Goal: Transaction & Acquisition: Book appointment/travel/reservation

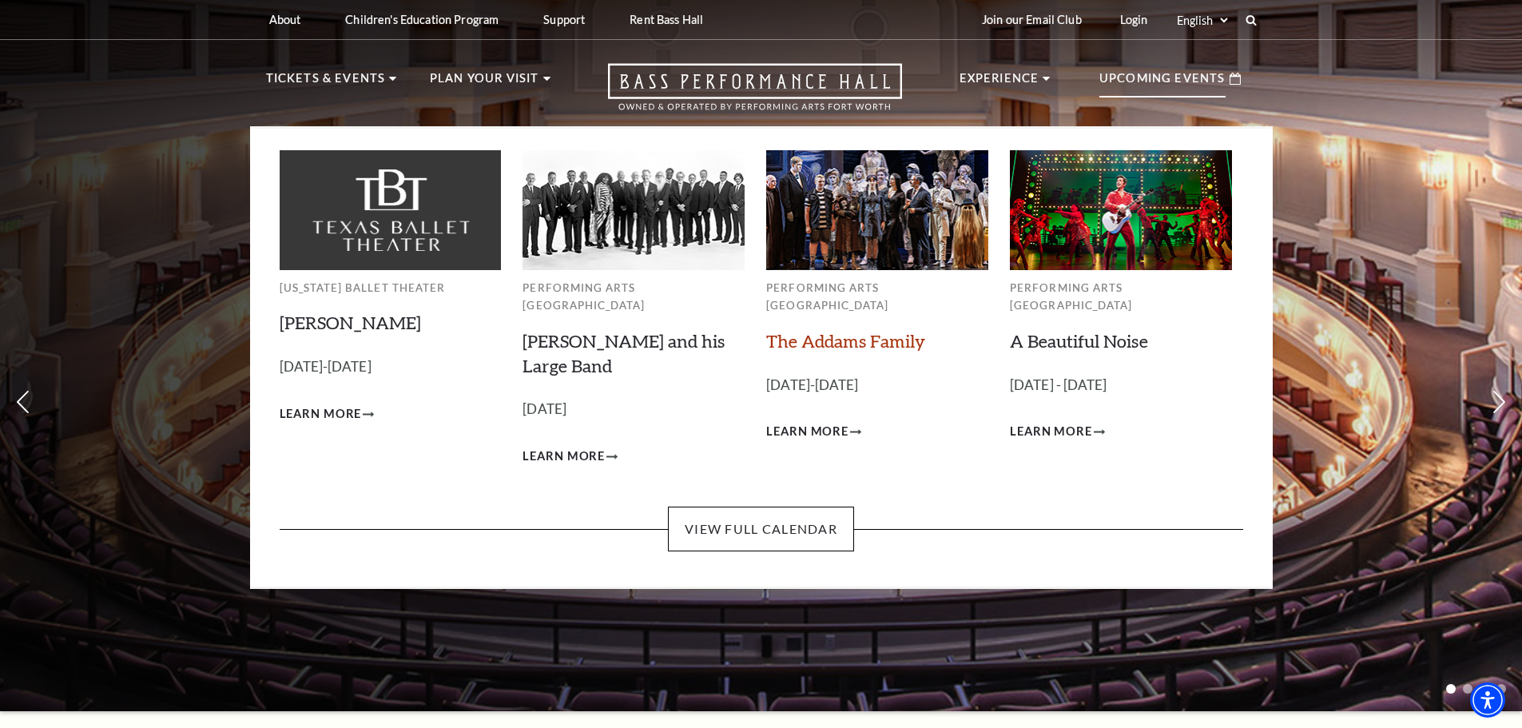
click at [856, 330] on link "The Addams Family" at bounding box center [845, 341] width 159 height 22
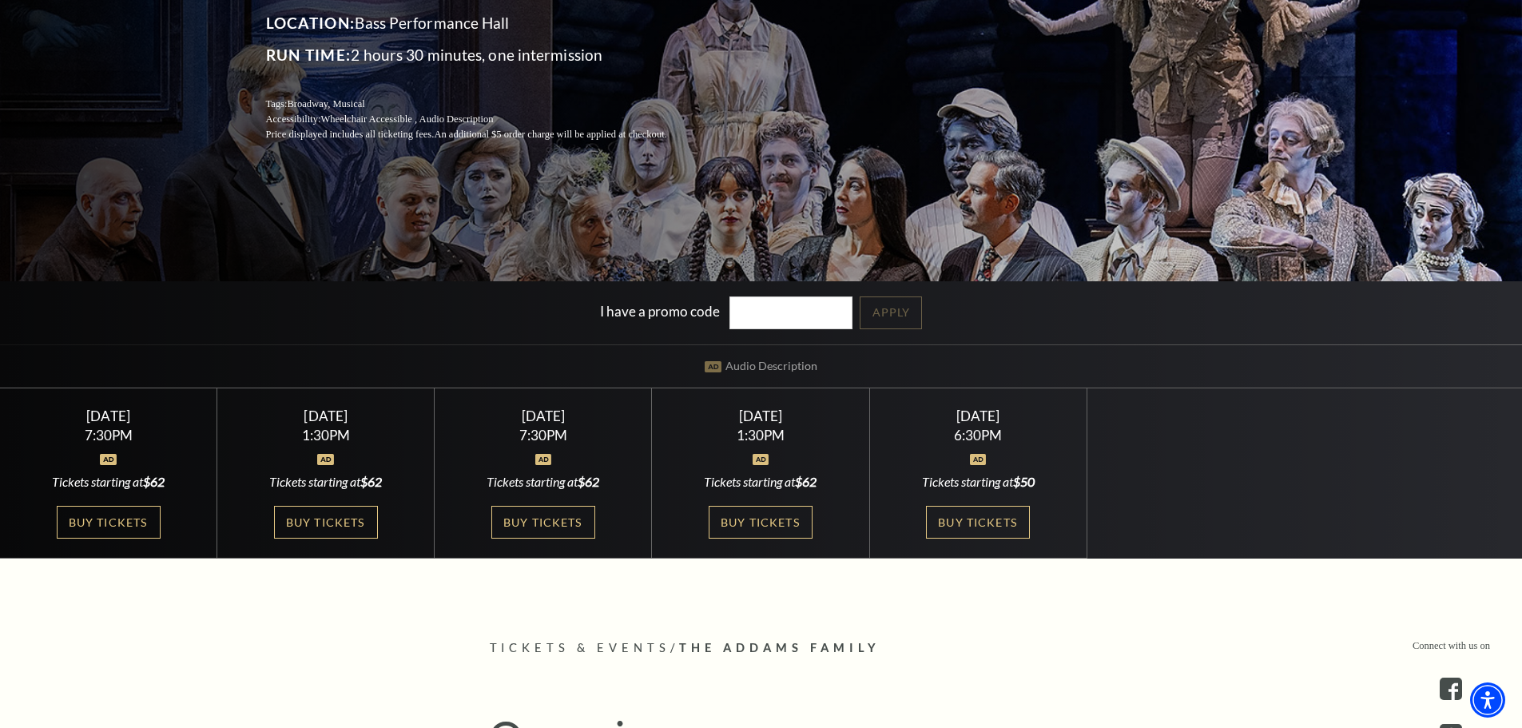
scroll to position [320, 0]
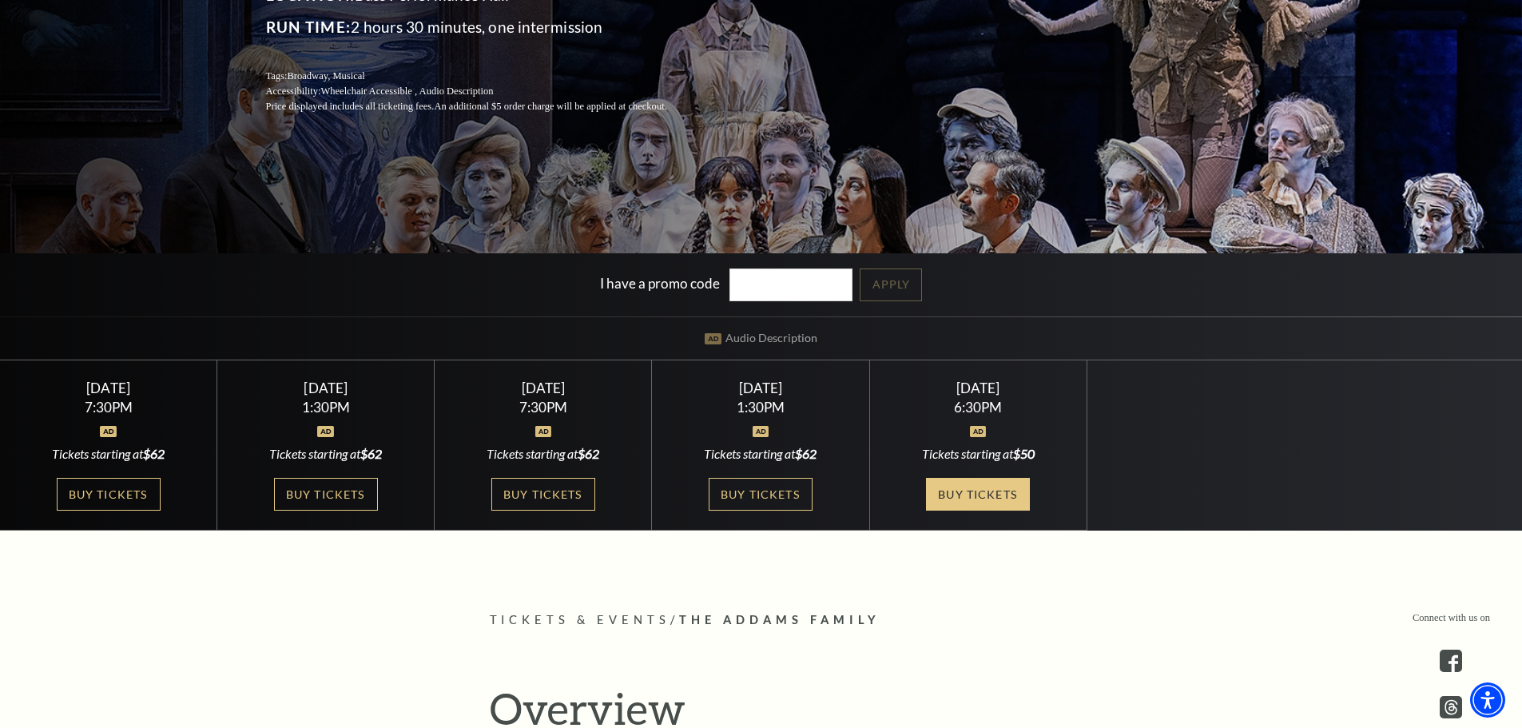
click at [992, 498] on link "Buy Tickets" at bounding box center [978, 494] width 104 height 33
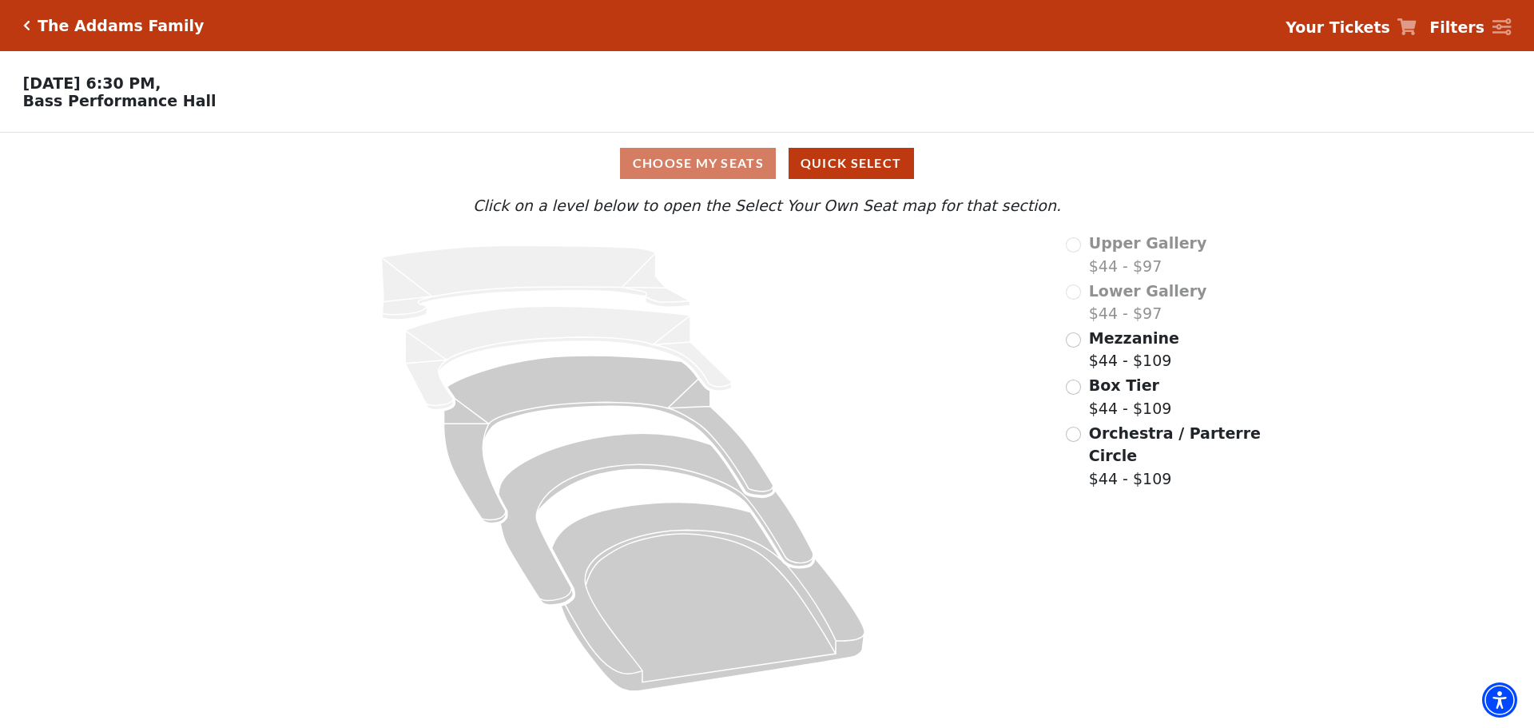
click at [675, 164] on div "Choose My Seats Quick Select" at bounding box center [767, 163] width 1151 height 31
click at [1075, 344] on input "Mezzanine$44 - $109\a" at bounding box center [1073, 339] width 15 height 15
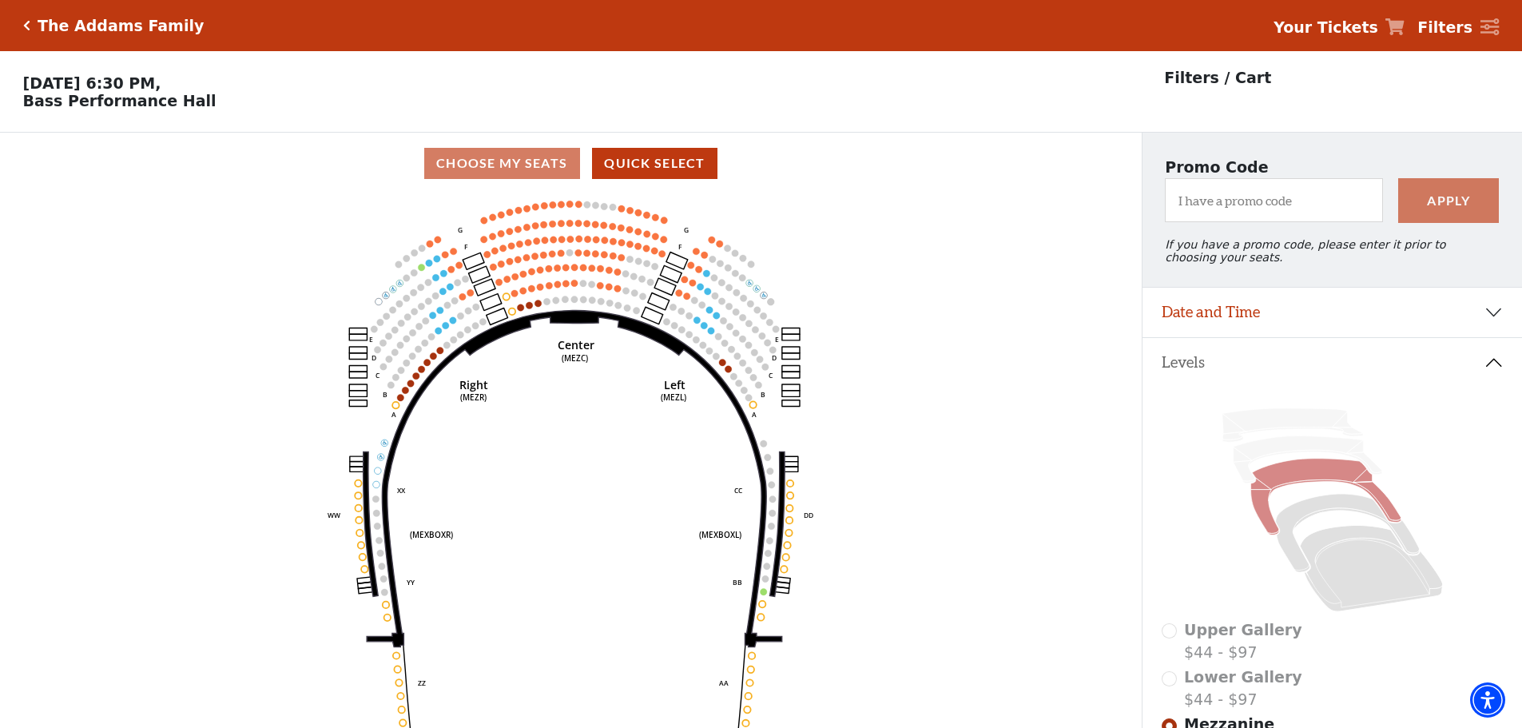
scroll to position [80, 0]
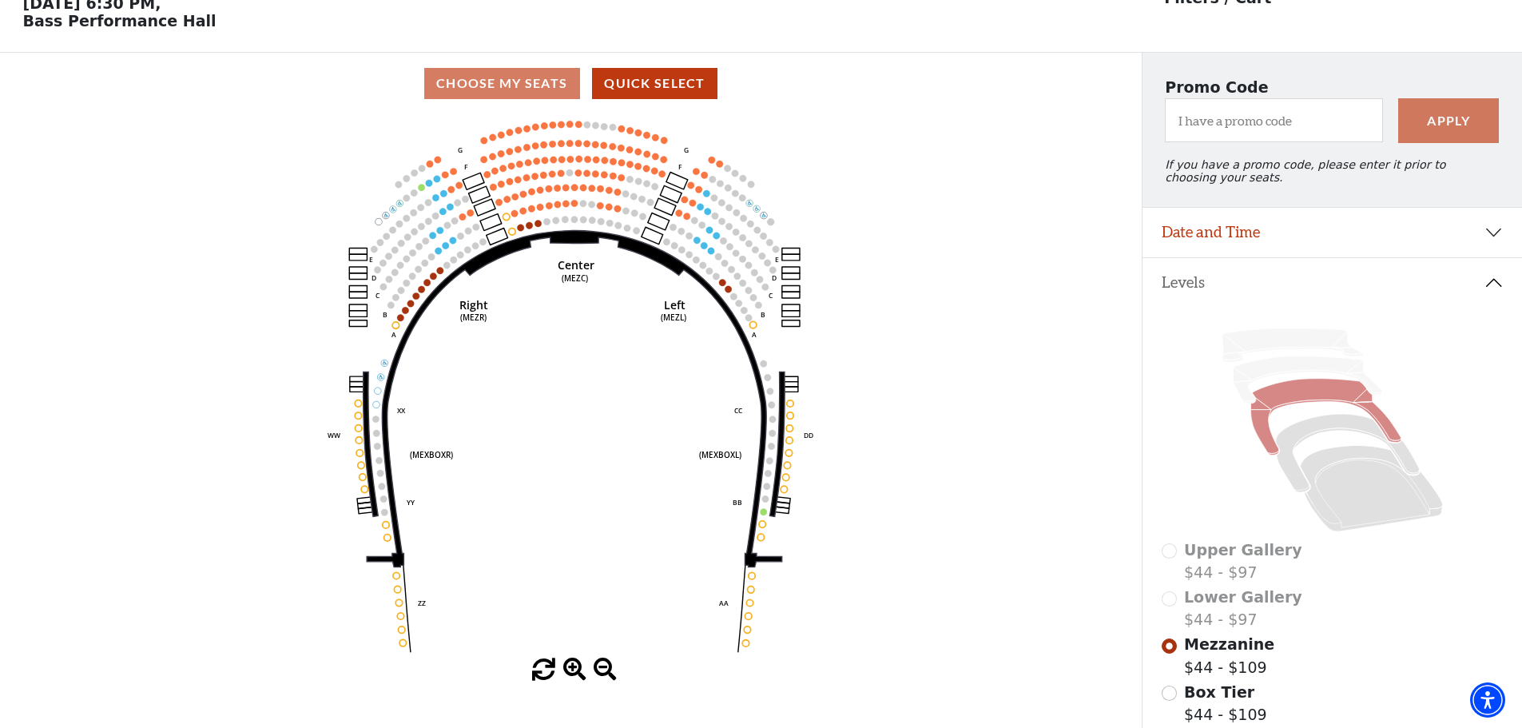
click at [576, 672] on span at bounding box center [574, 670] width 23 height 23
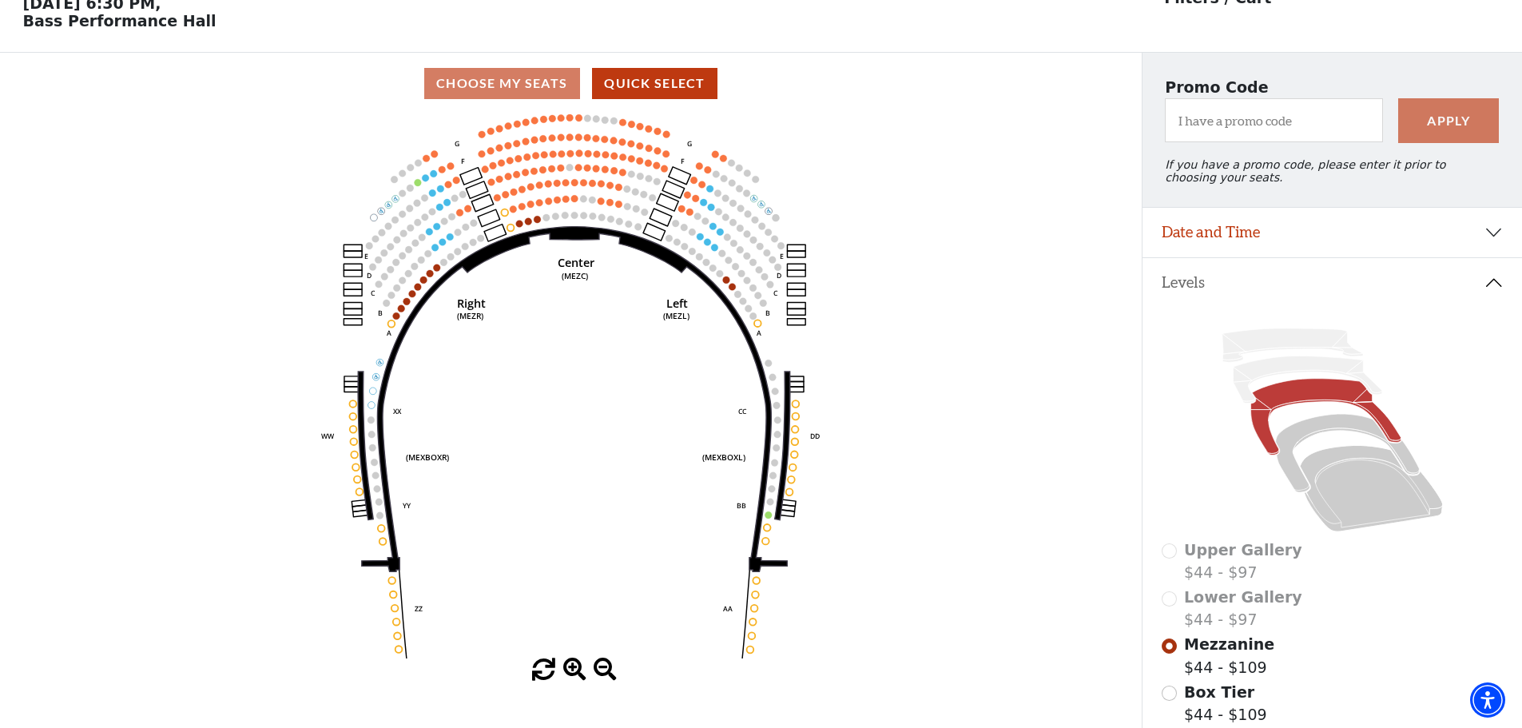
click at [576, 672] on span at bounding box center [574, 670] width 23 height 23
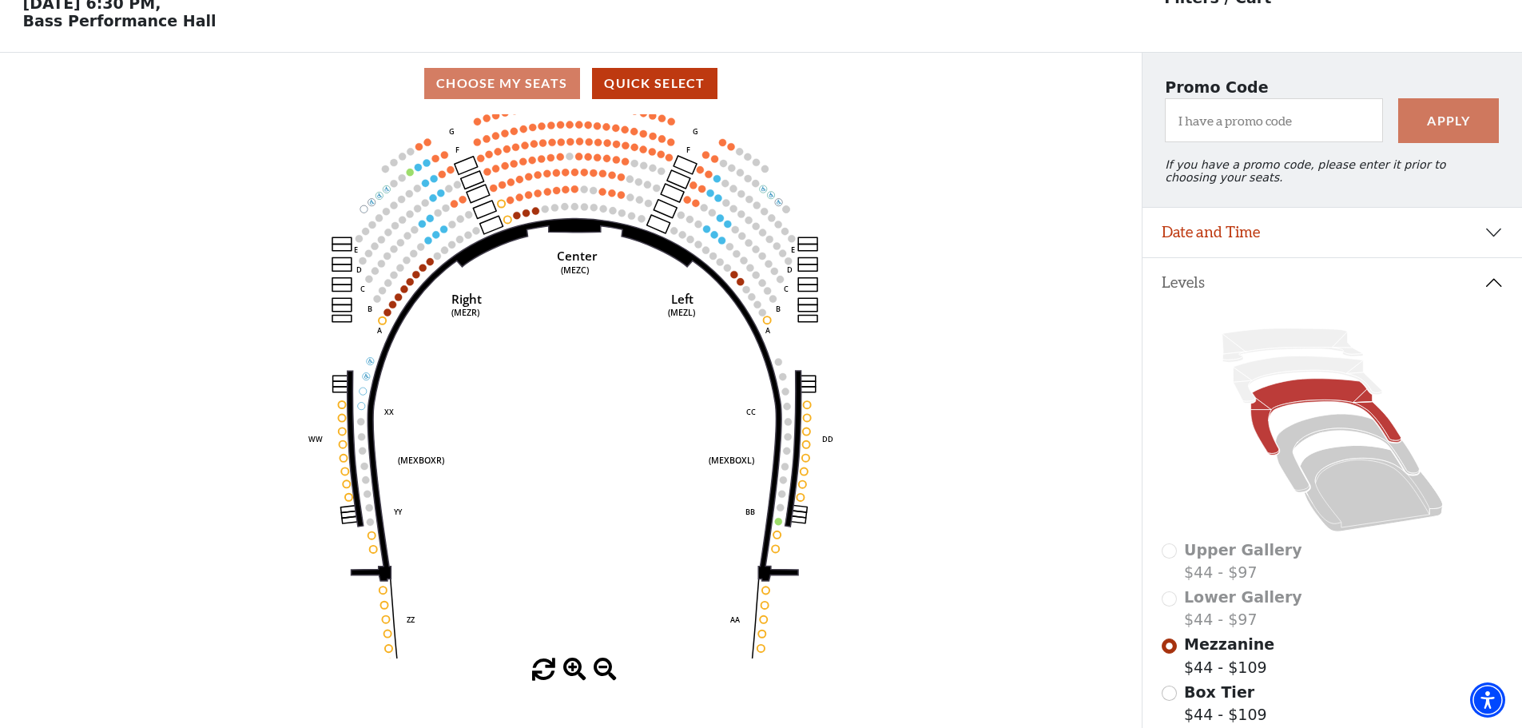
click at [576, 672] on span at bounding box center [574, 670] width 23 height 23
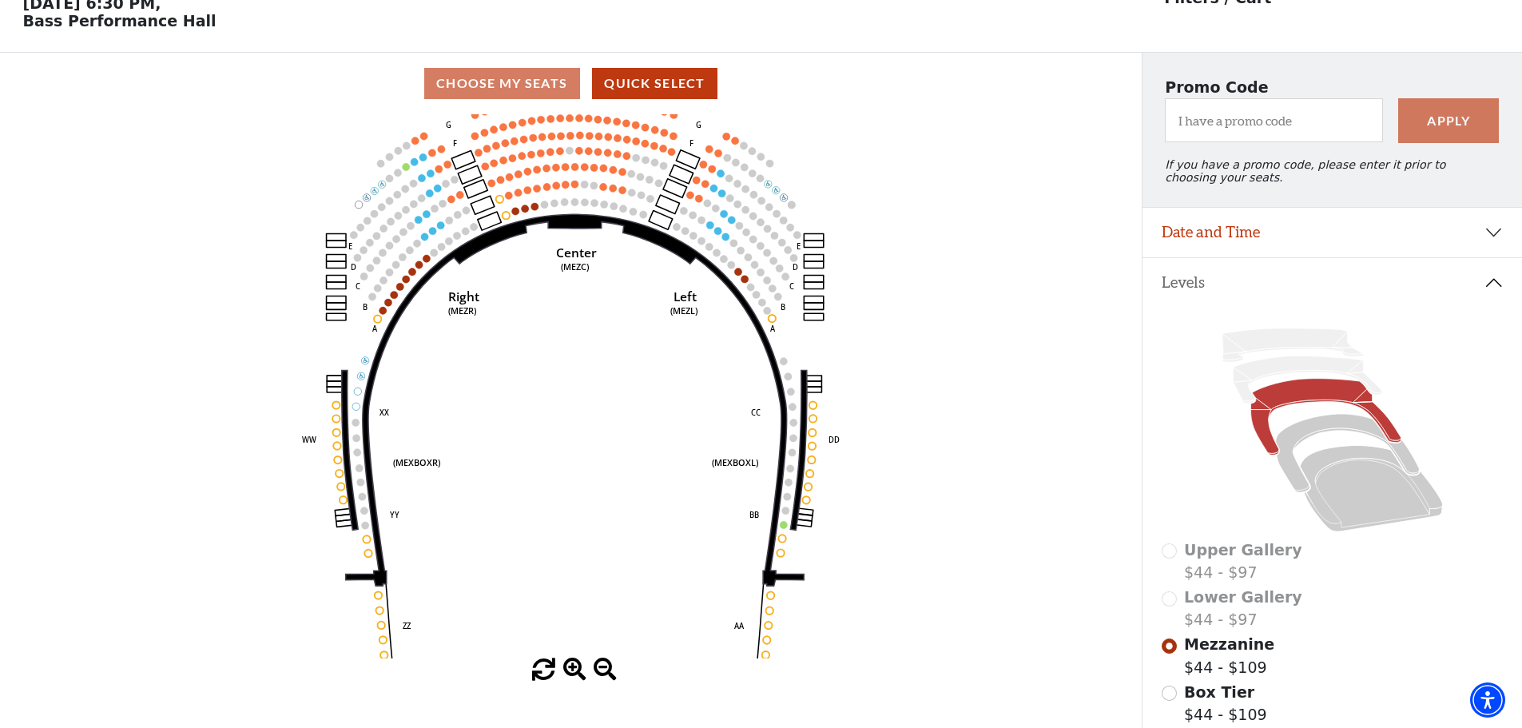
click at [576, 671] on span at bounding box center [574, 670] width 23 height 23
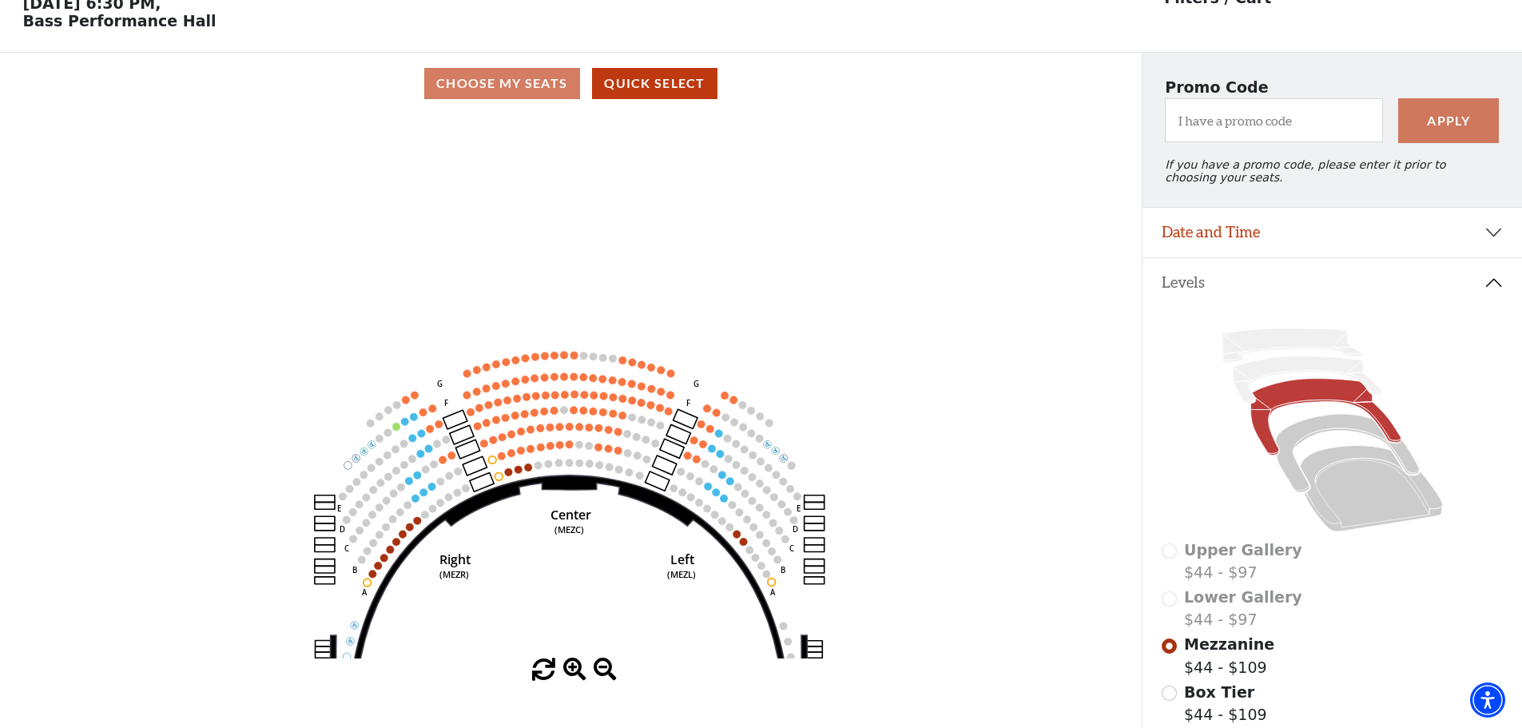
drag, startPoint x: 563, startPoint y: 291, endPoint x: 555, endPoint y: 557, distance: 266.2
click at [555, 557] on icon "Center (MEZC) Right (MEZR) Left (MEZL) (MEXBOXR) (MEXBOXL) XX WW CC DD YY BB ZZ…" at bounding box center [571, 386] width 1028 height 544
click at [571, 675] on span at bounding box center [574, 670] width 23 height 23
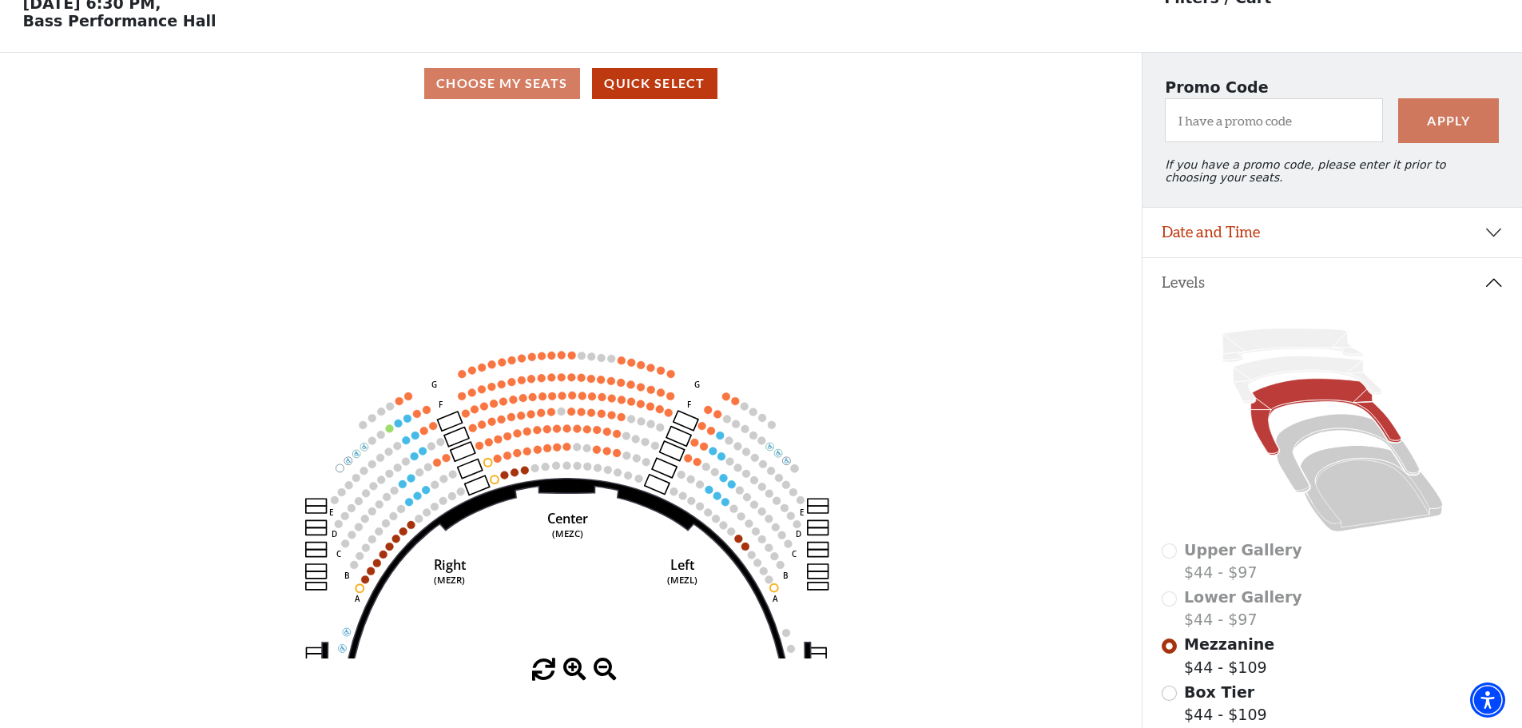
click at [571, 675] on span at bounding box center [574, 670] width 23 height 23
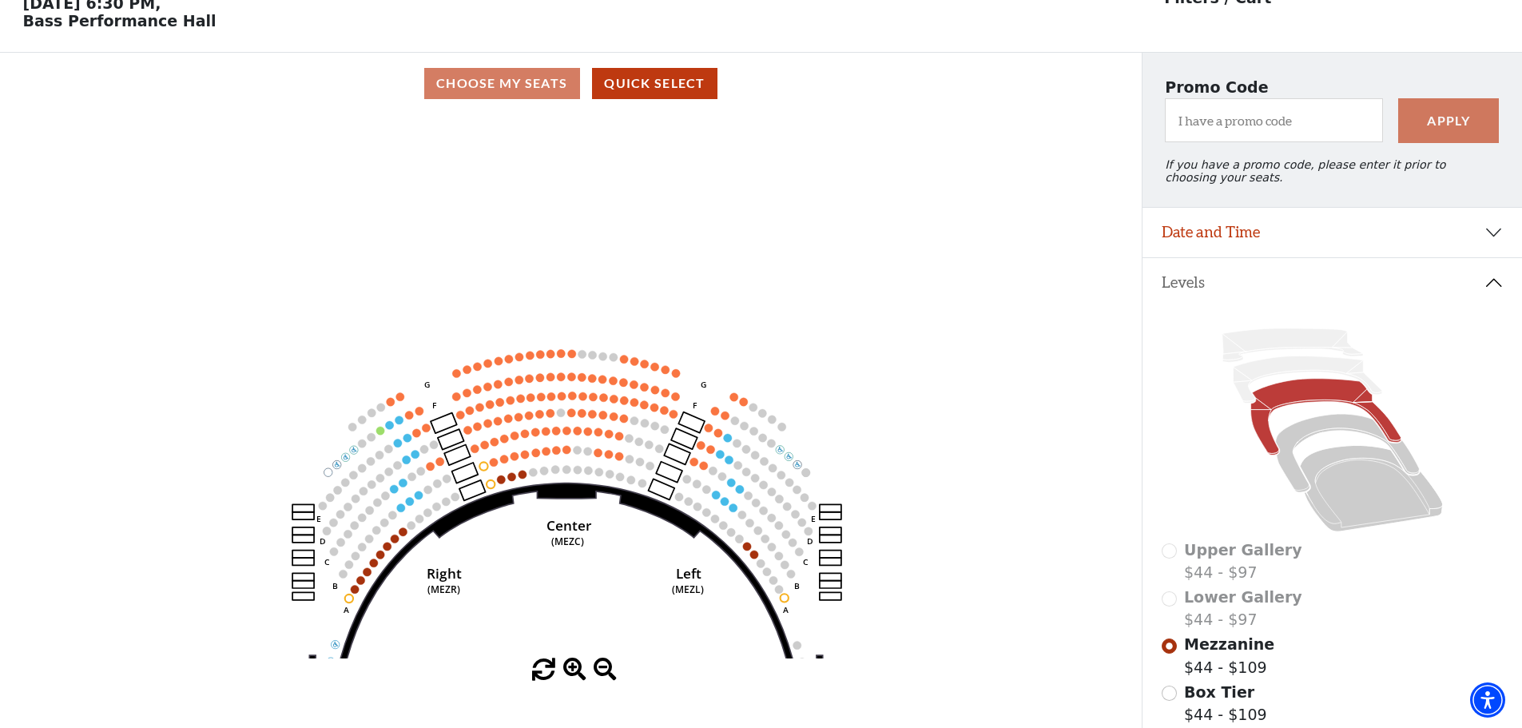
click at [571, 675] on span at bounding box center [574, 670] width 23 height 23
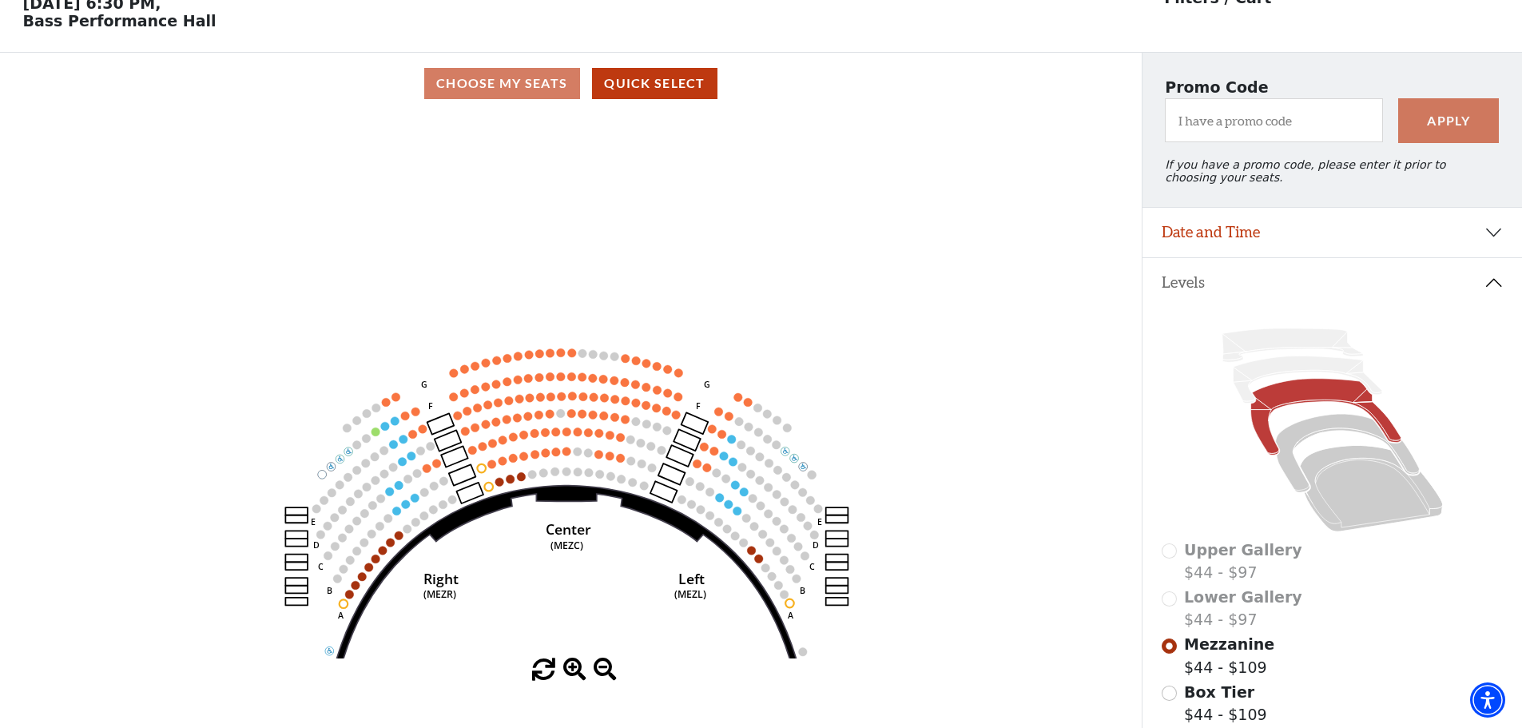
click at [571, 675] on span at bounding box center [574, 670] width 23 height 23
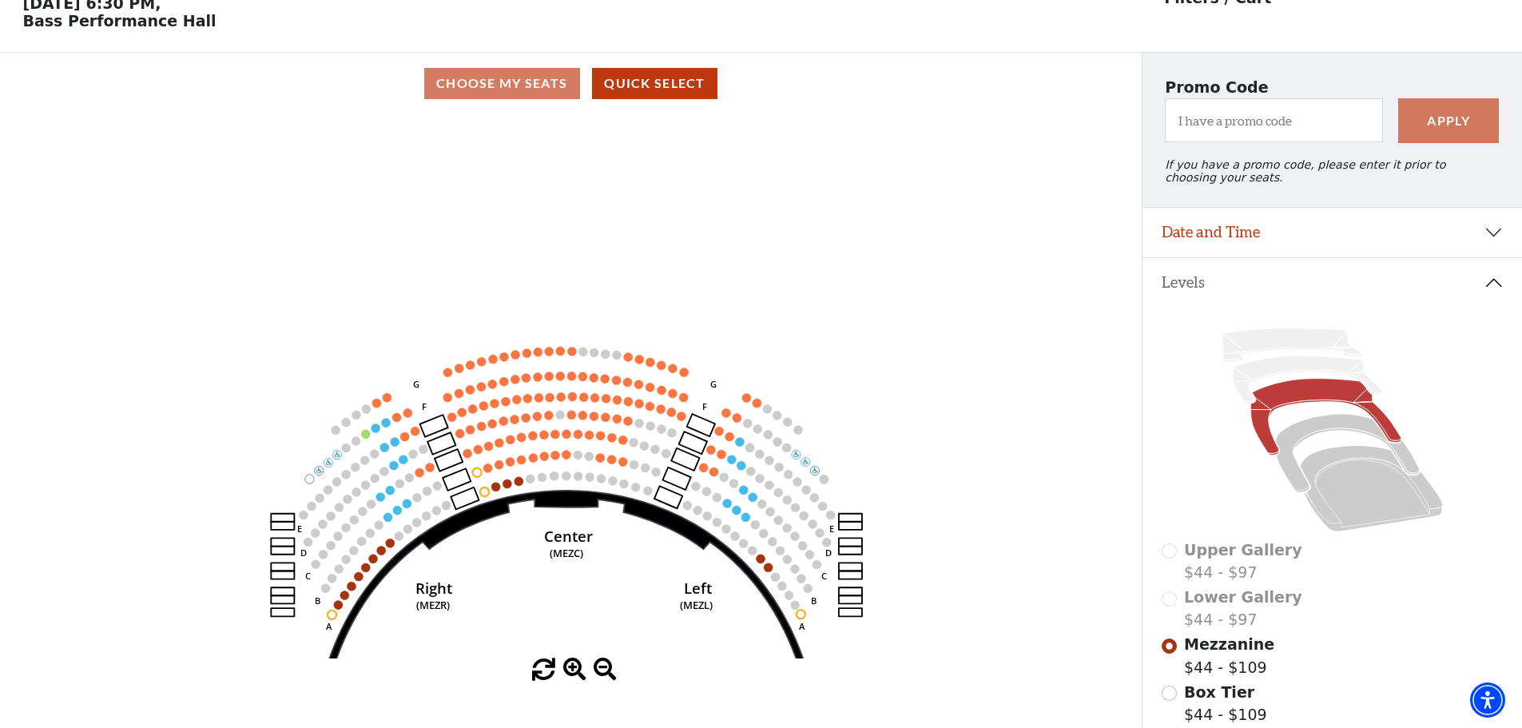
click at [571, 675] on span at bounding box center [574, 670] width 23 height 23
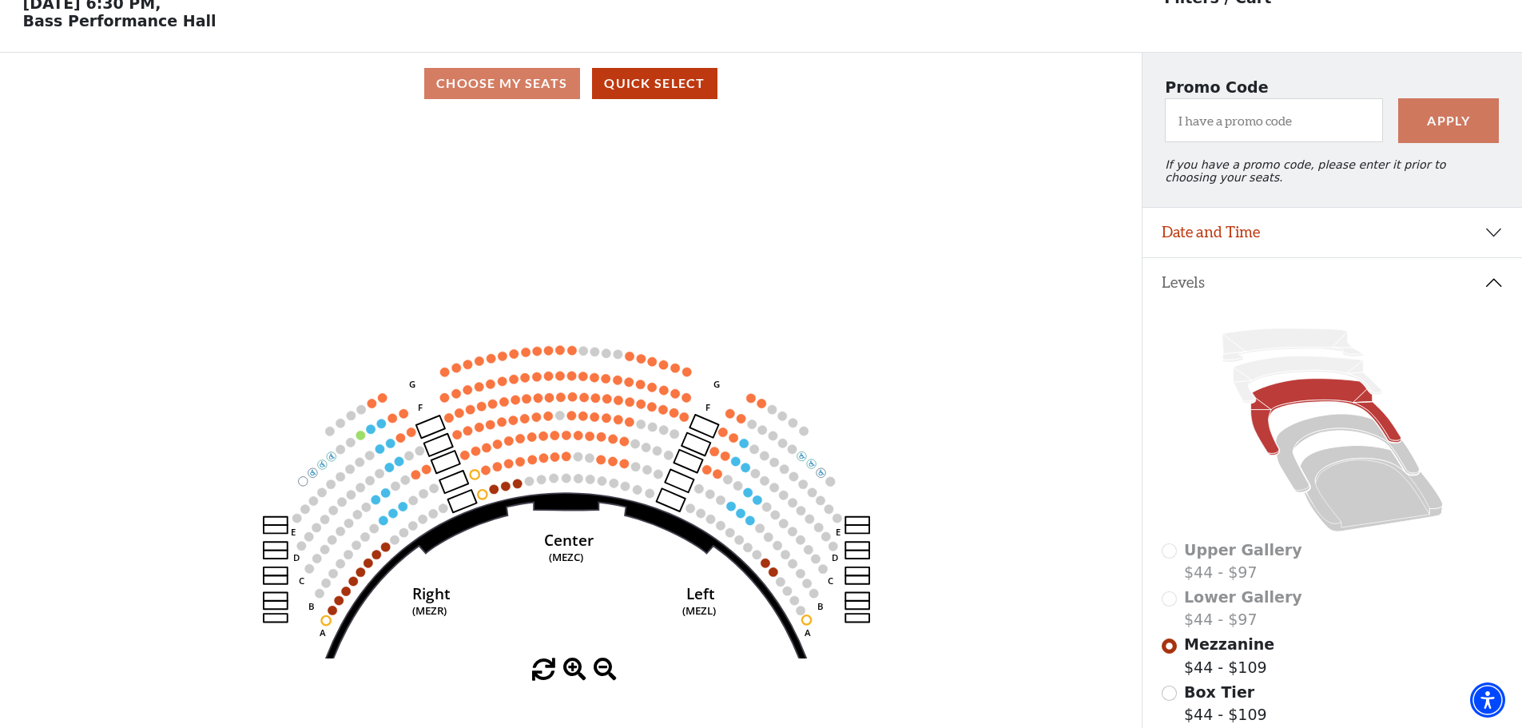
click at [571, 675] on span at bounding box center [574, 670] width 23 height 23
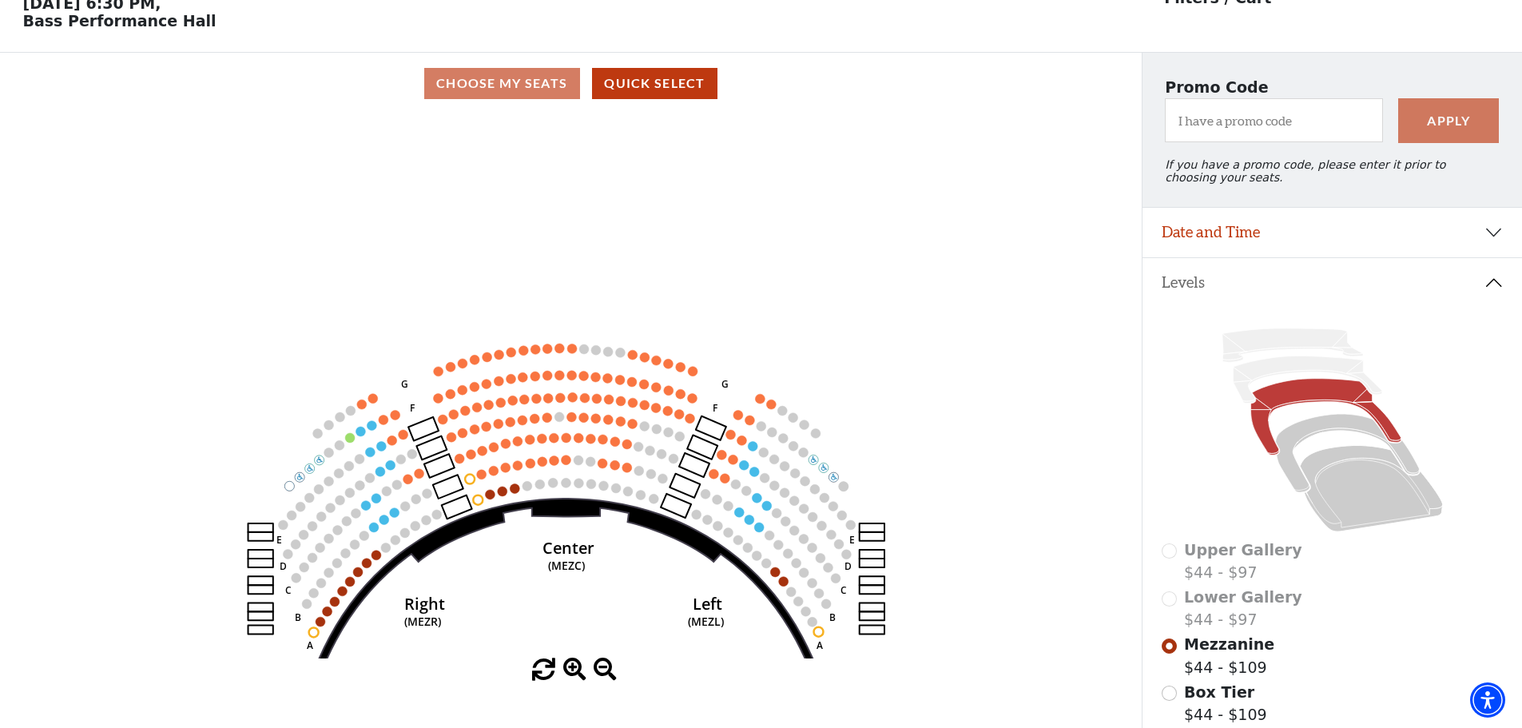
click at [571, 675] on span at bounding box center [574, 670] width 23 height 23
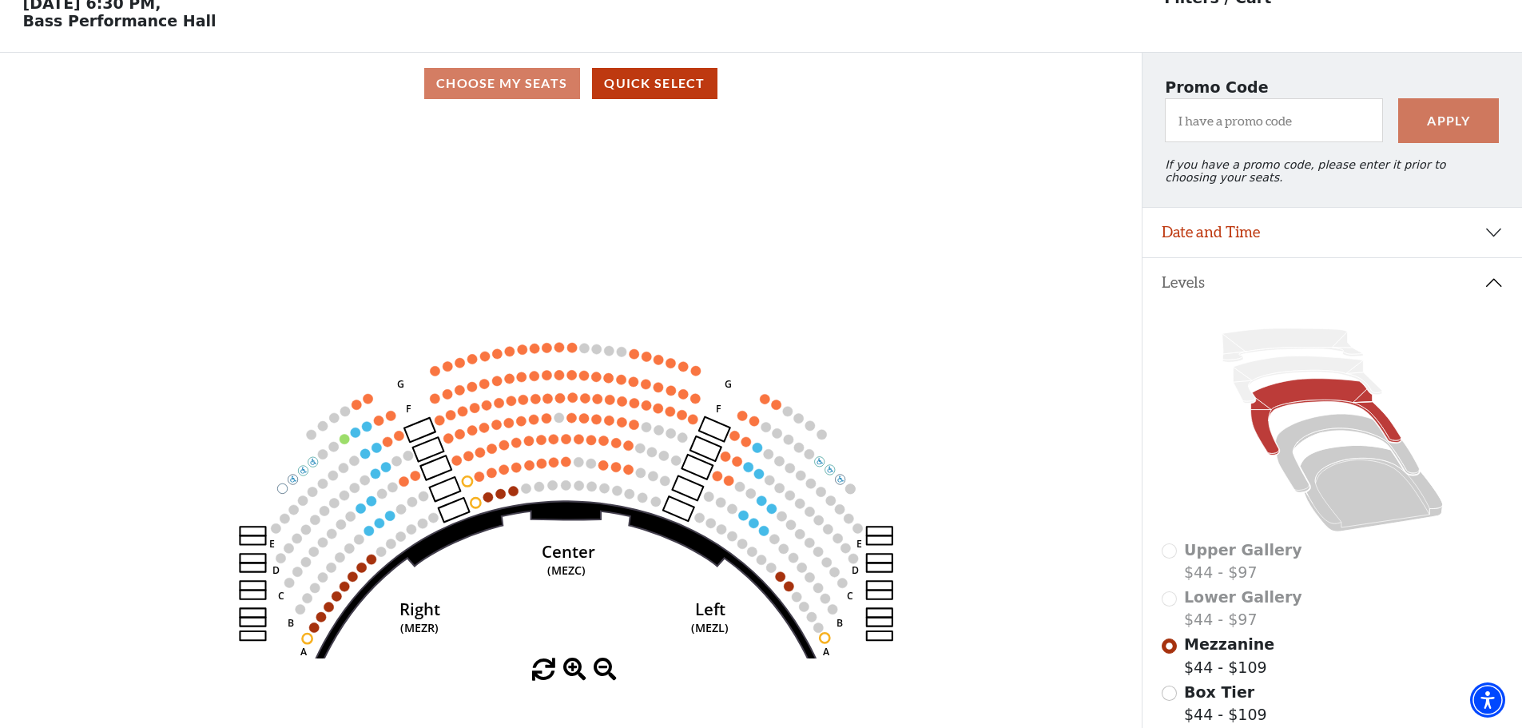
click at [571, 675] on span at bounding box center [574, 670] width 23 height 23
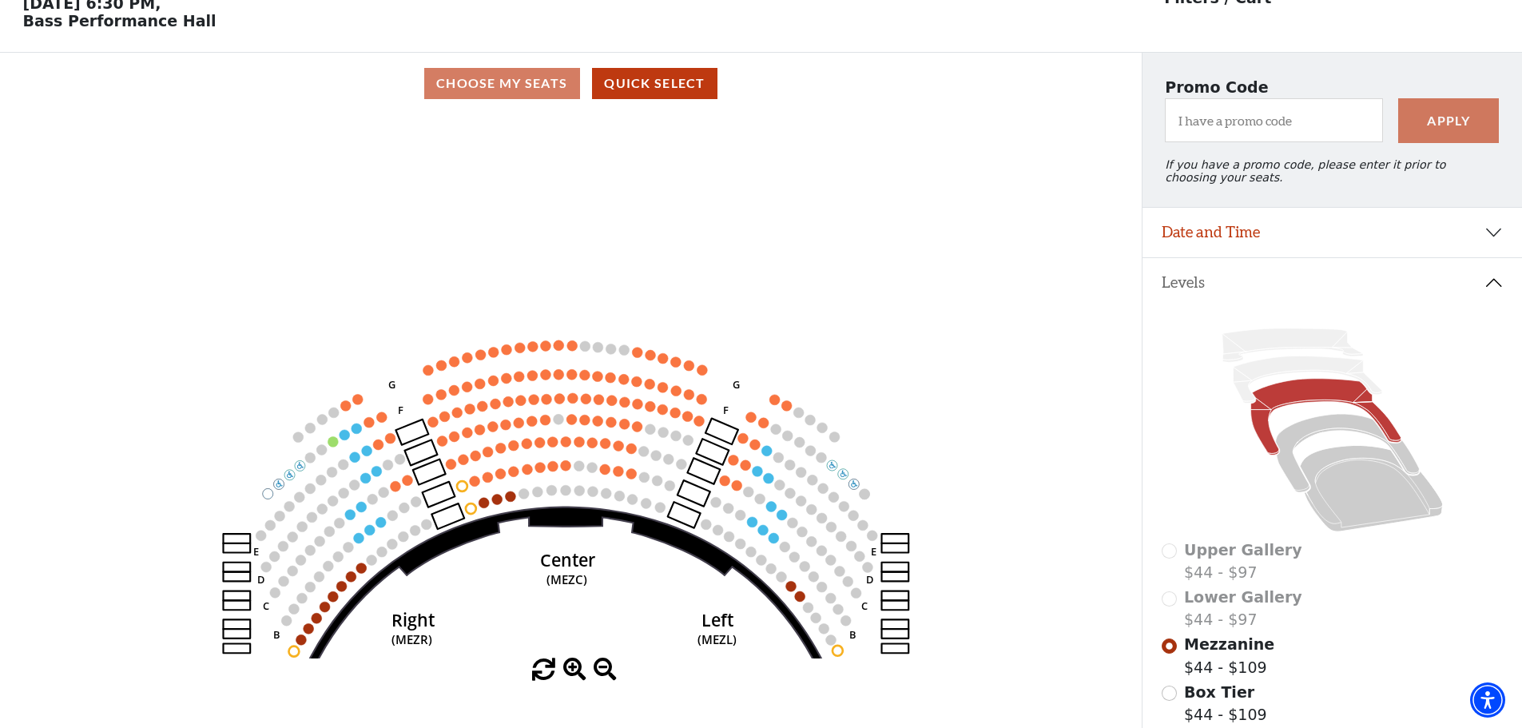
click at [571, 675] on span at bounding box center [574, 670] width 23 height 23
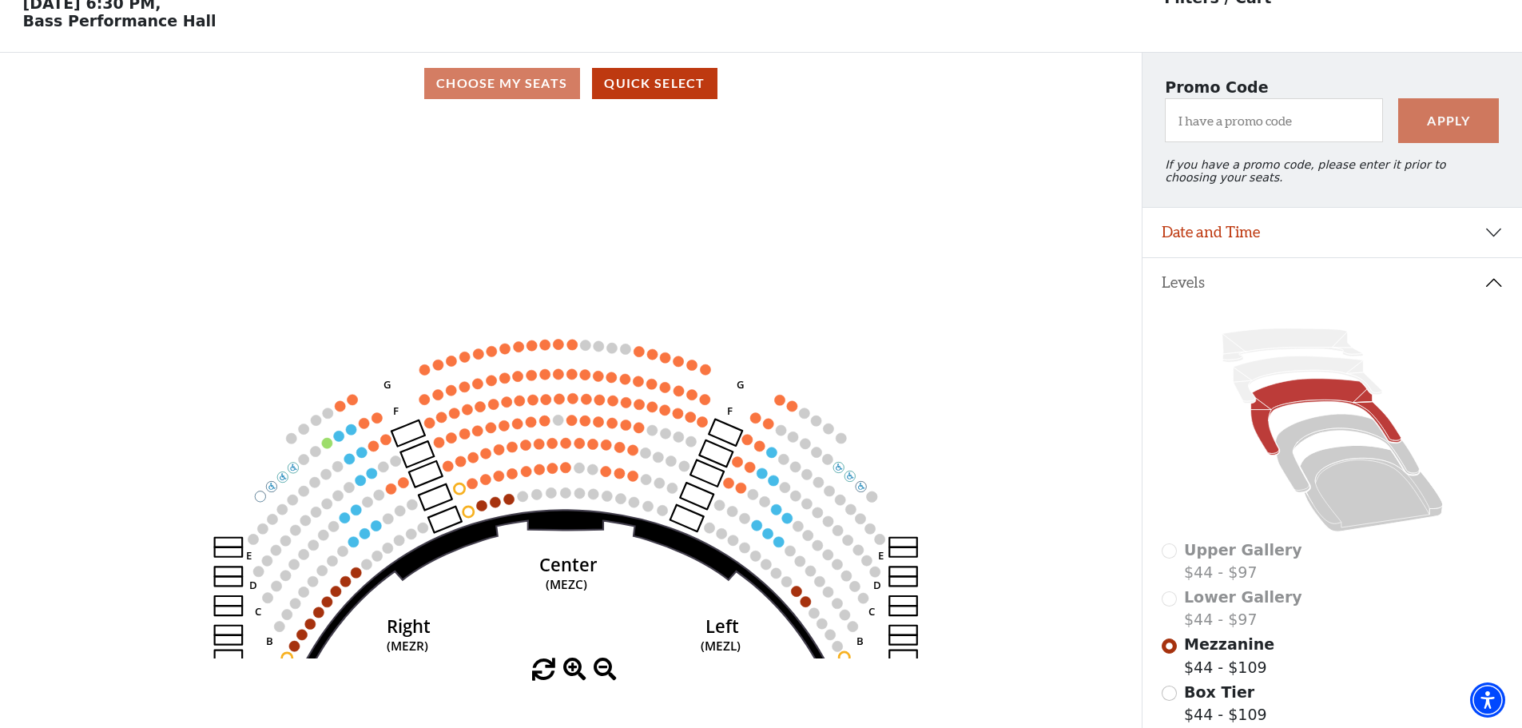
click at [571, 675] on span at bounding box center [574, 670] width 23 height 23
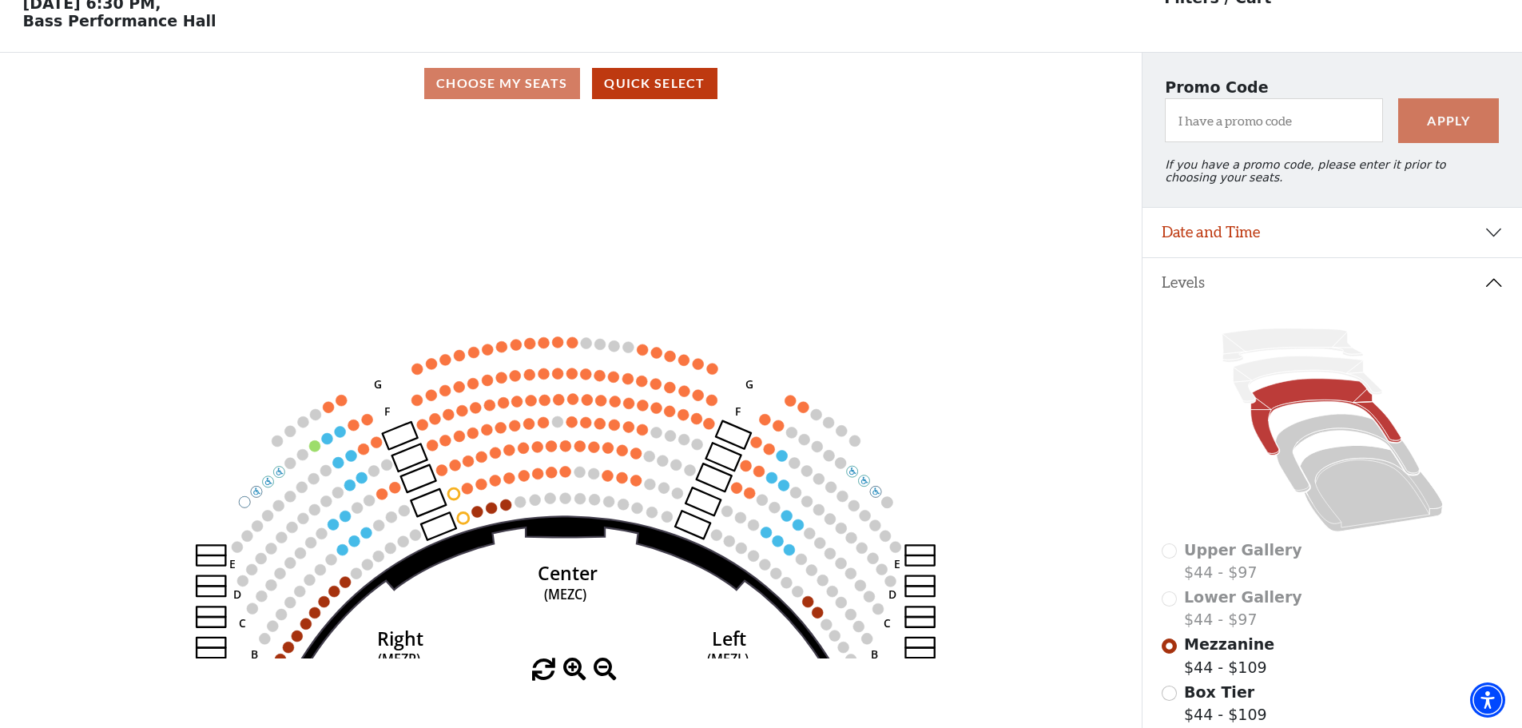
click at [571, 675] on span at bounding box center [574, 670] width 23 height 23
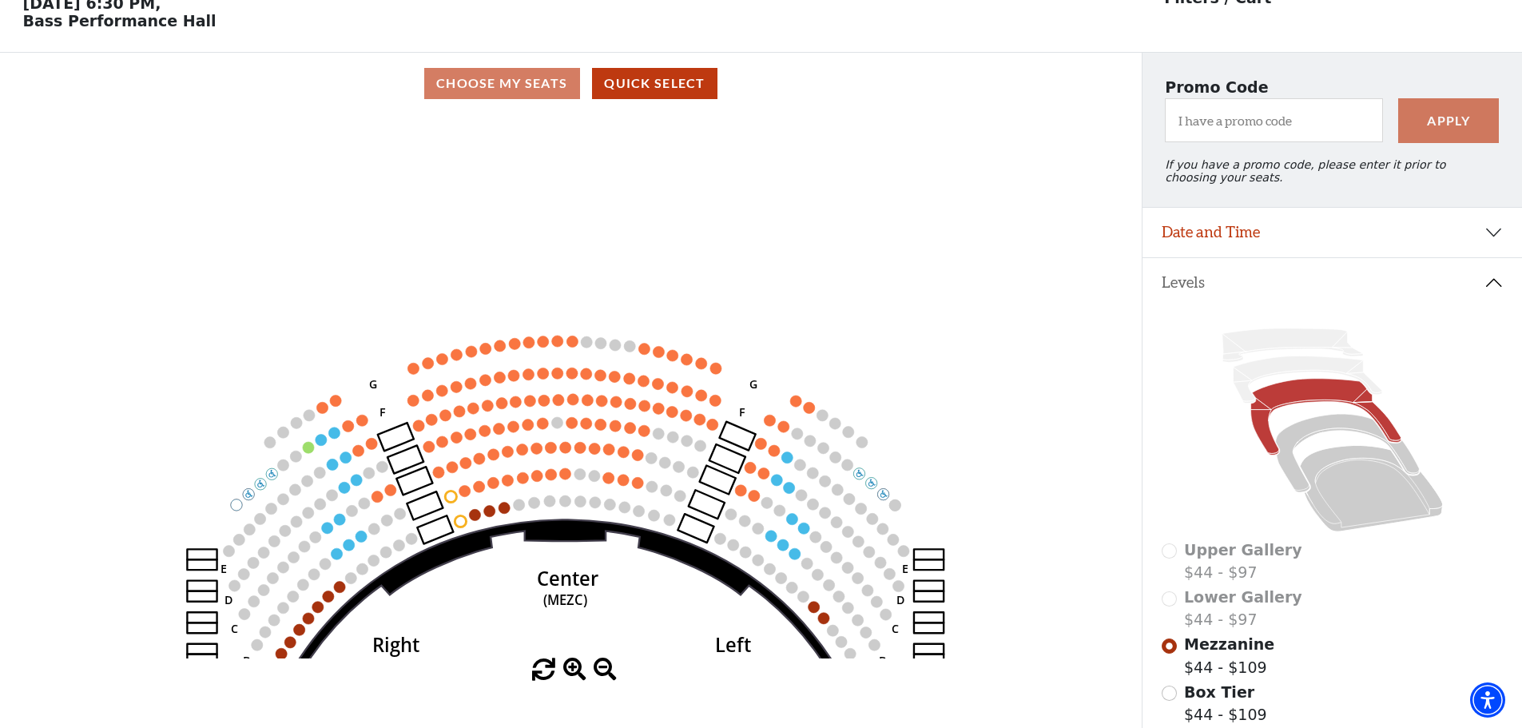
click at [571, 675] on span at bounding box center [574, 670] width 23 height 23
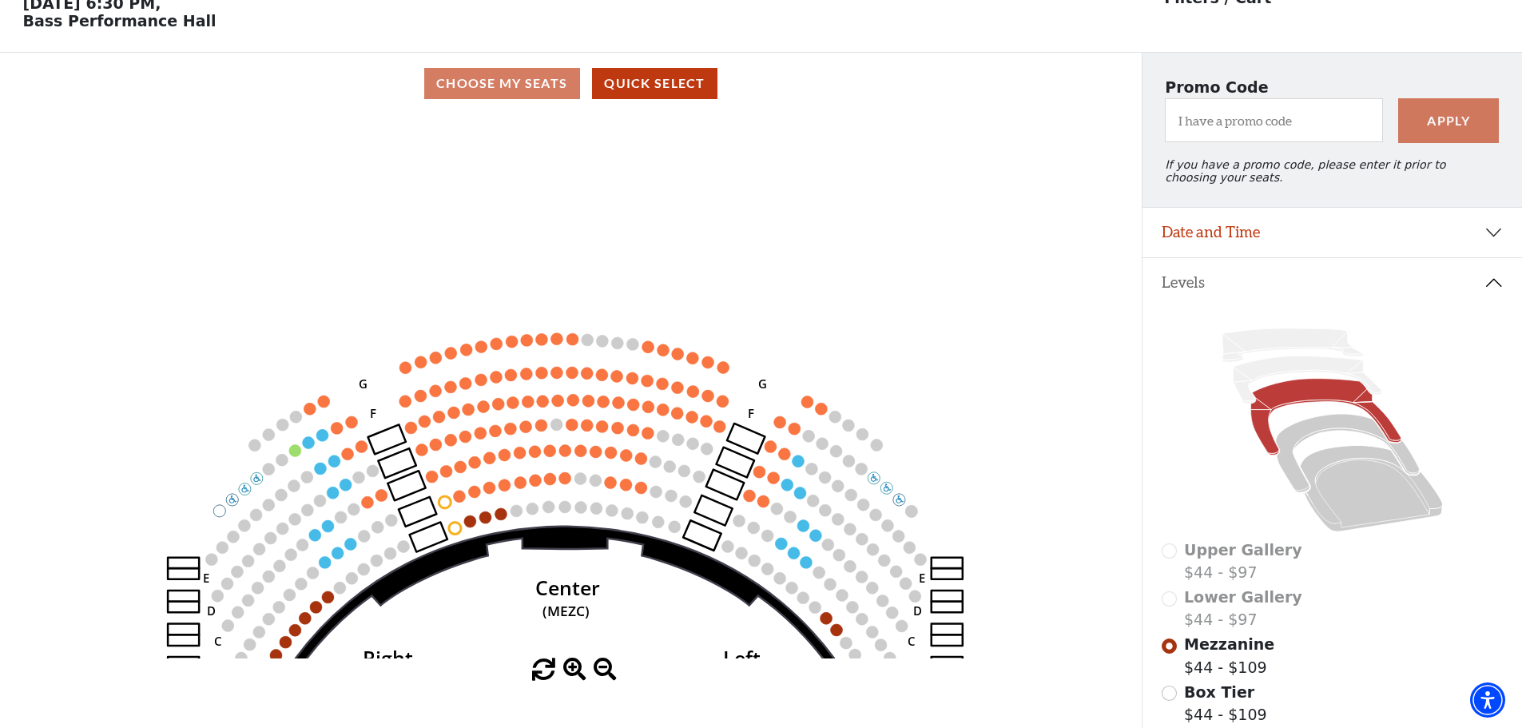
click at [571, 675] on span at bounding box center [574, 670] width 23 height 23
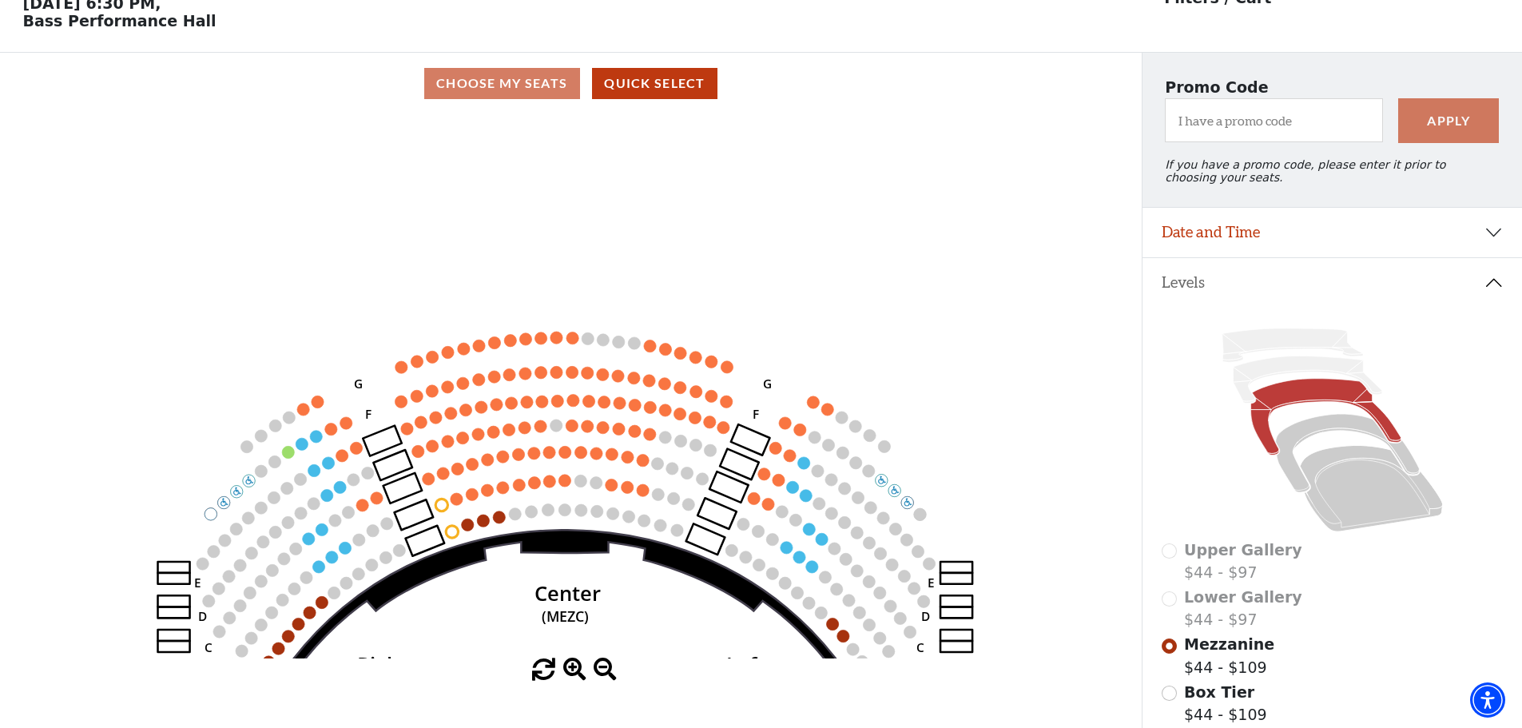
click at [571, 675] on span at bounding box center [574, 670] width 23 height 23
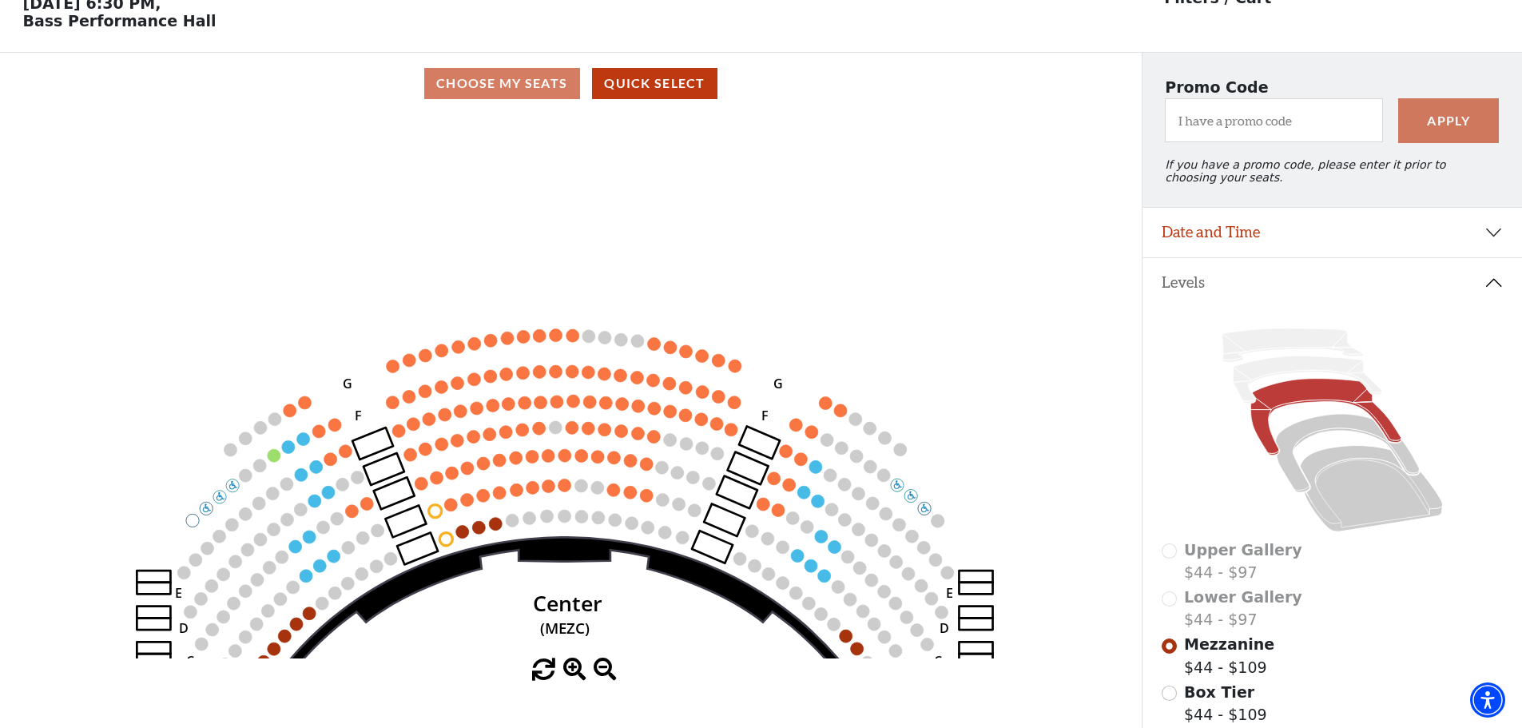
click at [571, 675] on span at bounding box center [574, 670] width 23 height 23
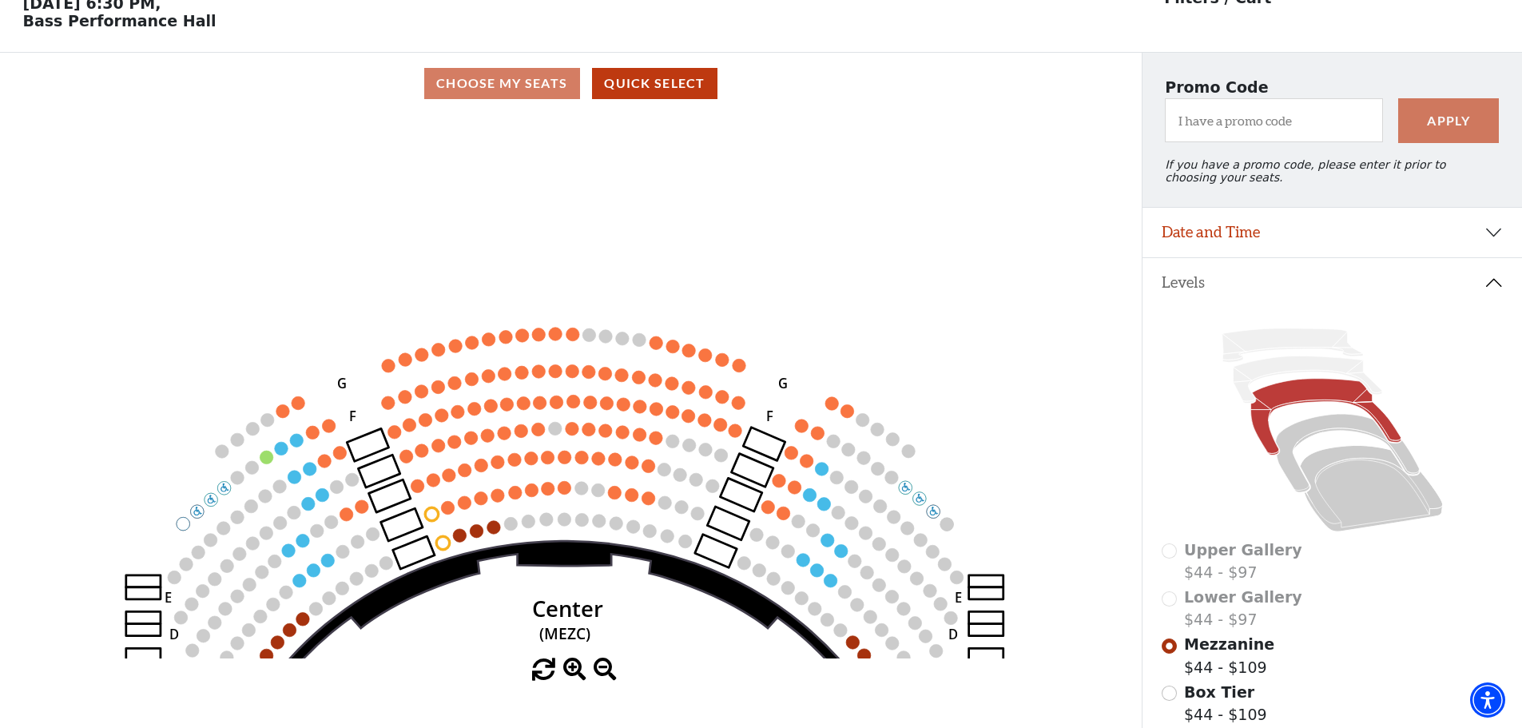
click at [571, 675] on span at bounding box center [574, 670] width 23 height 23
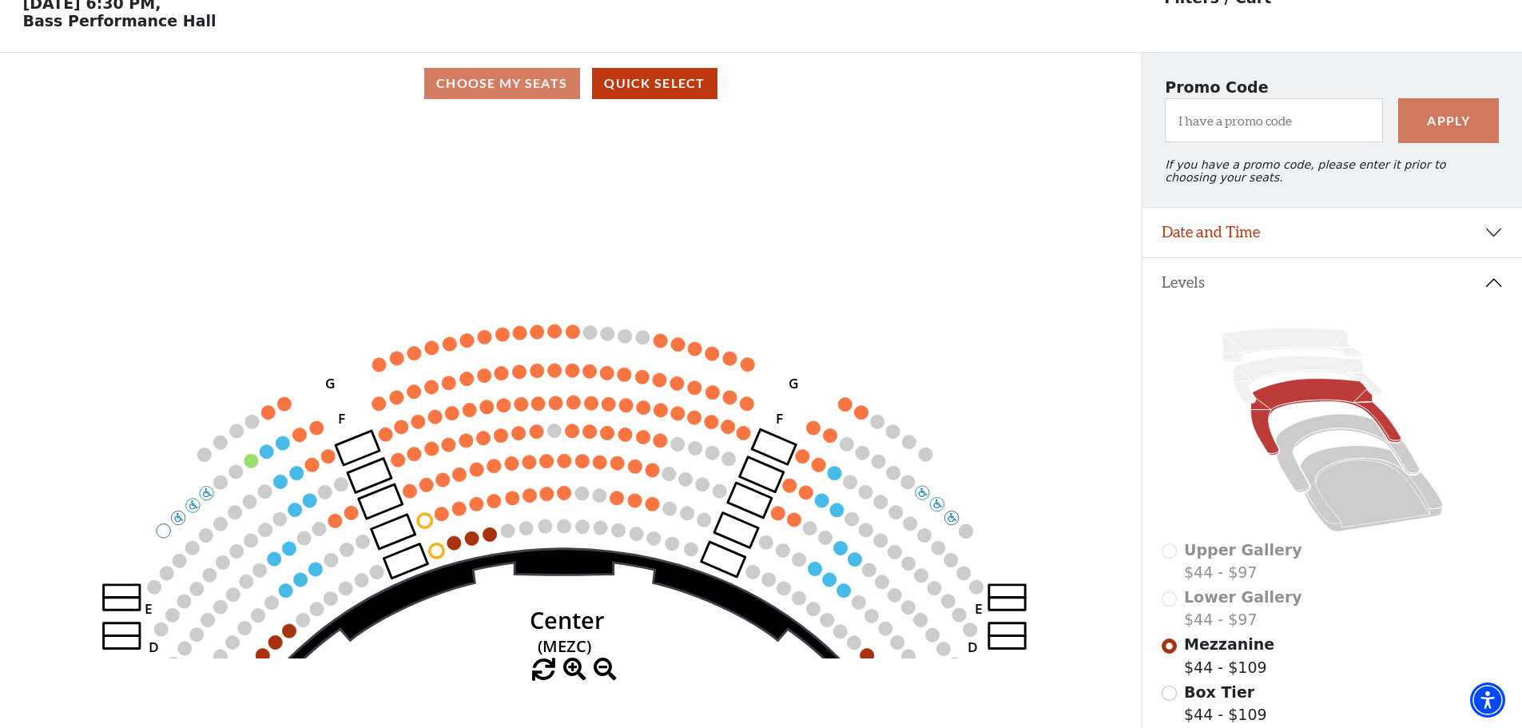
click at [571, 675] on span at bounding box center [574, 670] width 23 height 23
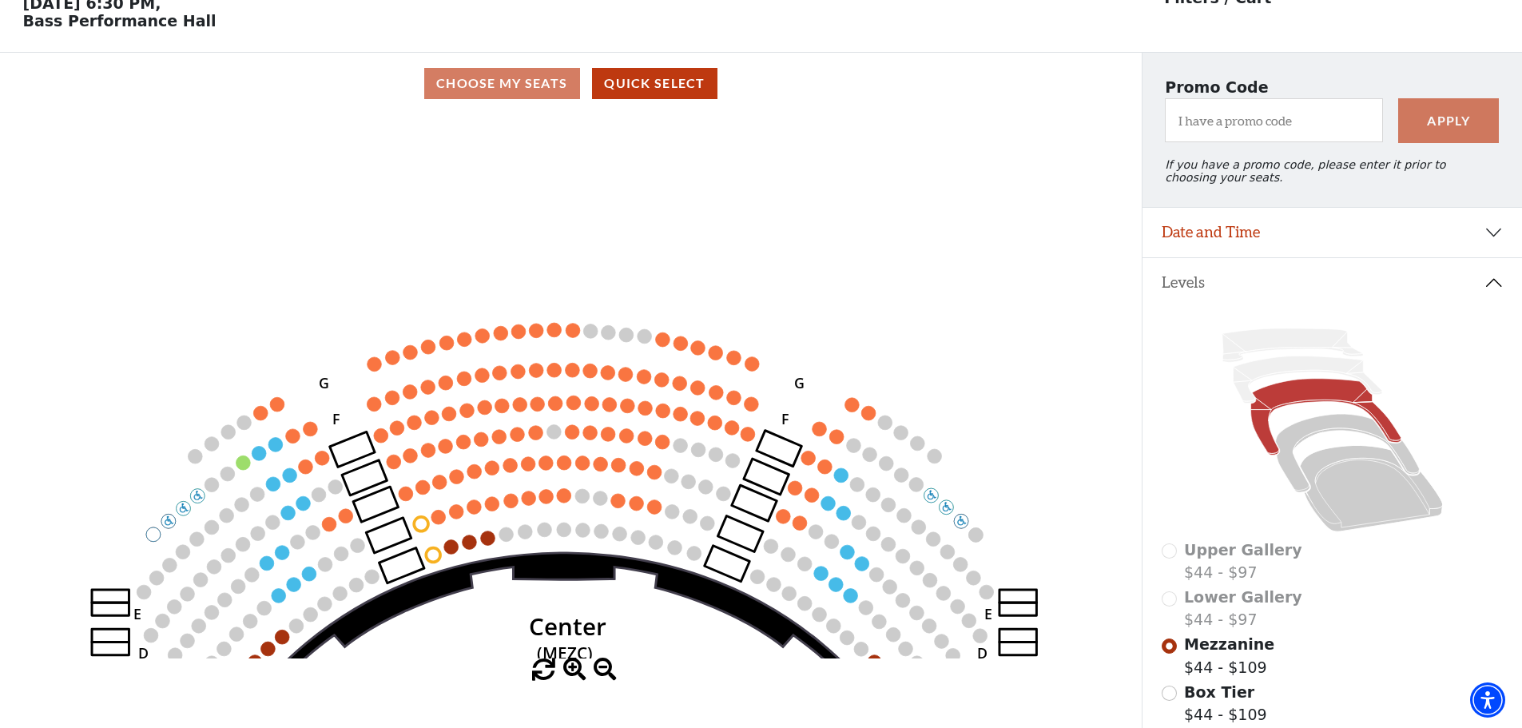
click at [571, 675] on span at bounding box center [574, 670] width 23 height 23
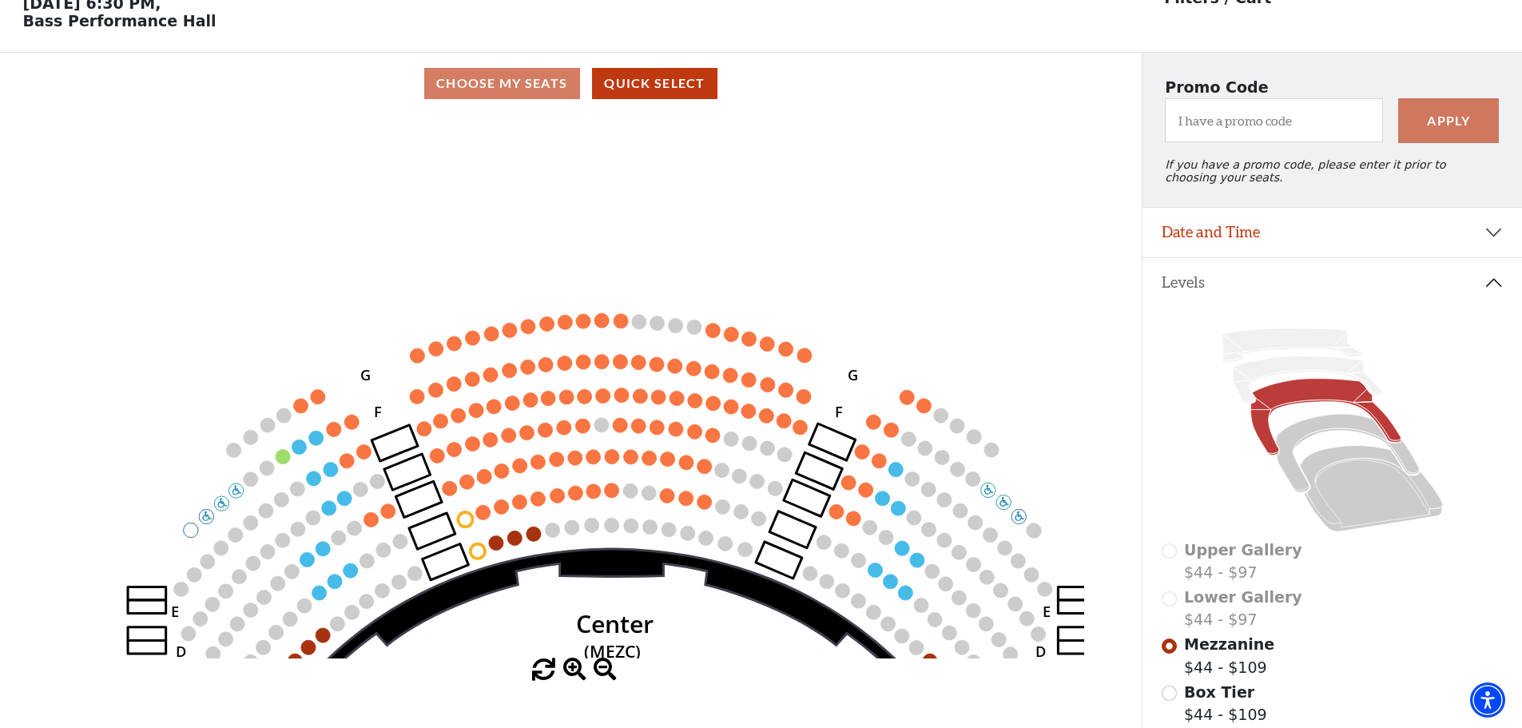
drag, startPoint x: 535, startPoint y: 574, endPoint x: 583, endPoint y: 566, distance: 48.6
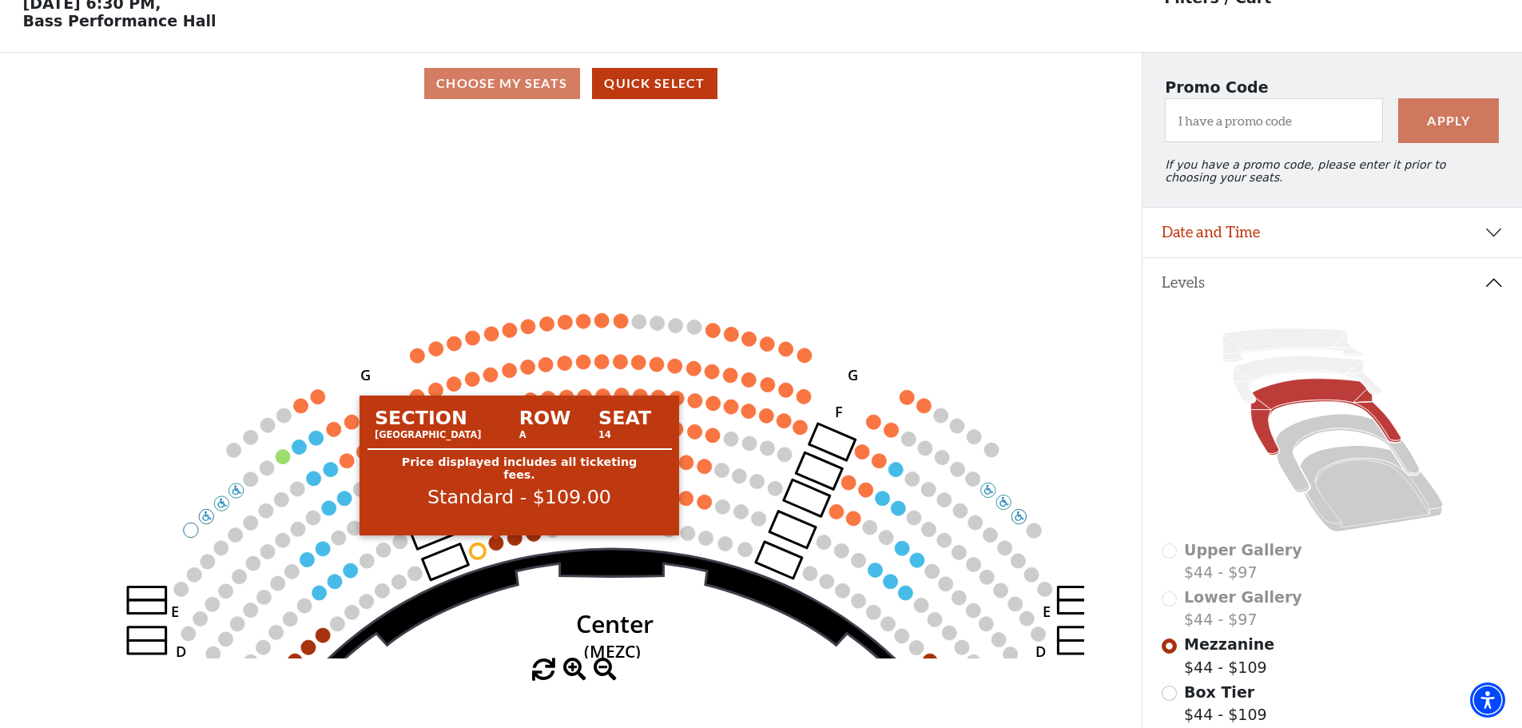
click at [498, 550] on circle at bounding box center [496, 542] width 14 height 14
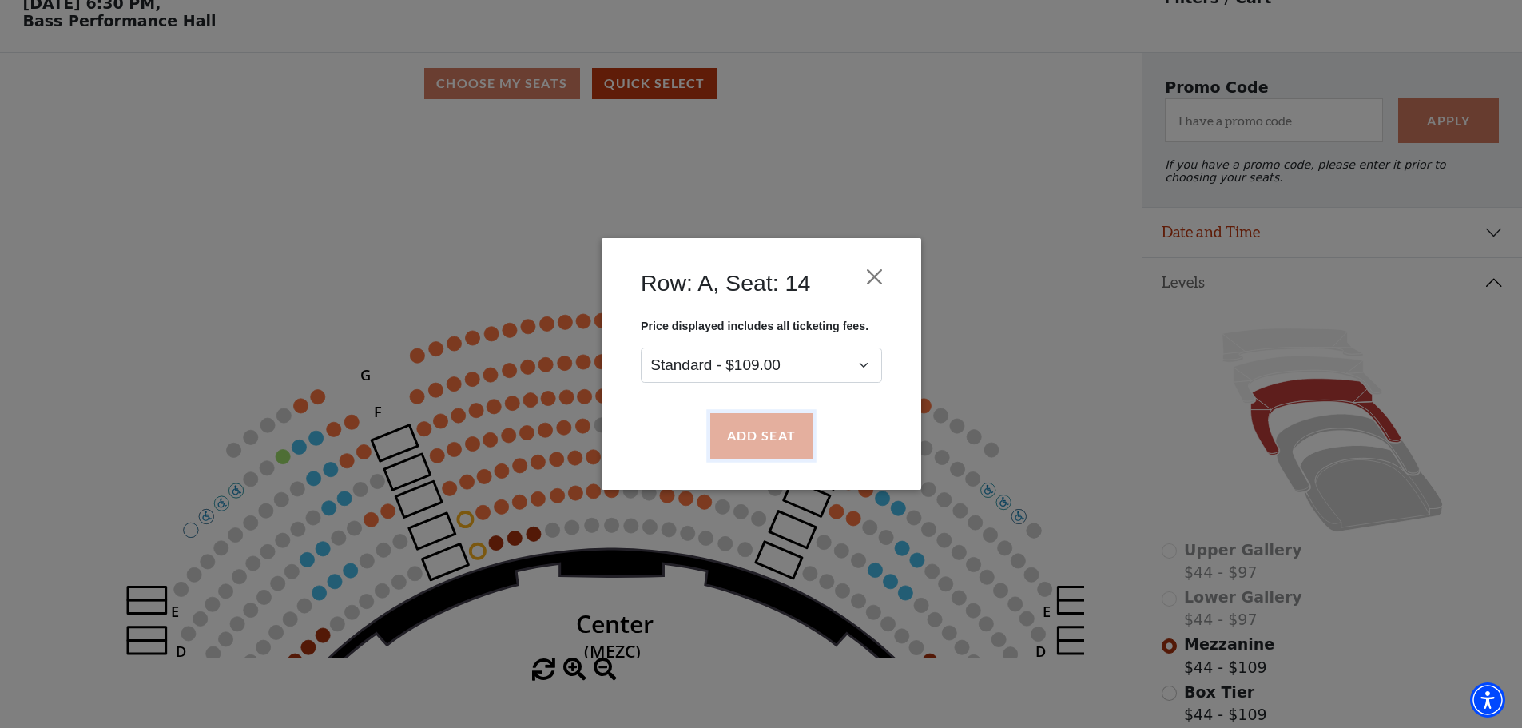
click at [769, 426] on button "Add Seat" at bounding box center [761, 436] width 102 height 45
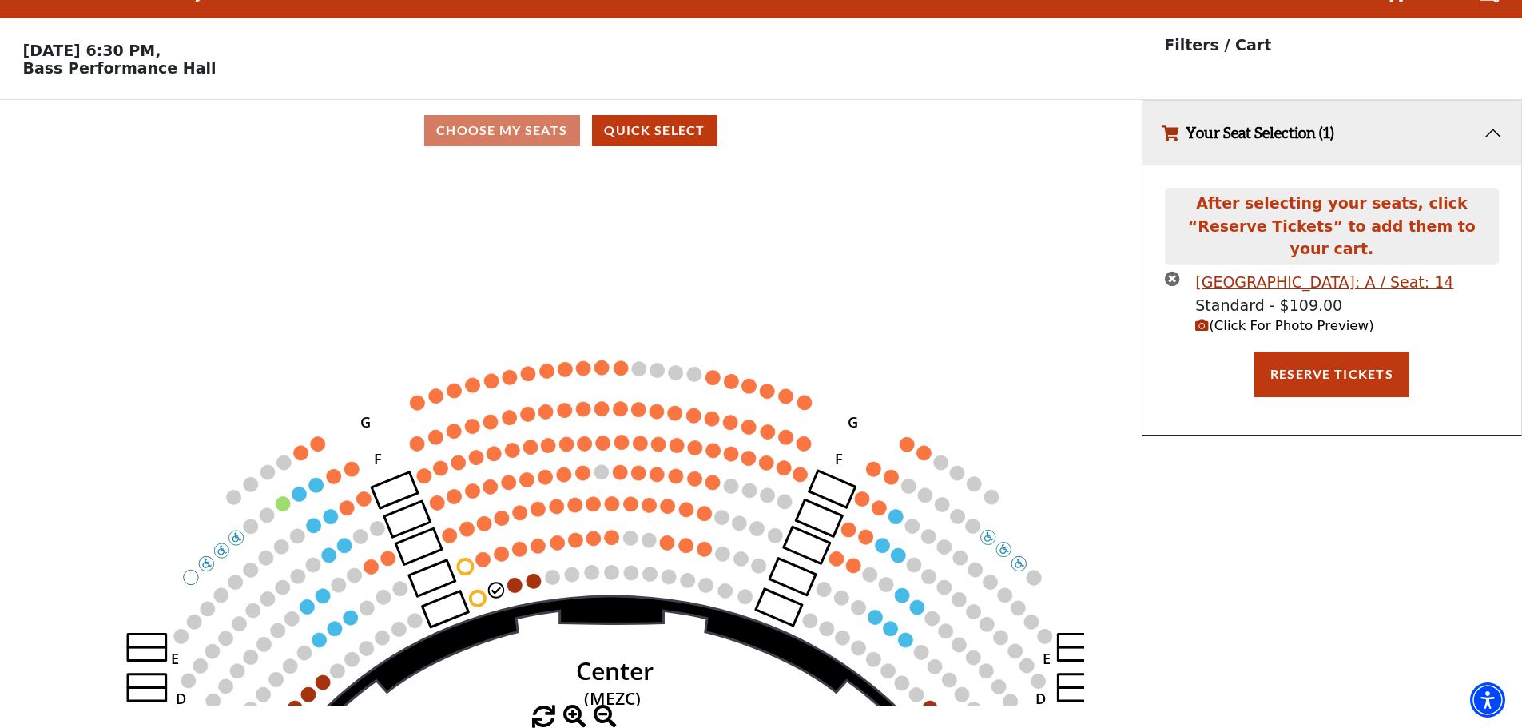
scroll to position [0, 0]
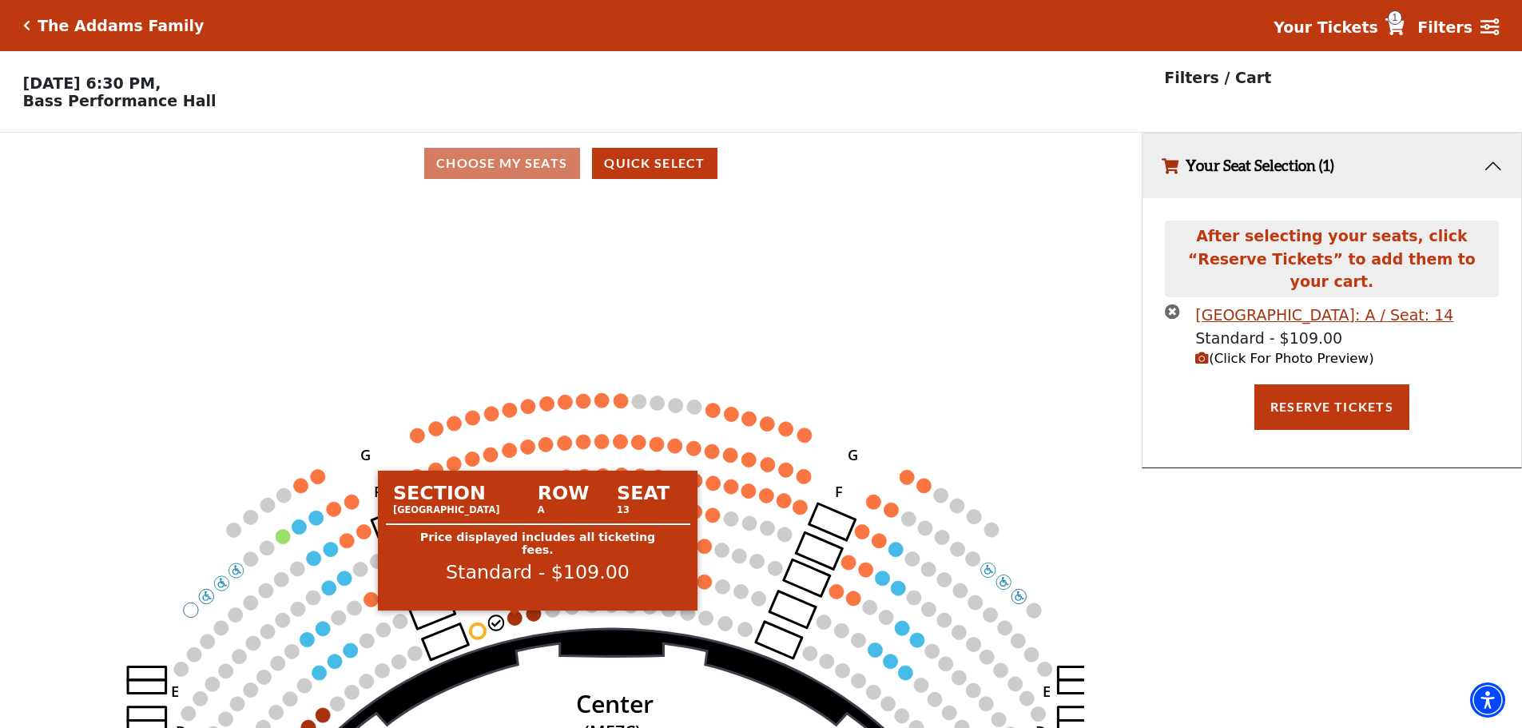
click at [521, 623] on circle at bounding box center [515, 618] width 14 height 14
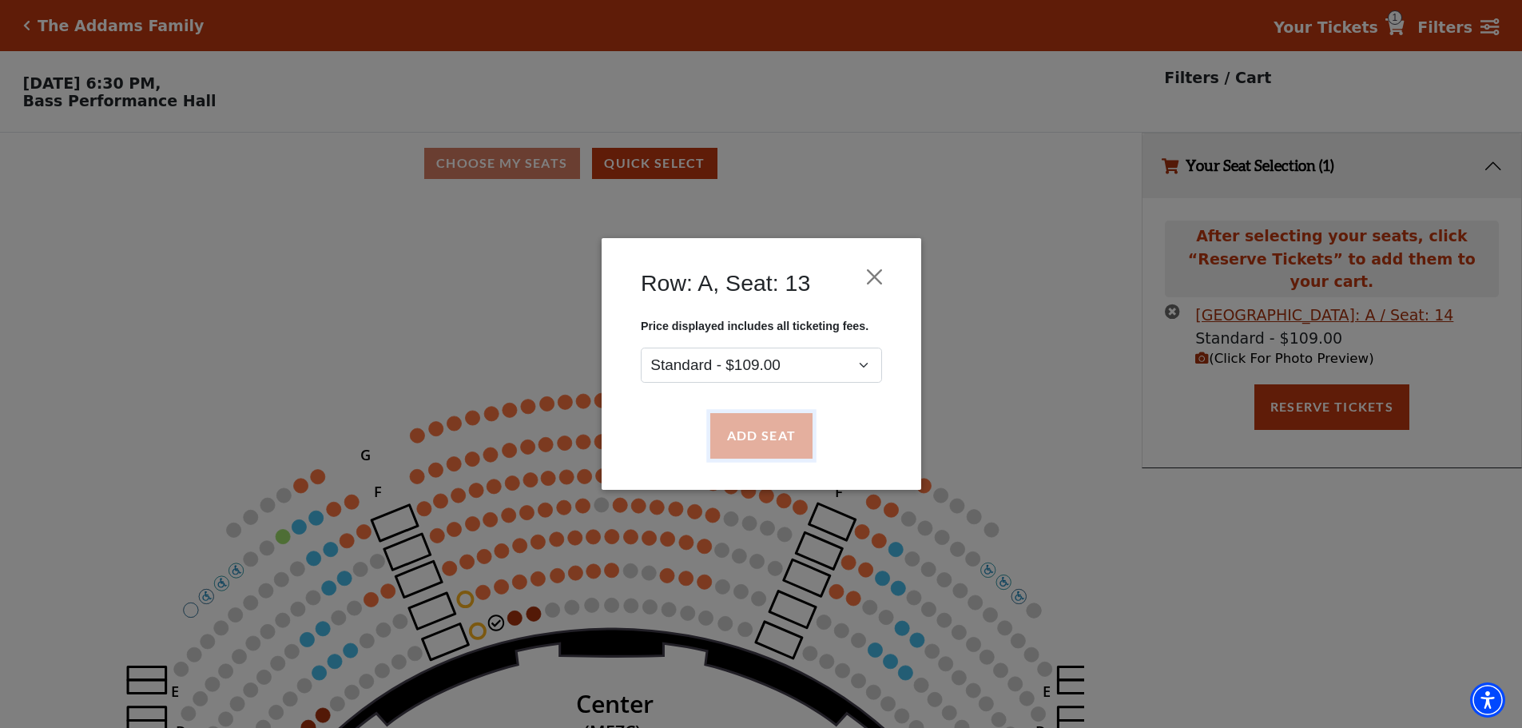
click at [777, 436] on button "Add Seat" at bounding box center [761, 436] width 102 height 45
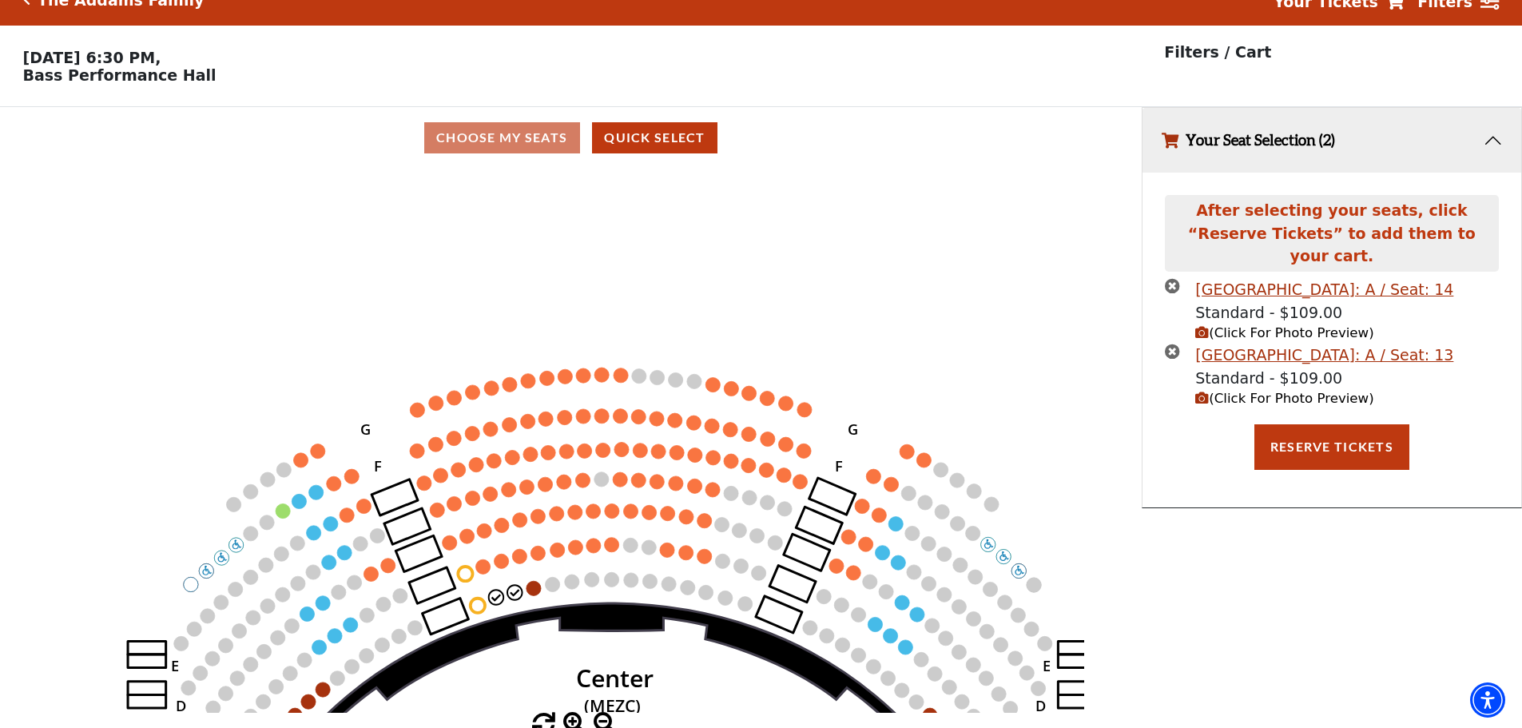
scroll to position [39, 0]
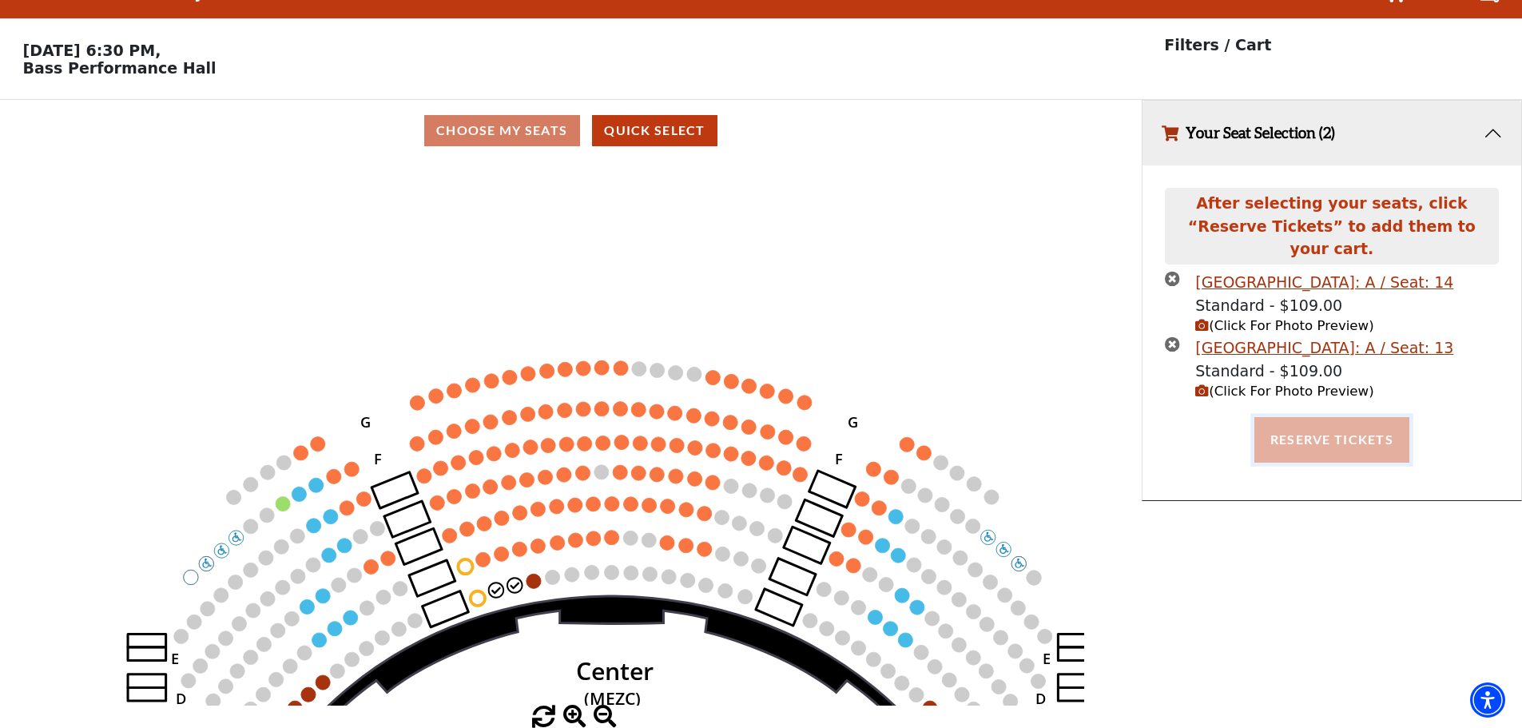
click at [1331, 417] on button "Reserve Tickets" at bounding box center [1332, 439] width 155 height 45
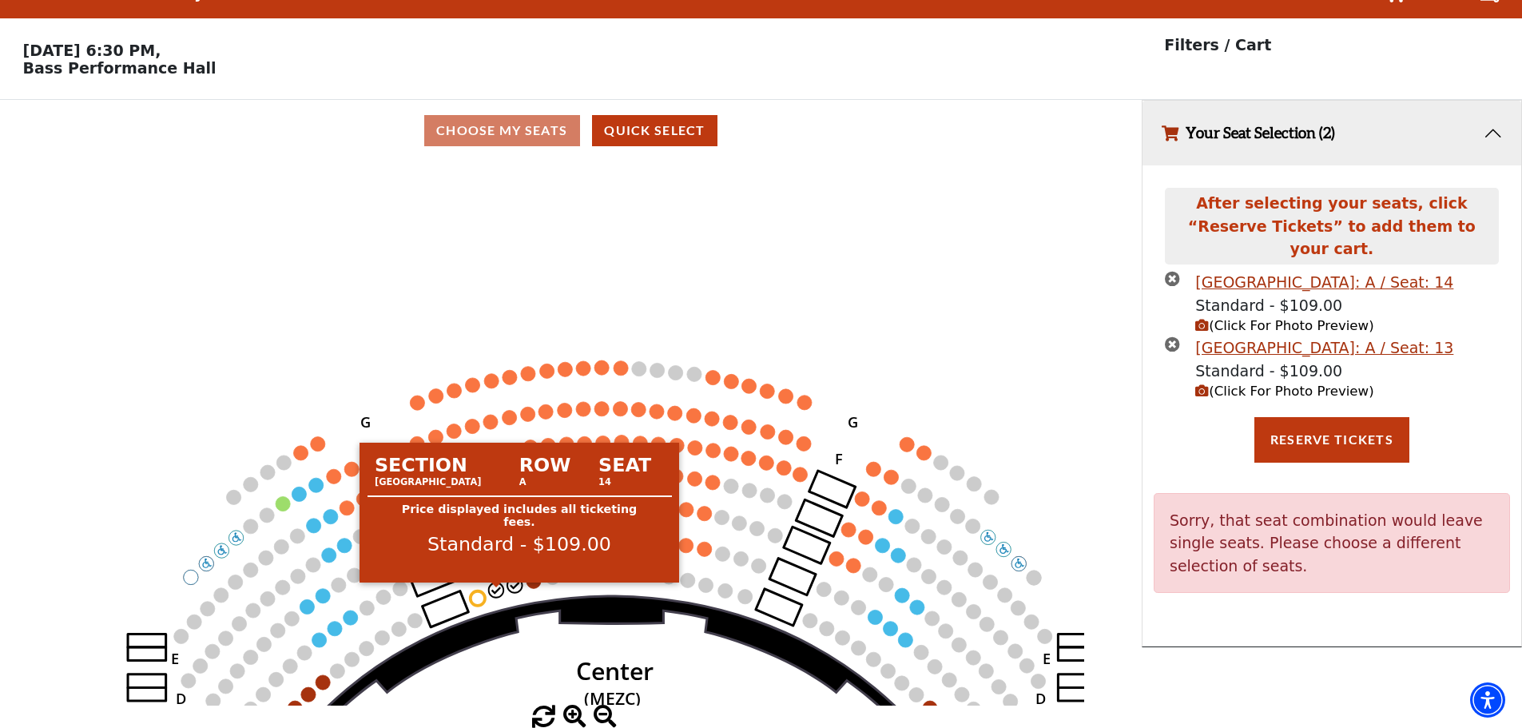
click at [493, 591] on circle at bounding box center [496, 590] width 14 height 14
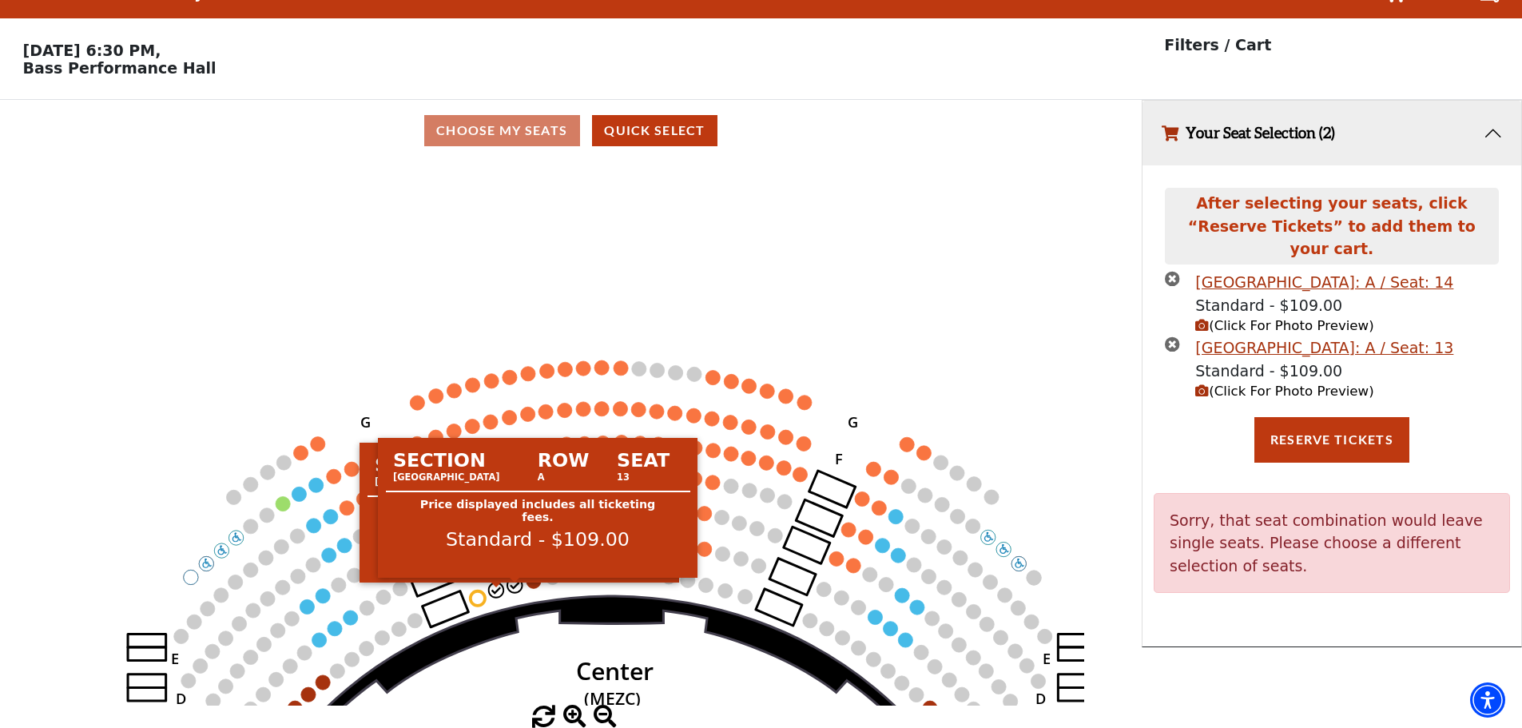
click at [514, 583] on circle at bounding box center [515, 585] width 14 height 14
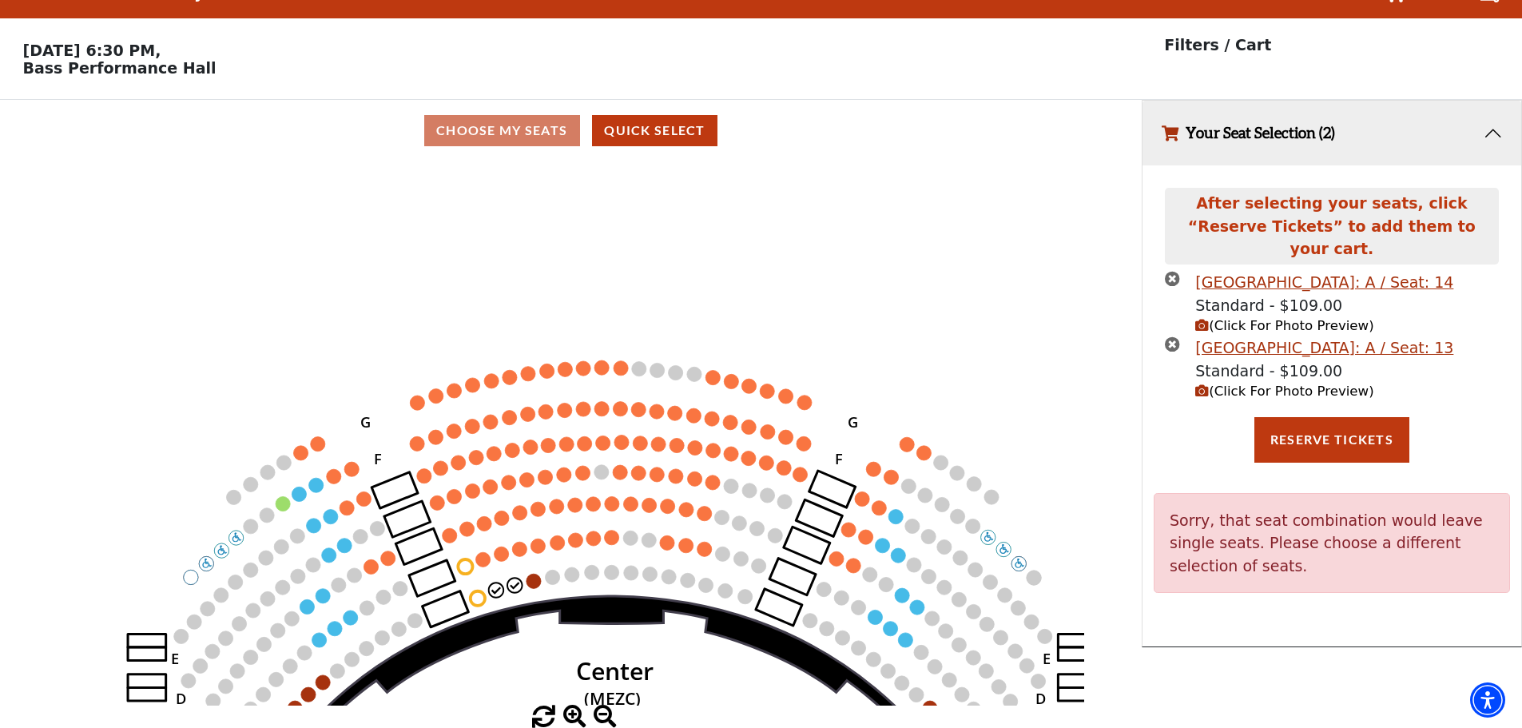
click at [1164, 320] on div "Mezzanine Center Row: A / Seat: 14 Standard - $109.00 (Click For Photo Preview)…" at bounding box center [1332, 344] width 356 height 146
click at [1172, 336] on icon "times-circle" at bounding box center [1172, 343] width 15 height 15
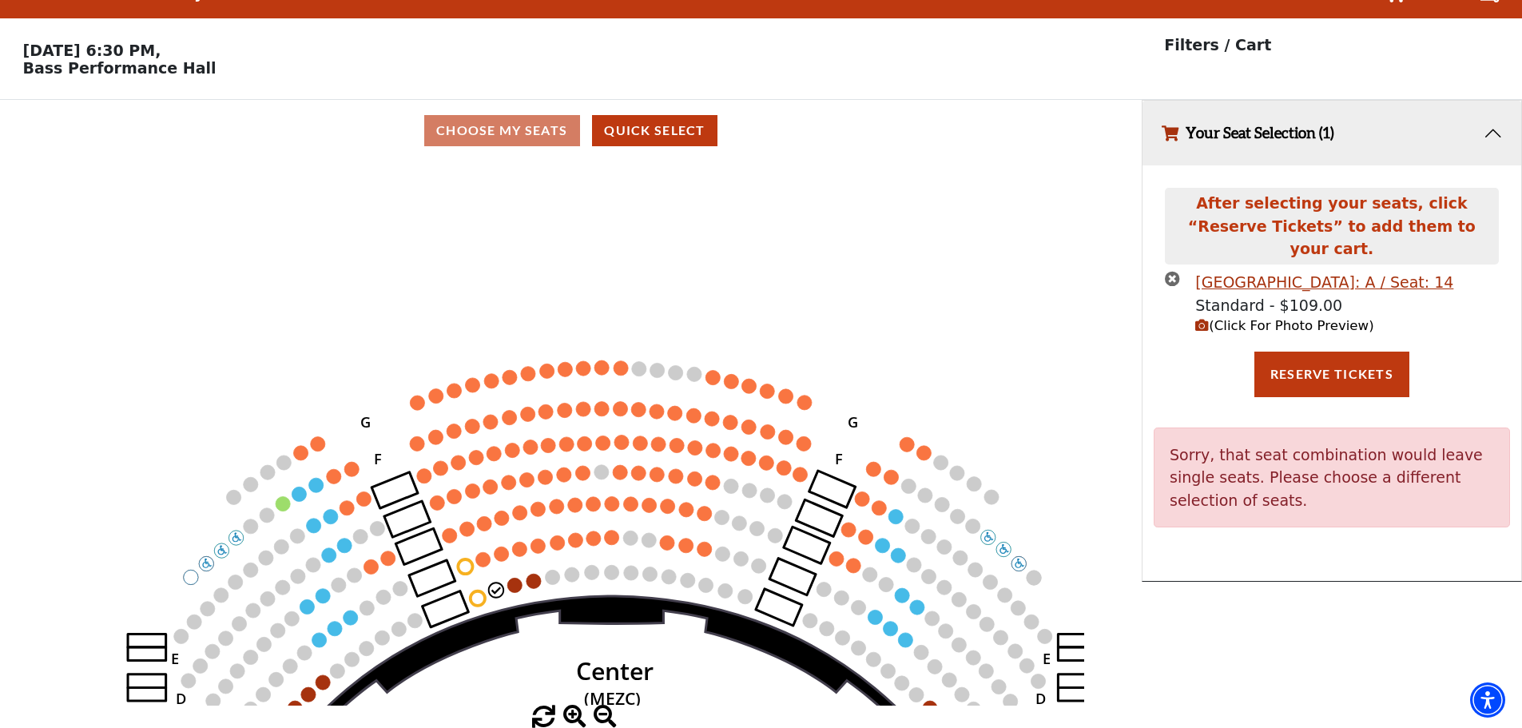
click at [1171, 271] on icon "times-circle" at bounding box center [1172, 278] width 15 height 15
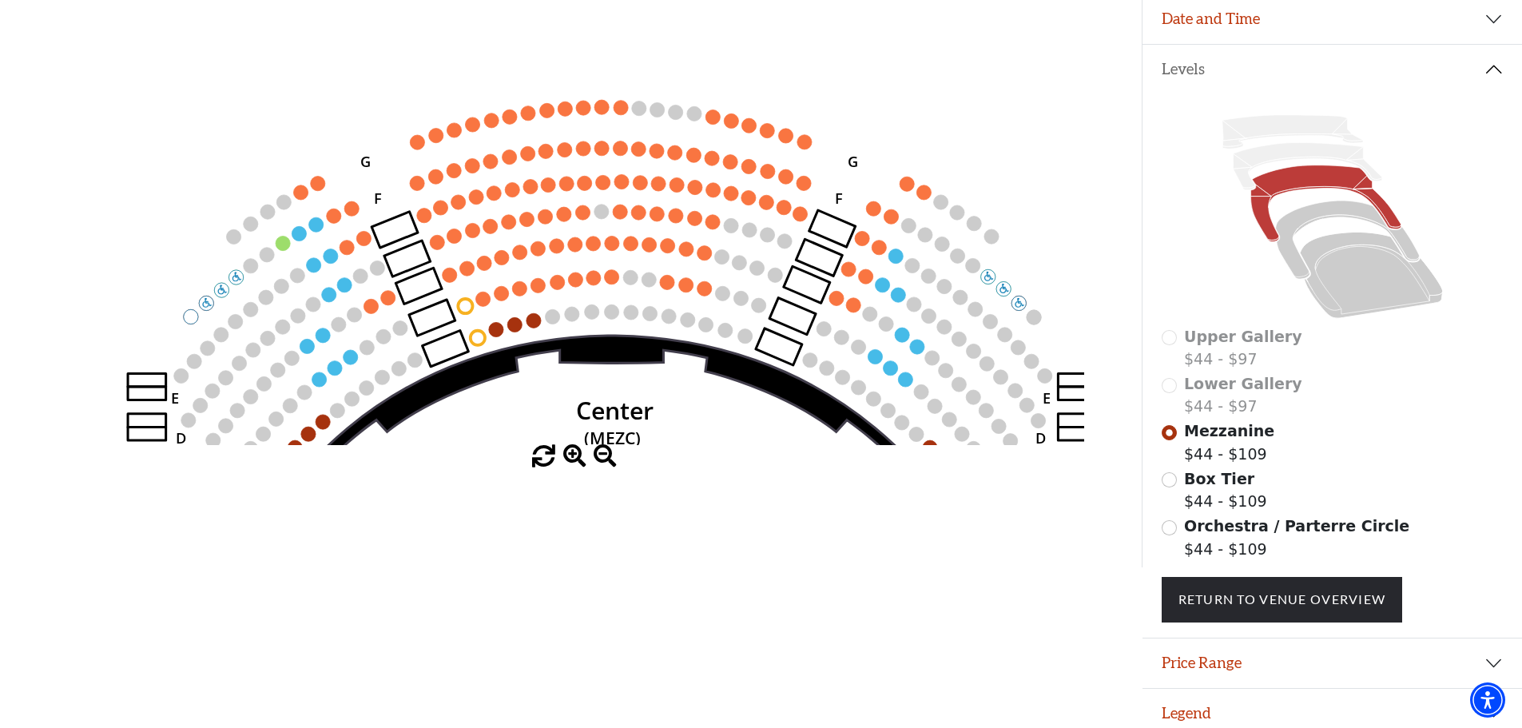
scroll to position [298, 0]
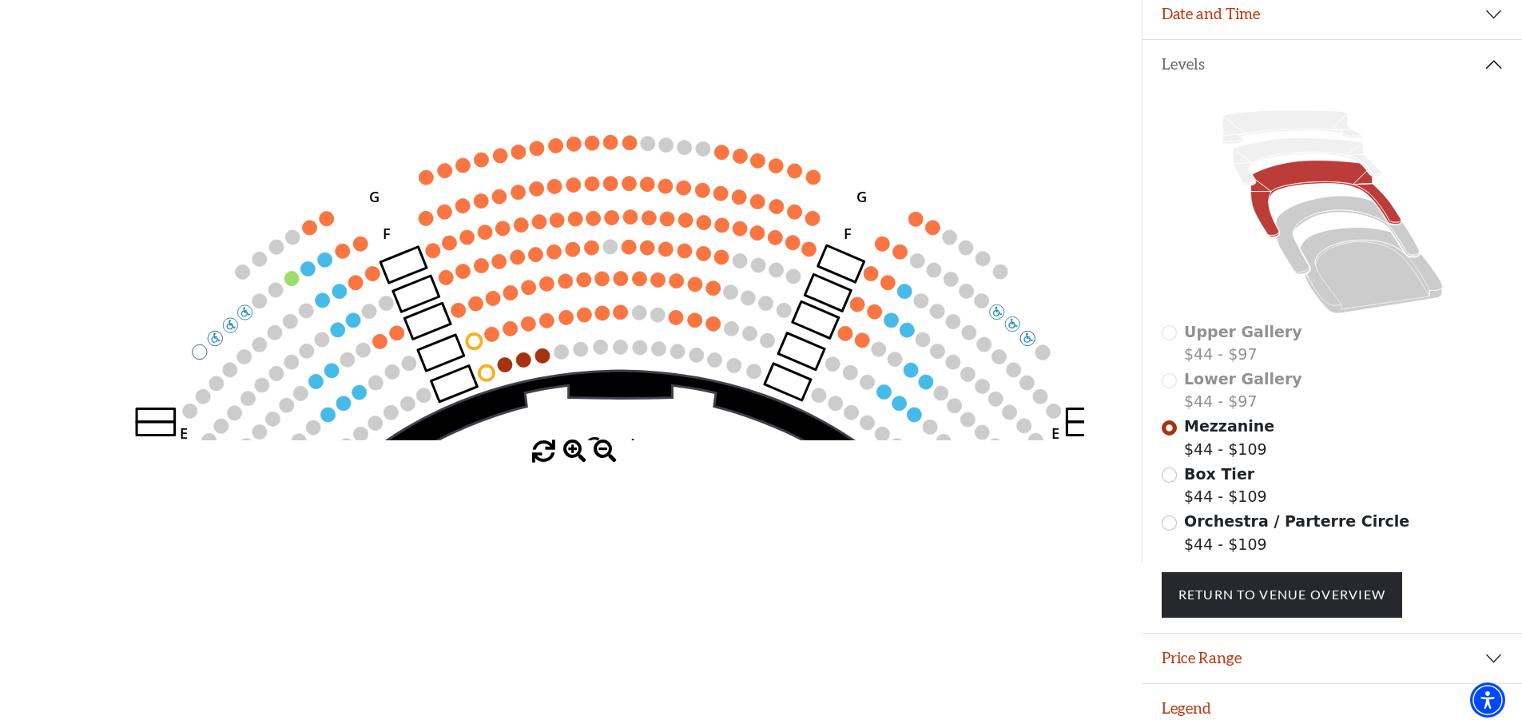
drag, startPoint x: 619, startPoint y: 327, endPoint x: 628, endPoint y: 367, distance: 40.9
click at [628, 367] on icon "Center (MEZC) Right (MEZR) Left (MEZL) (MEXBOXR) (MEXBOXL) XX WW CC DD YY BB ZZ…" at bounding box center [571, 168] width 1028 height 544
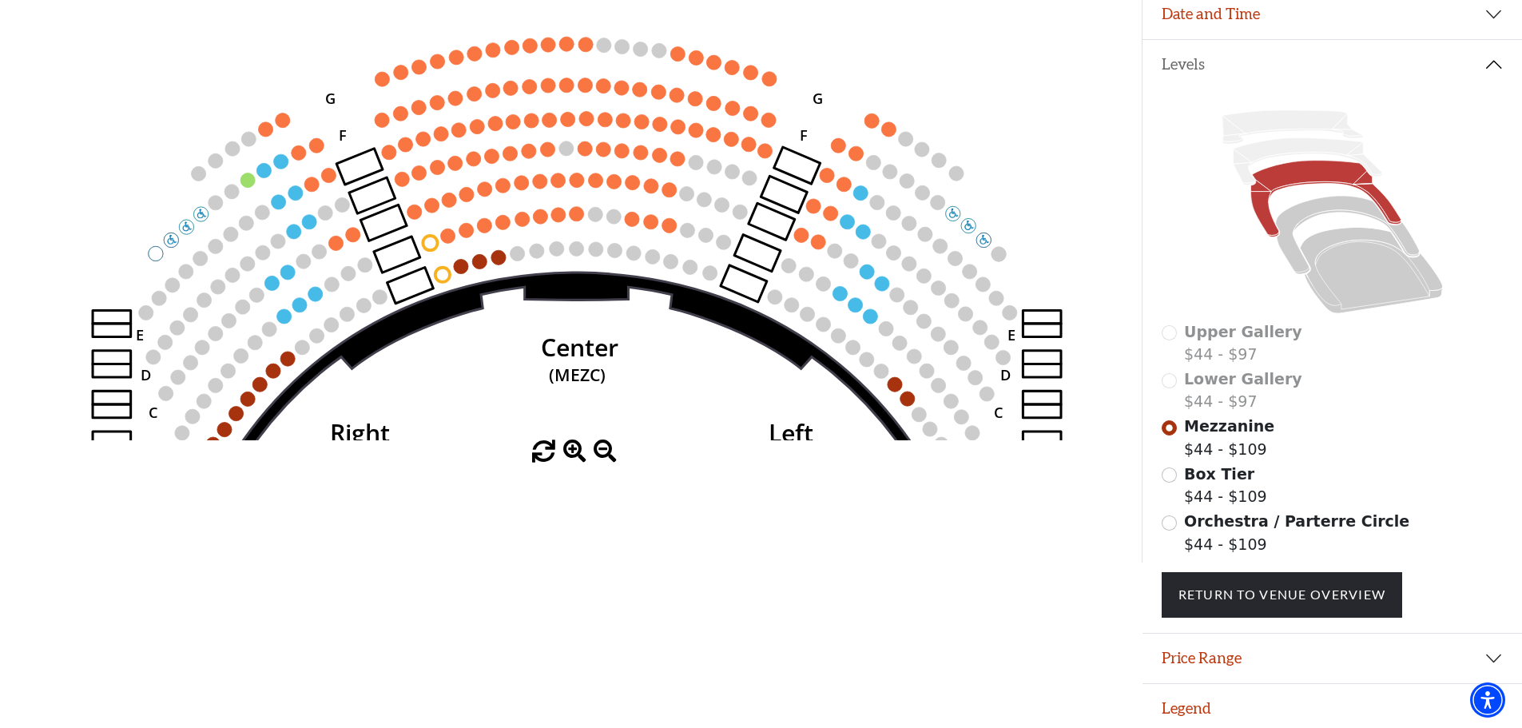
drag, startPoint x: 714, startPoint y: 406, endPoint x: 670, endPoint y: 308, distance: 107.7
click at [670, 308] on icon "Center (MEZC) Right (MEZR) Left (MEZL) (MEXBOXR) (MEXBOXL) XX WW CC DD YY BB ZZ…" at bounding box center [571, 168] width 1028 height 544
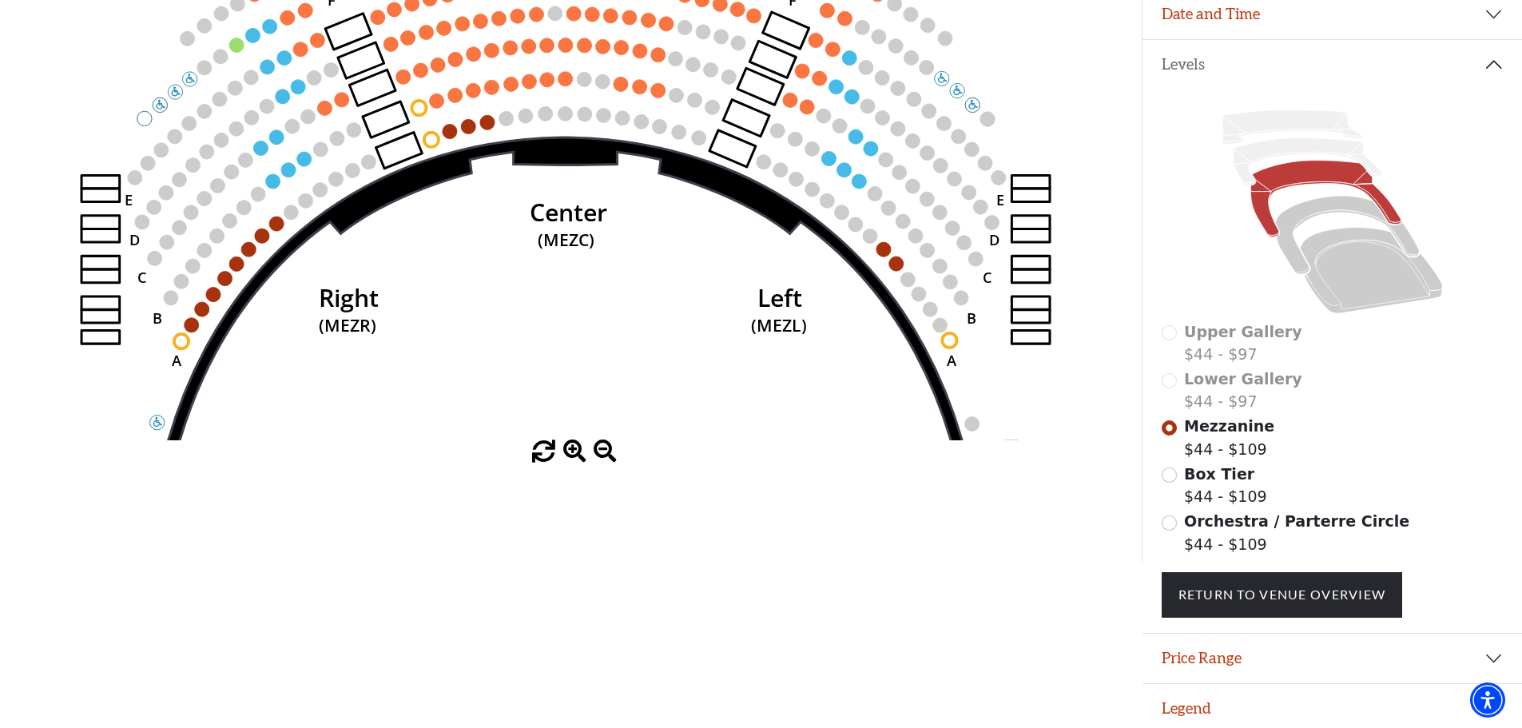
drag, startPoint x: 624, startPoint y: 369, endPoint x: 613, endPoint y: 234, distance: 135.5
click at [613, 234] on icon "Center (MEZC) Right (MEZR) Left (MEZL) (MEXBOXR) (MEXBOXL) XX WW CC DD YY BB ZZ…" at bounding box center [571, 168] width 1028 height 544
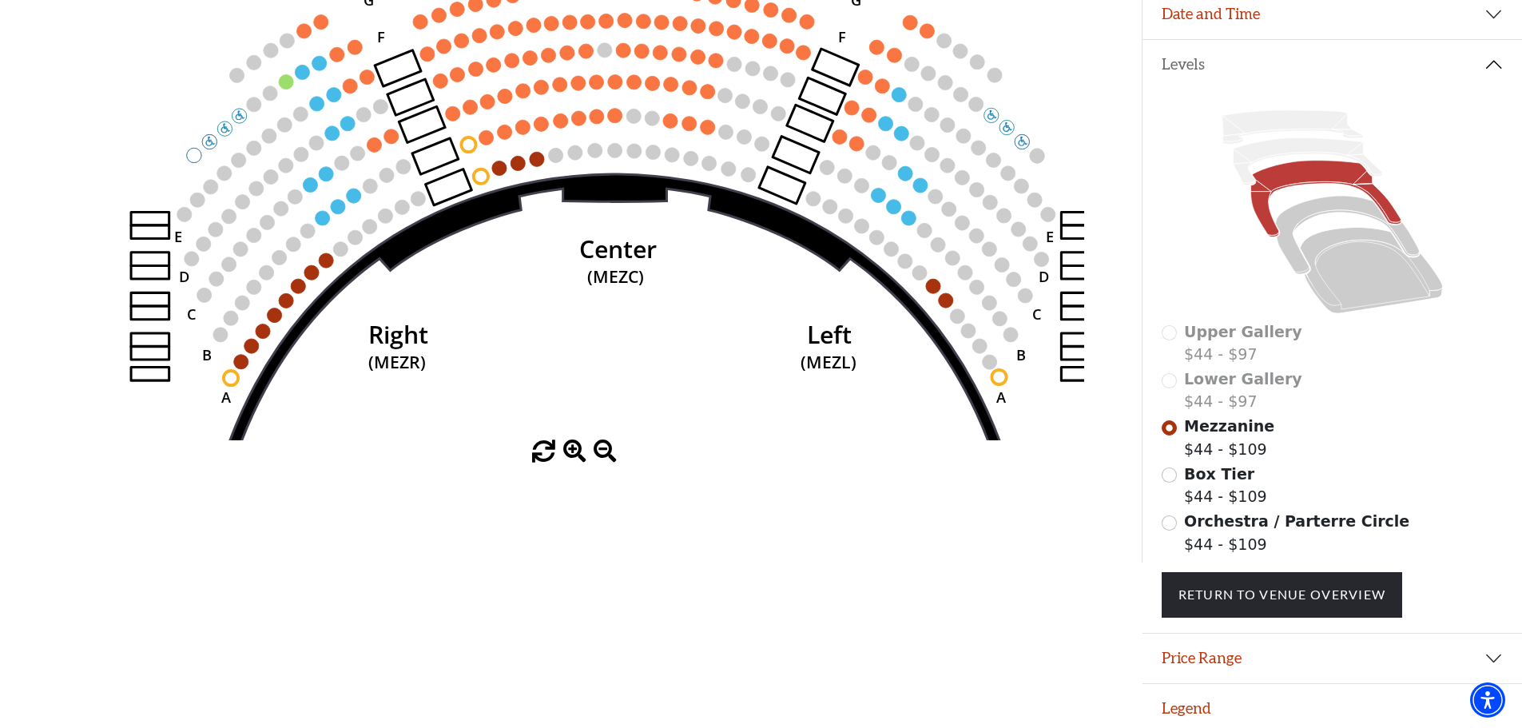
drag, startPoint x: 685, startPoint y: 175, endPoint x: 734, endPoint y: 211, distance: 61.2
click at [734, 211] on icon at bounding box center [615, 535] width 893 height 723
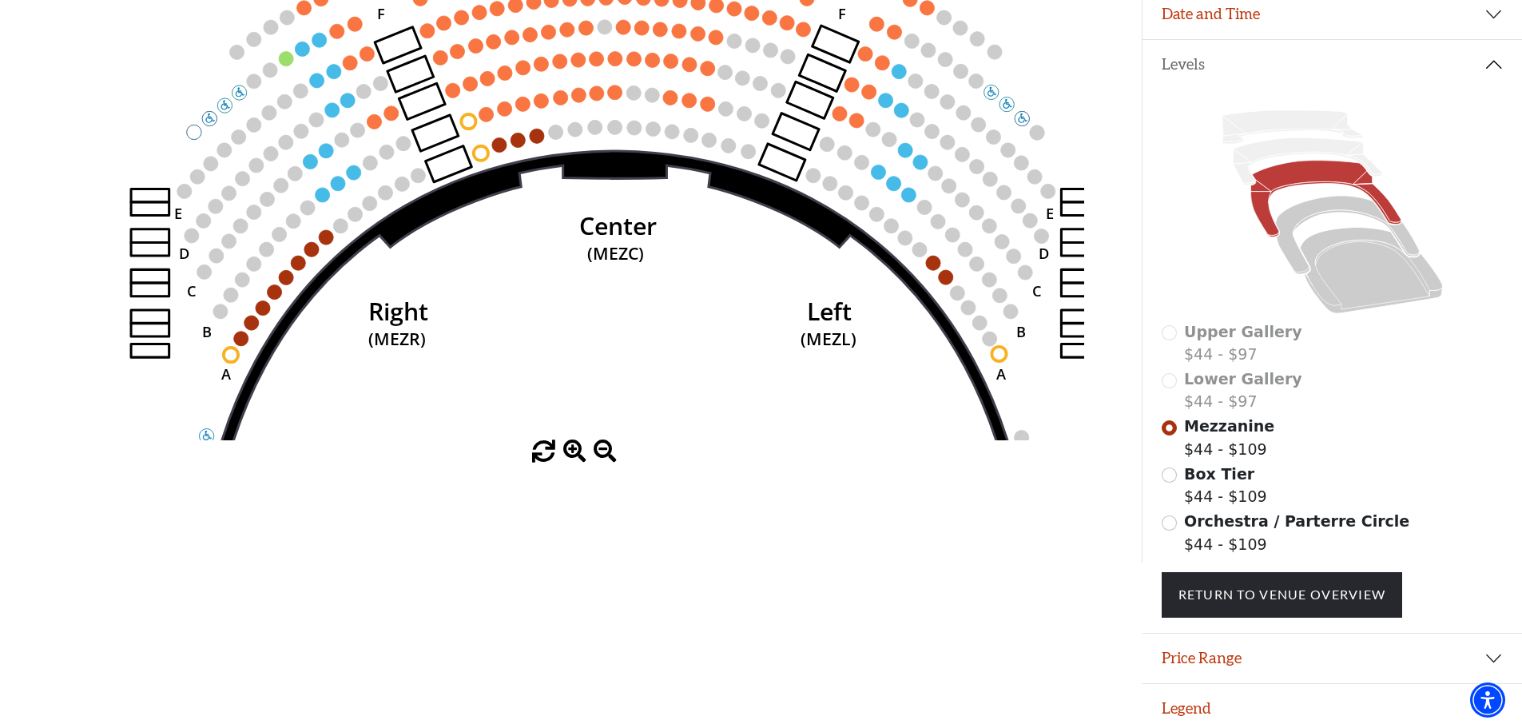
drag, startPoint x: 615, startPoint y: 201, endPoint x: 615, endPoint y: 178, distance: 22.4
click at [615, 178] on icon at bounding box center [615, 512] width 893 height 723
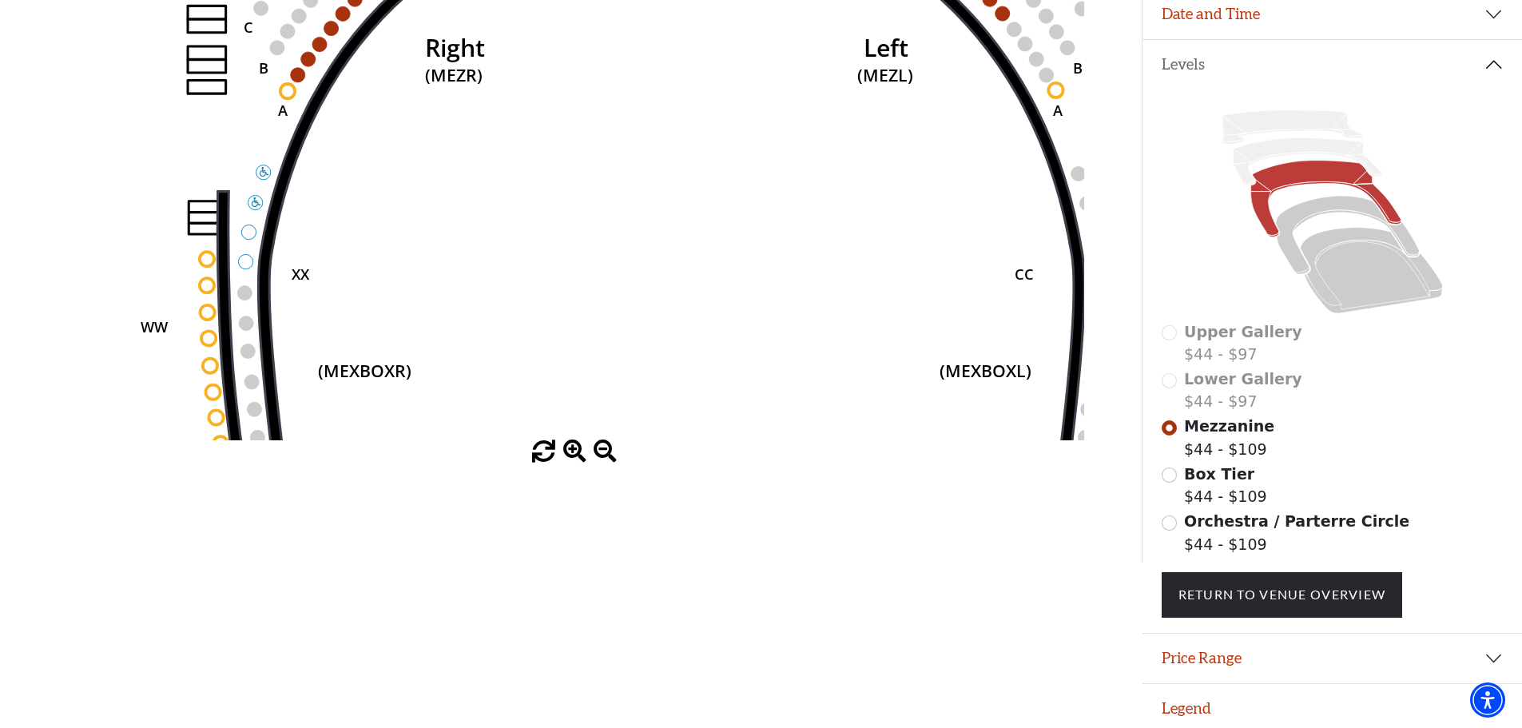
drag, startPoint x: 618, startPoint y: 173, endPoint x: 658, endPoint y: -84, distance: 259.6
click at [658, 0] on html "Skip to main content Enable accessibility for low vision Open the accessibility…" at bounding box center [761, 66] width 1522 height 728
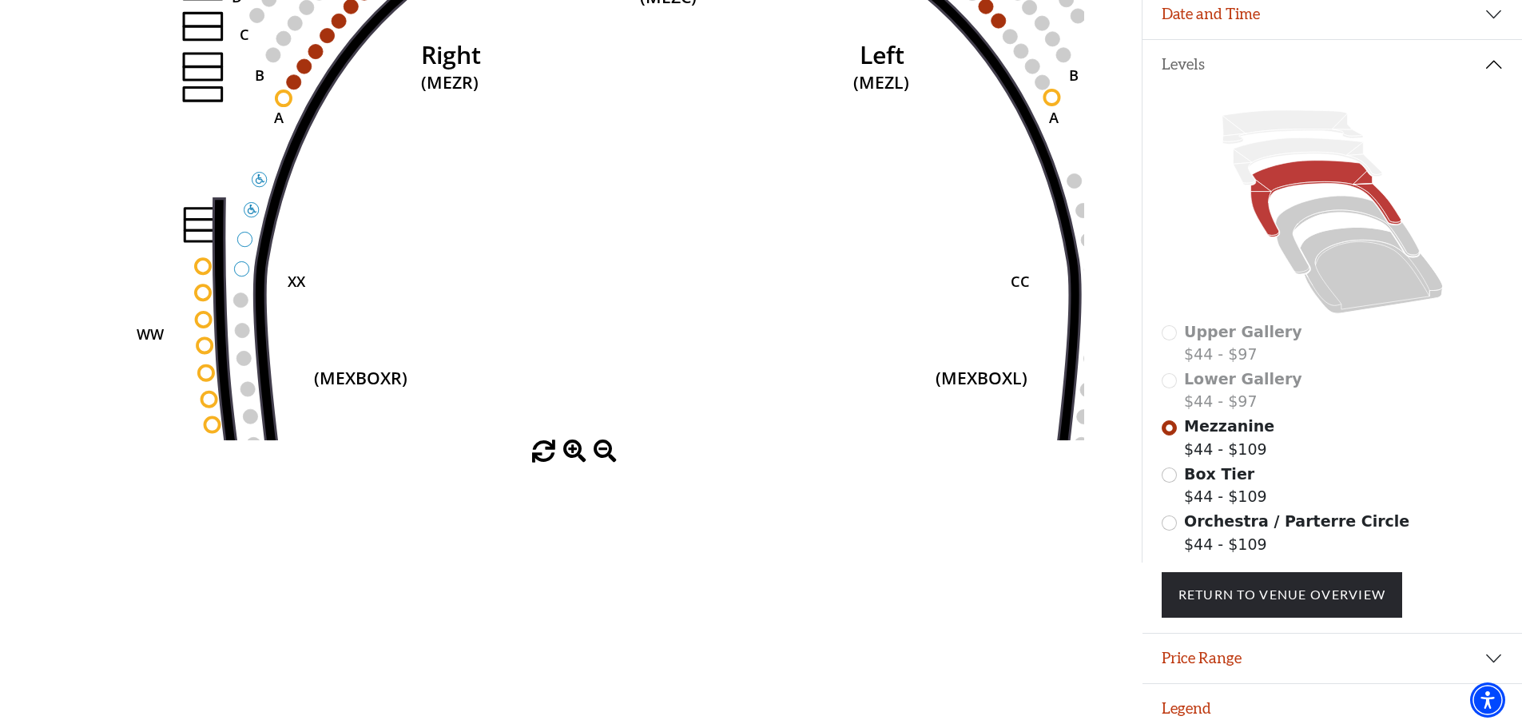
click at [599, 456] on span at bounding box center [605, 451] width 23 height 23
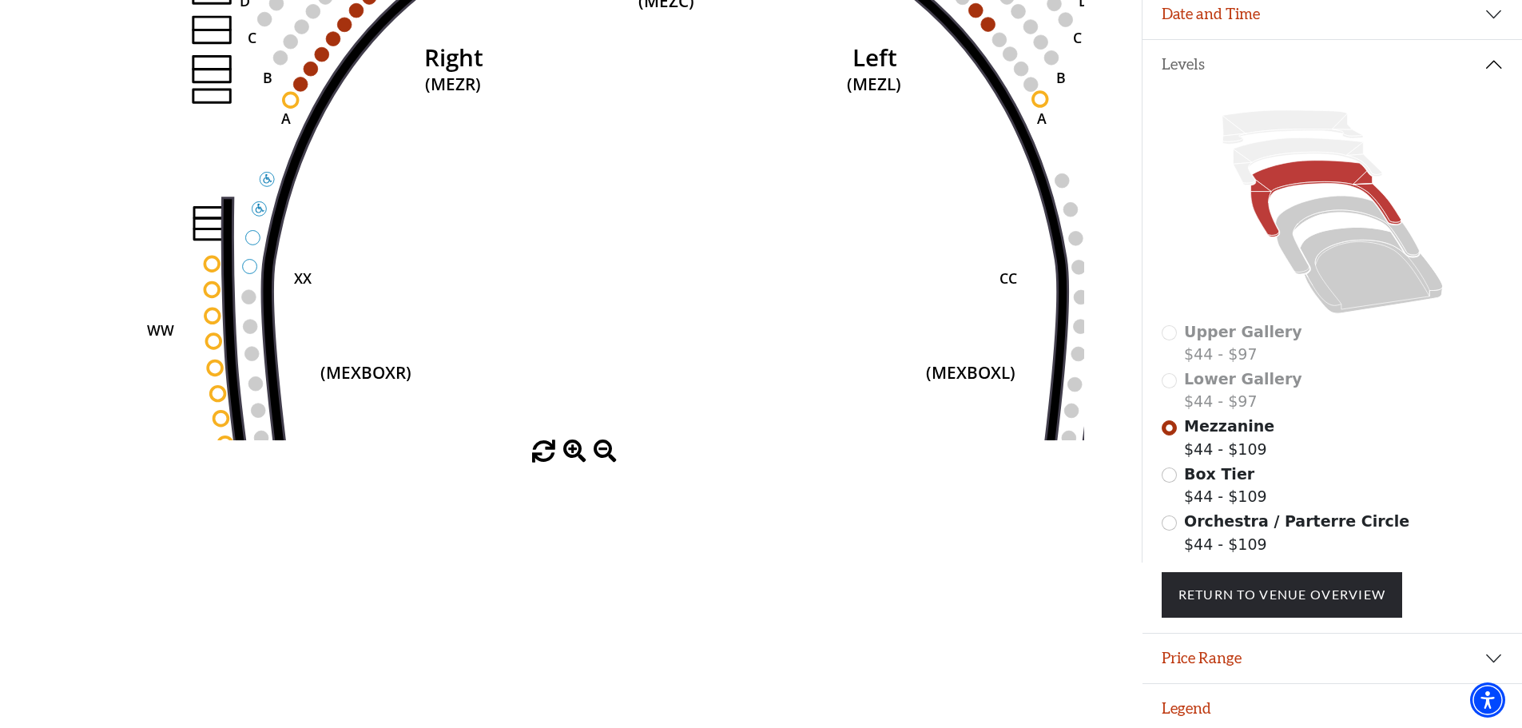
click at [599, 456] on span at bounding box center [605, 451] width 23 height 23
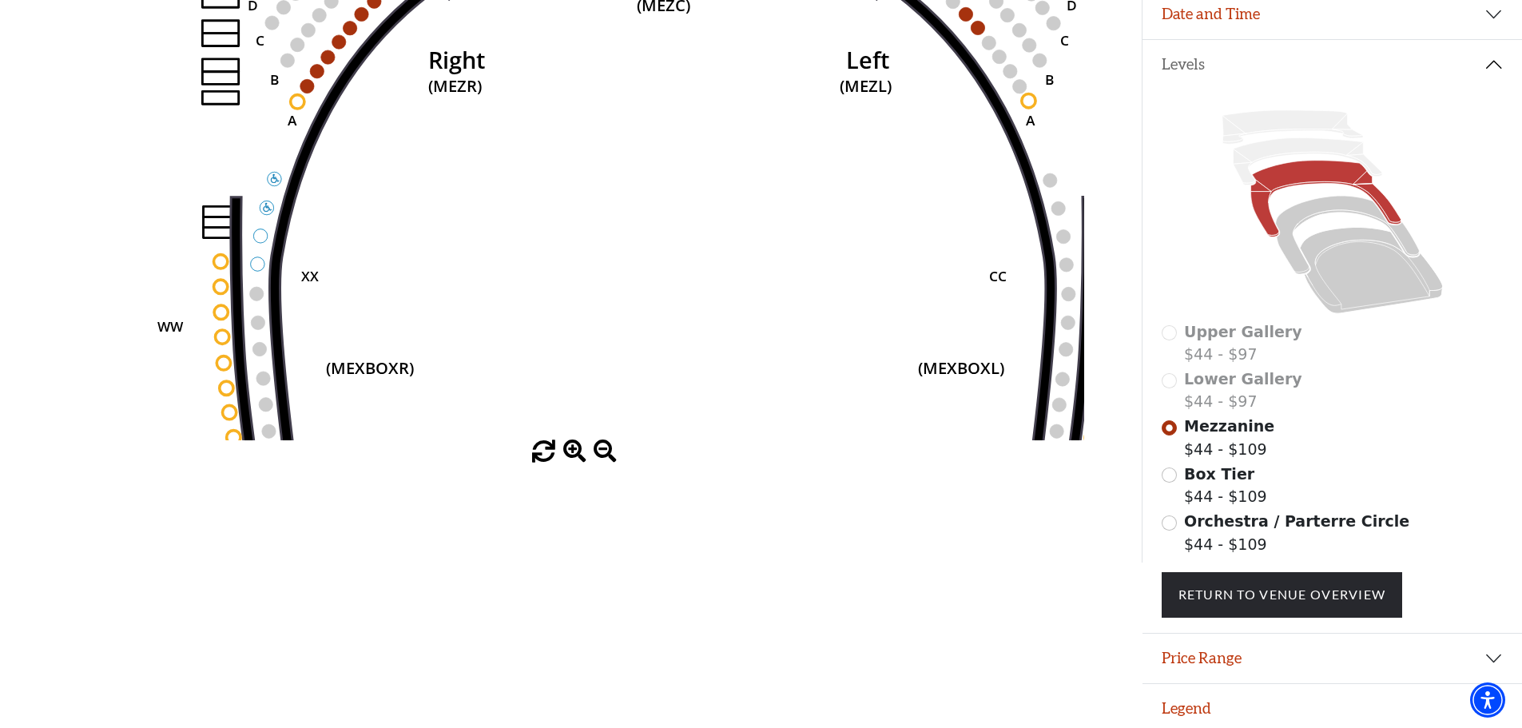
click at [597, 458] on span at bounding box center [605, 451] width 23 height 23
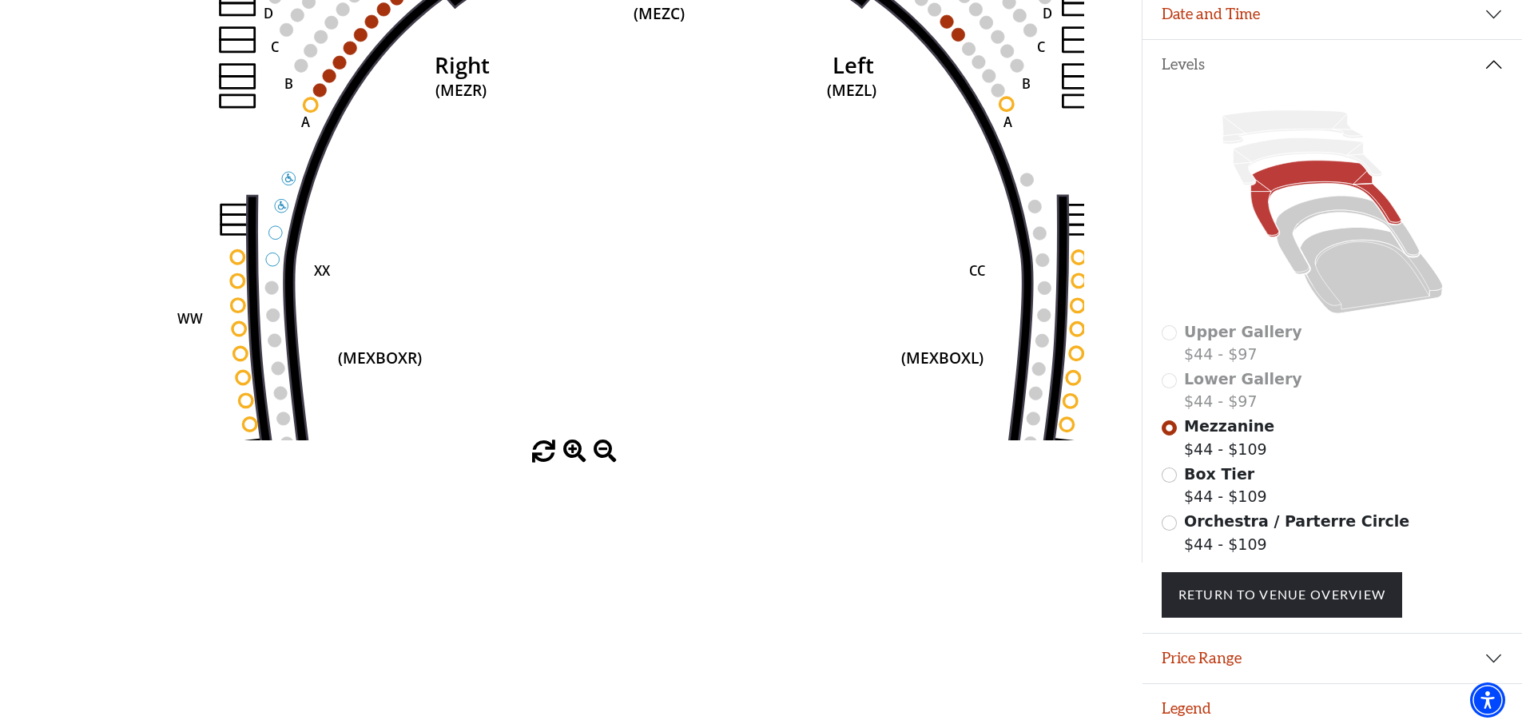
click at [596, 460] on span at bounding box center [605, 451] width 23 height 23
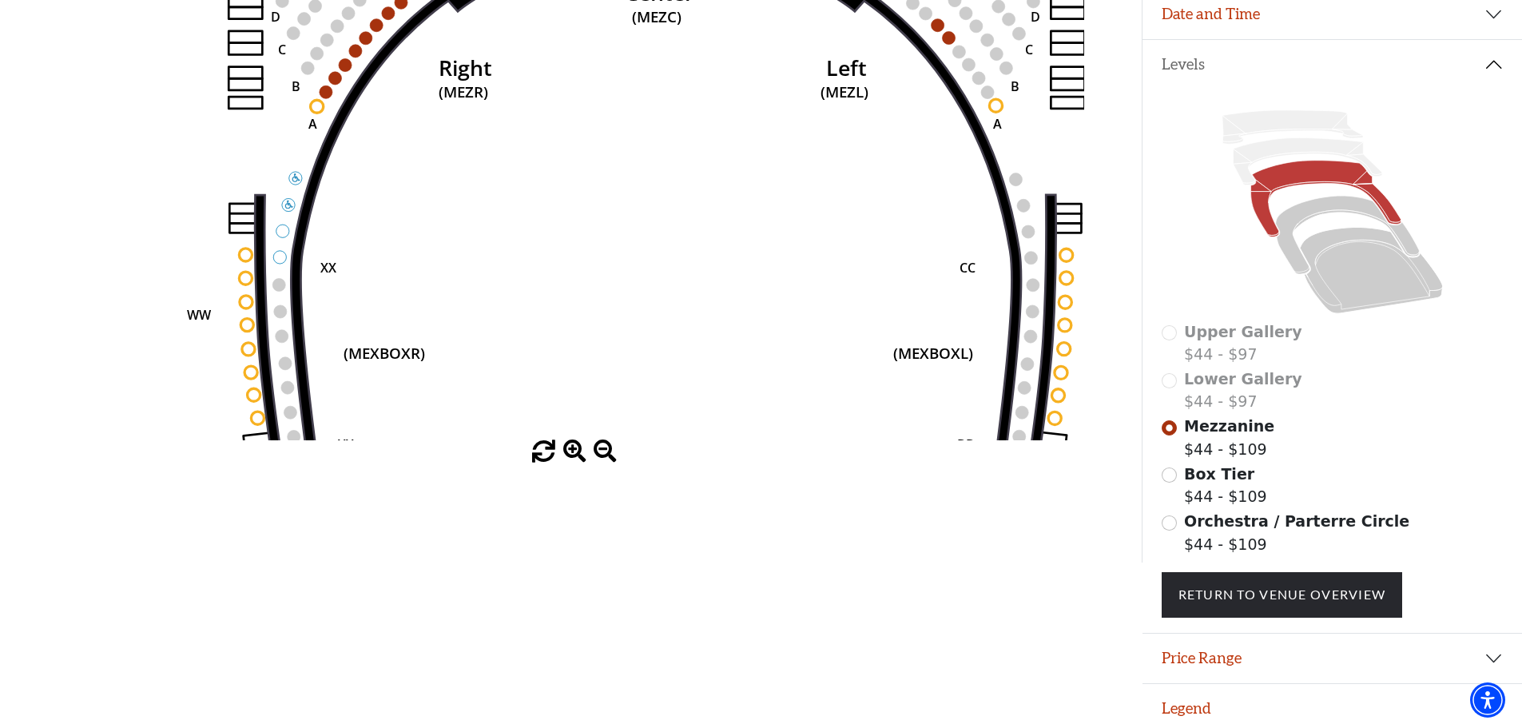
click at [596, 460] on span at bounding box center [605, 451] width 23 height 23
click at [596, 461] on span at bounding box center [605, 451] width 23 height 23
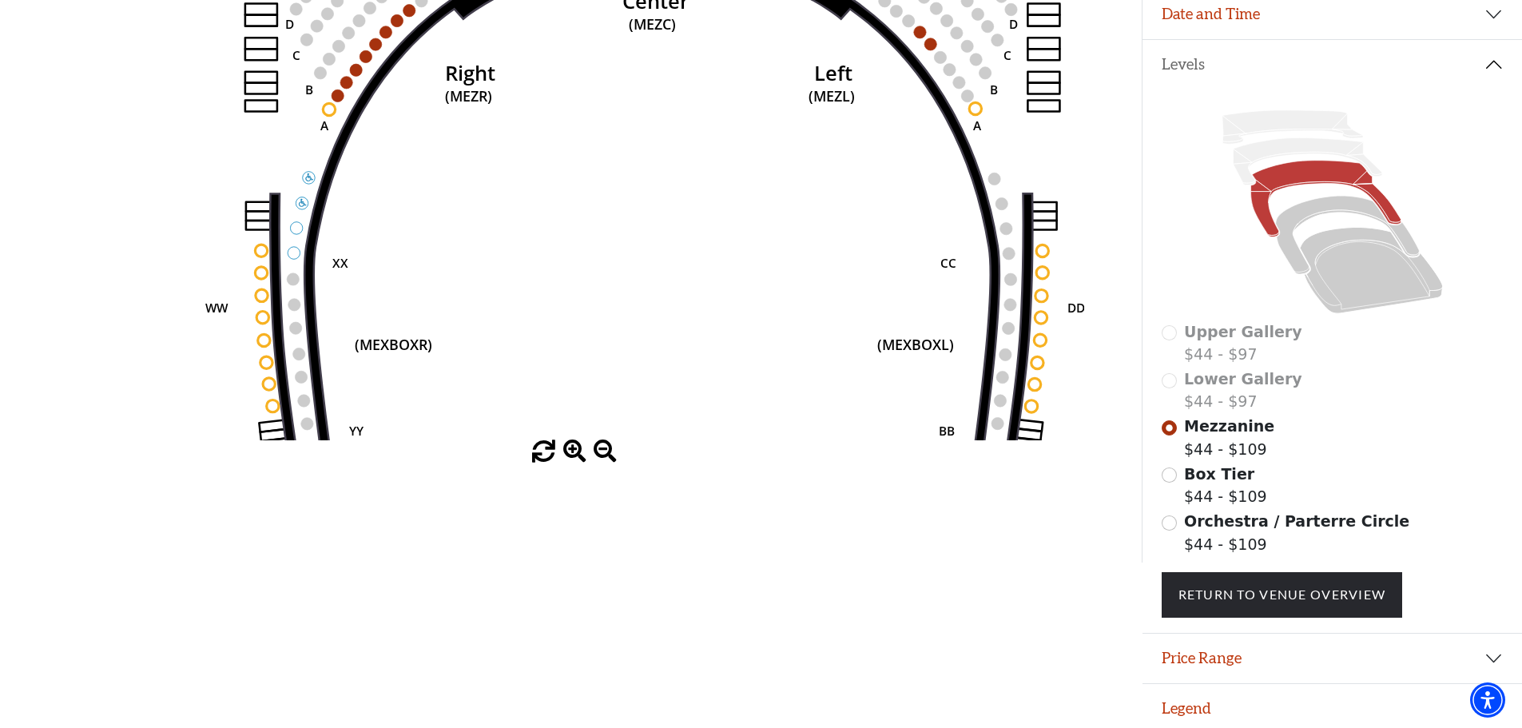
click at [596, 461] on span at bounding box center [605, 451] width 23 height 23
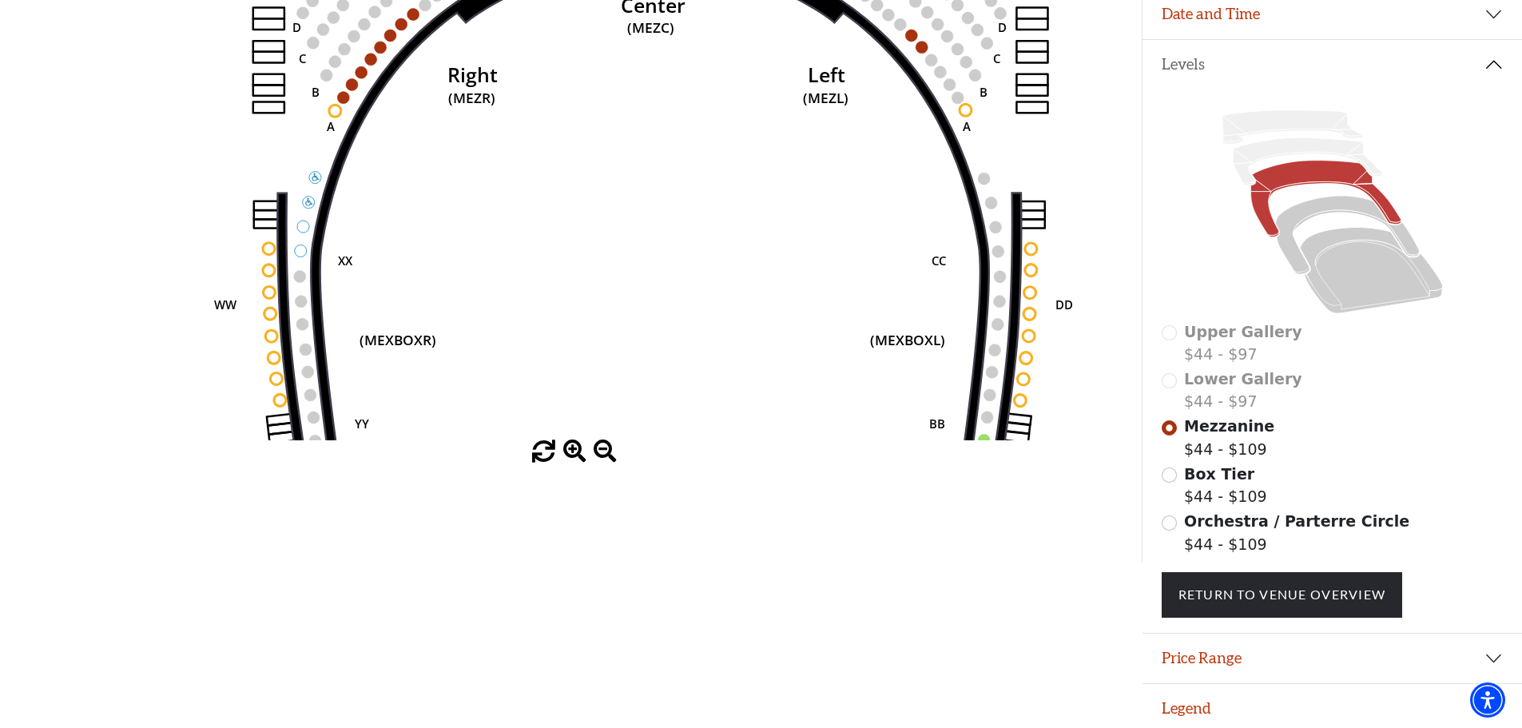
click at [595, 464] on span at bounding box center [605, 451] width 23 height 23
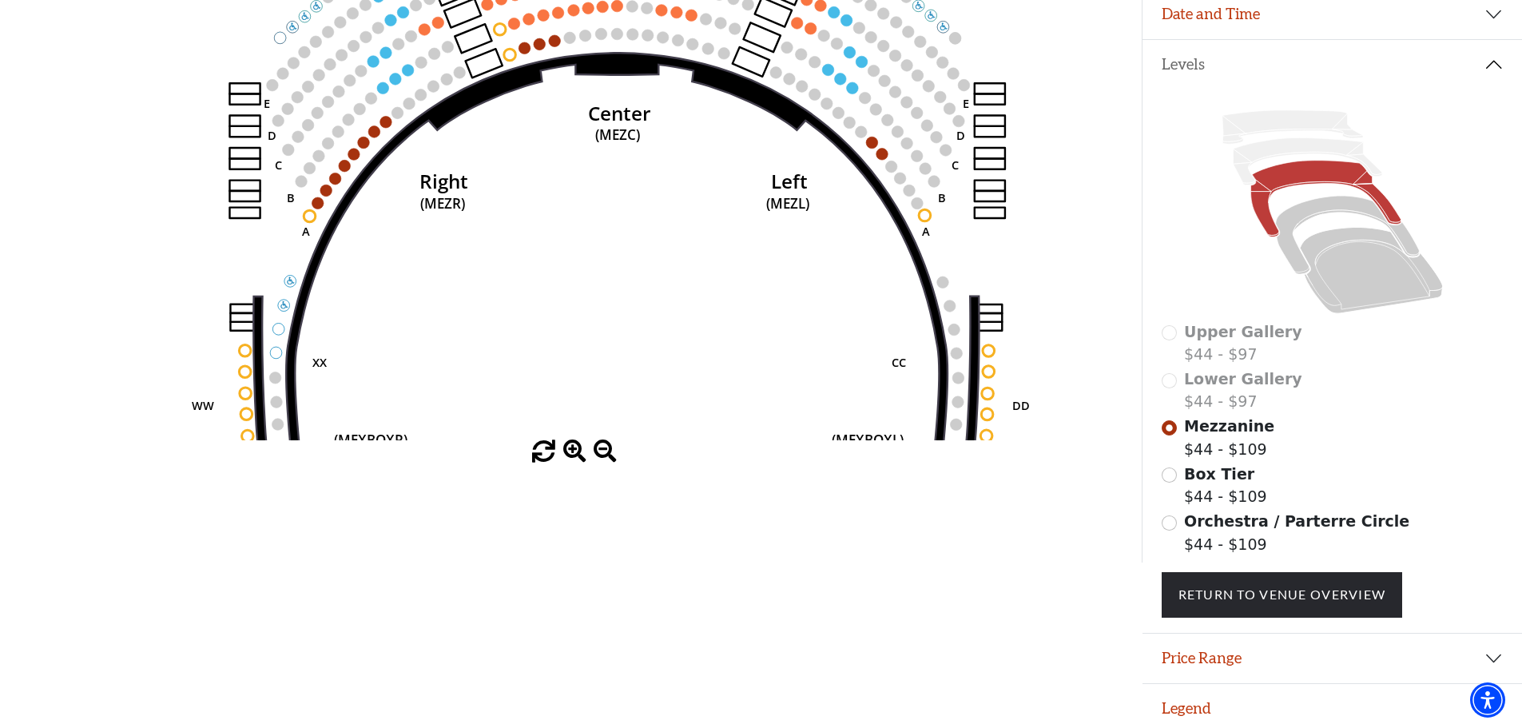
drag, startPoint x: 602, startPoint y: 341, endPoint x: 570, endPoint y: 476, distance: 138.8
click at [570, 476] on div "Choose My Seats Quick Select Current Level Mezzanine Click on a level below to …" at bounding box center [571, 199] width 1142 height 728
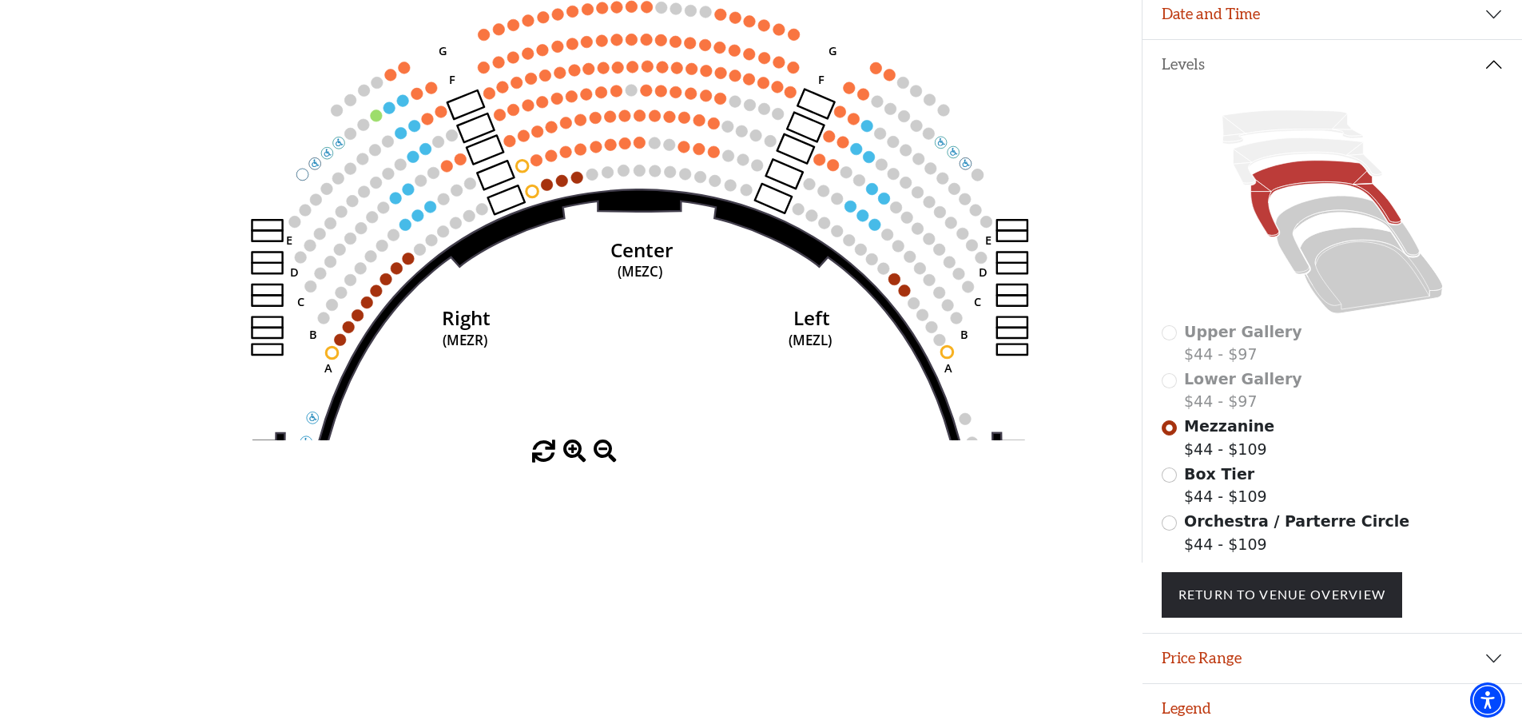
drag, startPoint x: 563, startPoint y: 164, endPoint x: 586, endPoint y: 277, distance: 114.9
click at [586, 277] on icon "Center (MEZC) Right (MEZR) Left (MEZL) (MEXBOXR) (MEXBOXL) XX WW CC DD YY BB ZZ…" at bounding box center [571, 168] width 1028 height 544
click at [575, 456] on span at bounding box center [574, 451] width 23 height 23
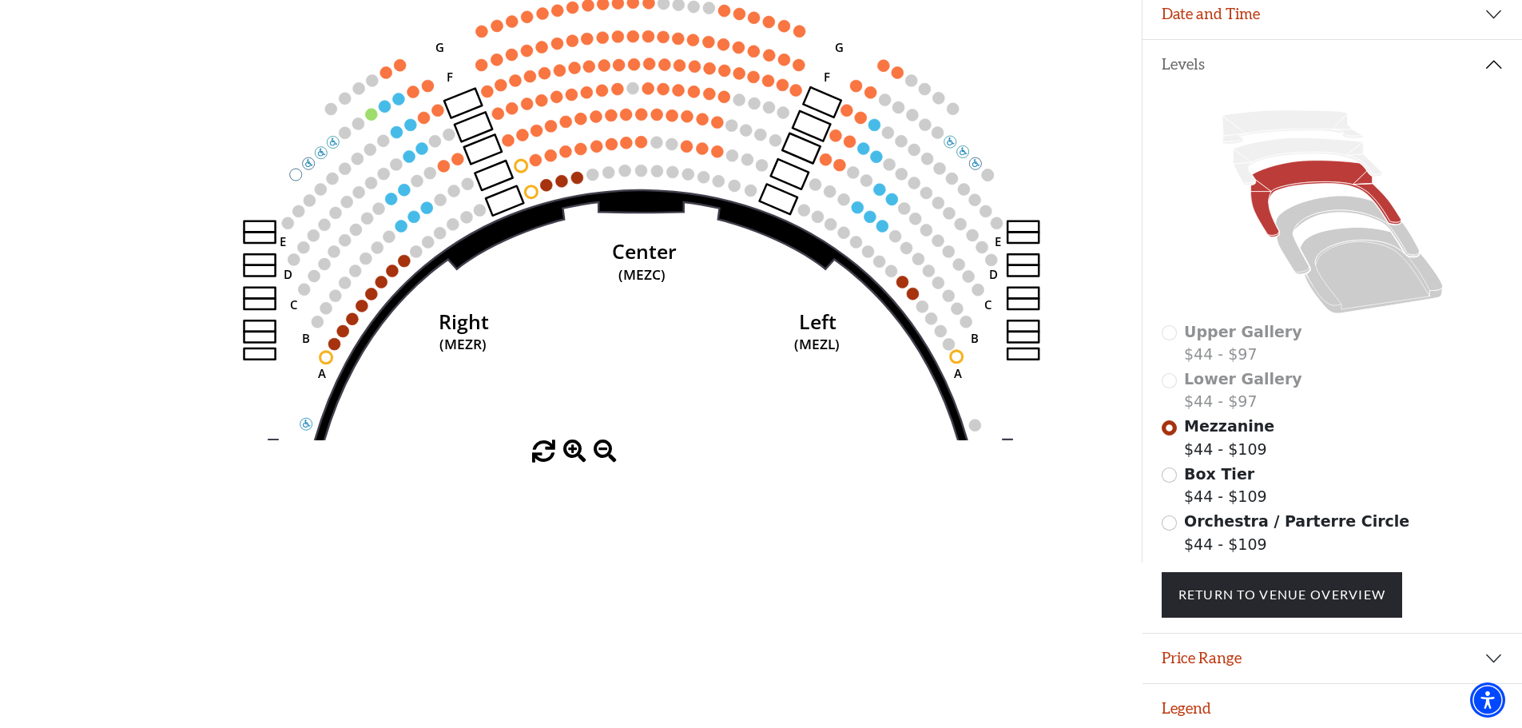
click at [575, 456] on span at bounding box center [574, 451] width 23 height 23
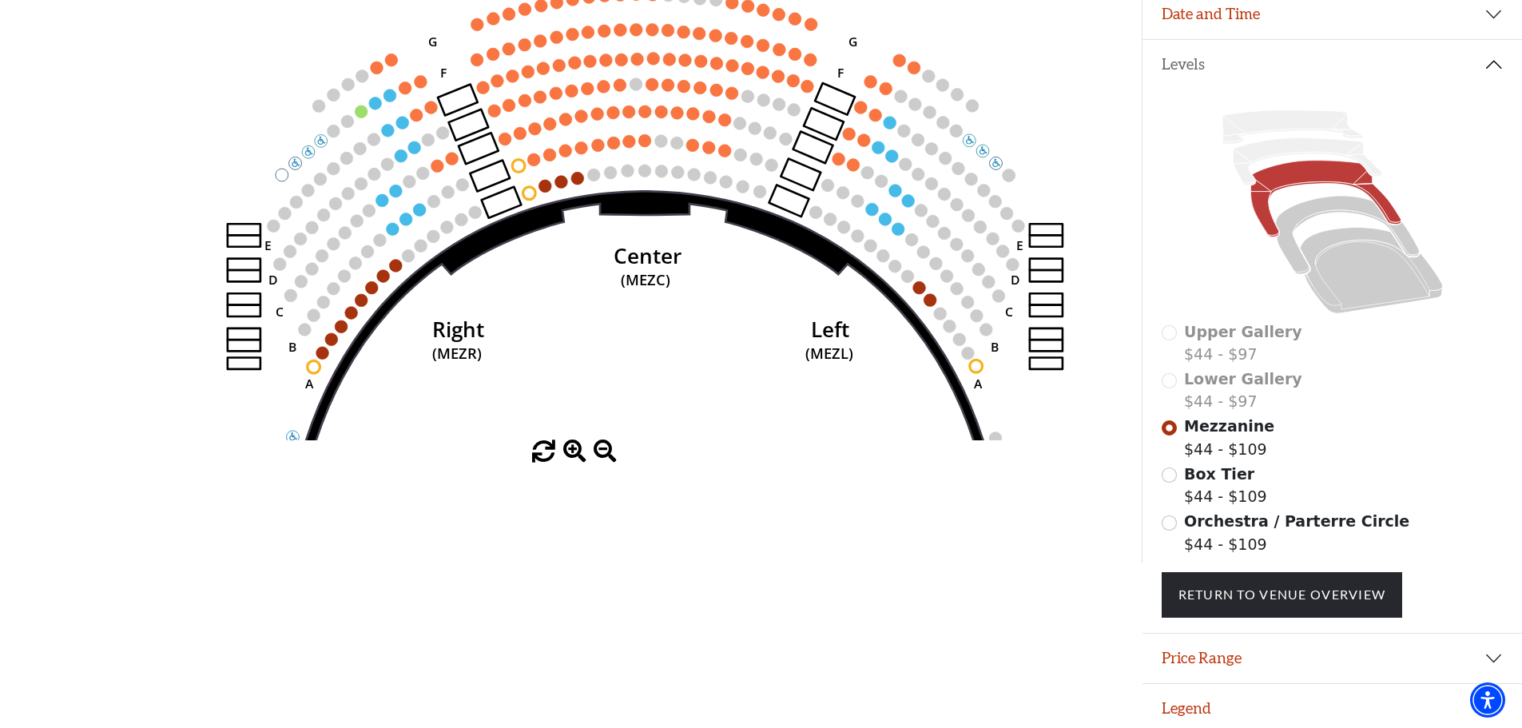
click at [575, 456] on span at bounding box center [574, 451] width 23 height 23
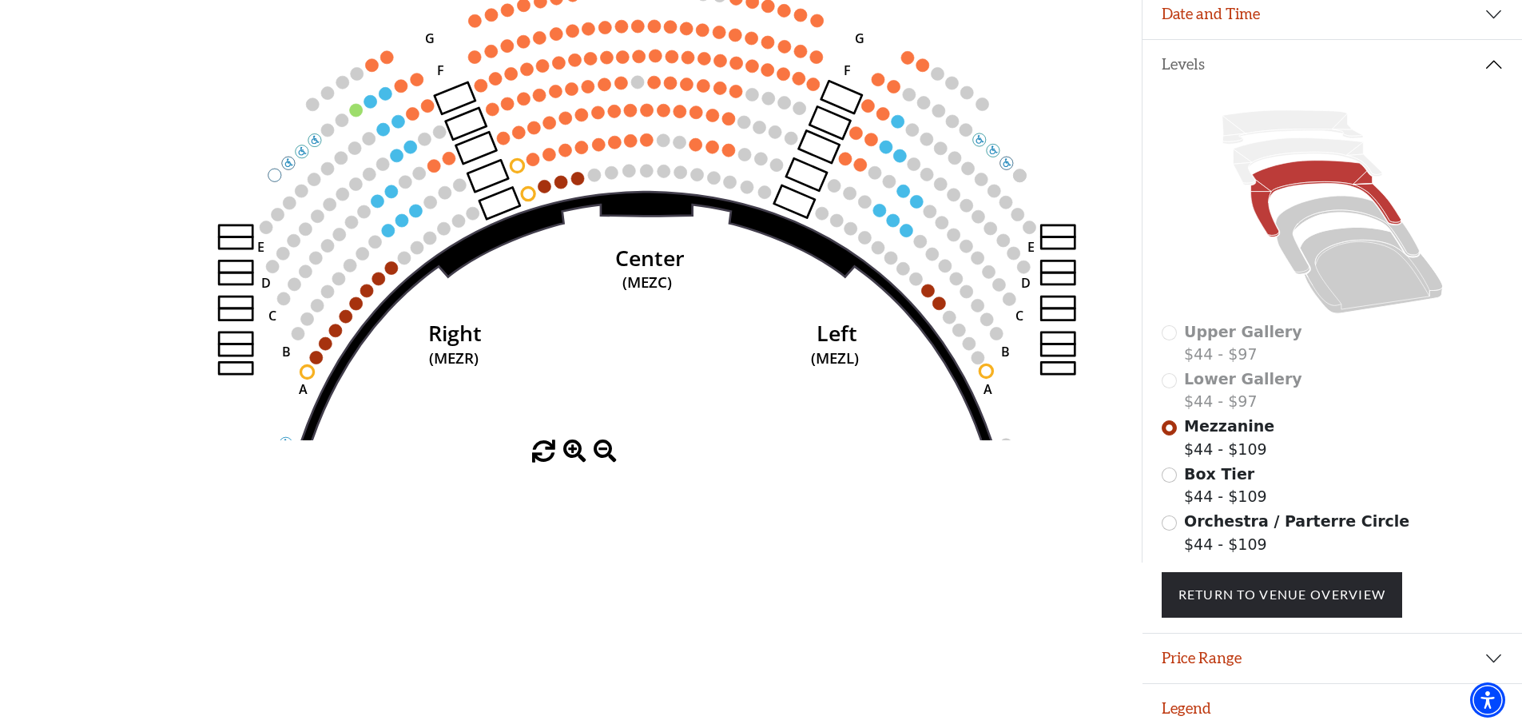
click at [574, 456] on span at bounding box center [574, 451] width 23 height 23
click at [572, 456] on span at bounding box center [574, 451] width 23 height 23
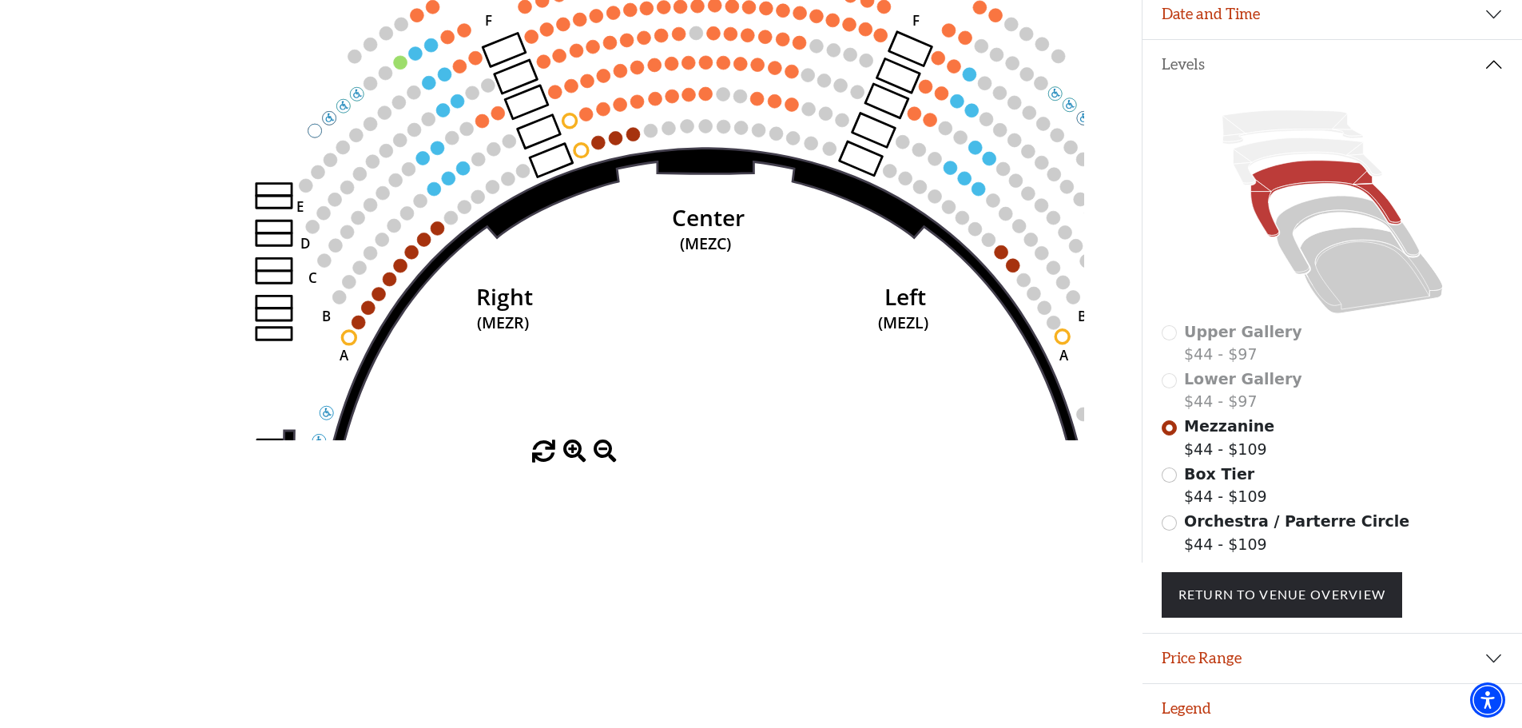
drag, startPoint x: 432, startPoint y: 329, endPoint x: 548, endPoint y: 261, distance: 134.3
click at [548, 261] on icon "Center (MEZC) Right (MEZR) Left (MEZL) (MEXBOXR) (MEXBOXL) XX WW CC DD YY BB ZZ…" at bounding box center [571, 168] width 1028 height 544
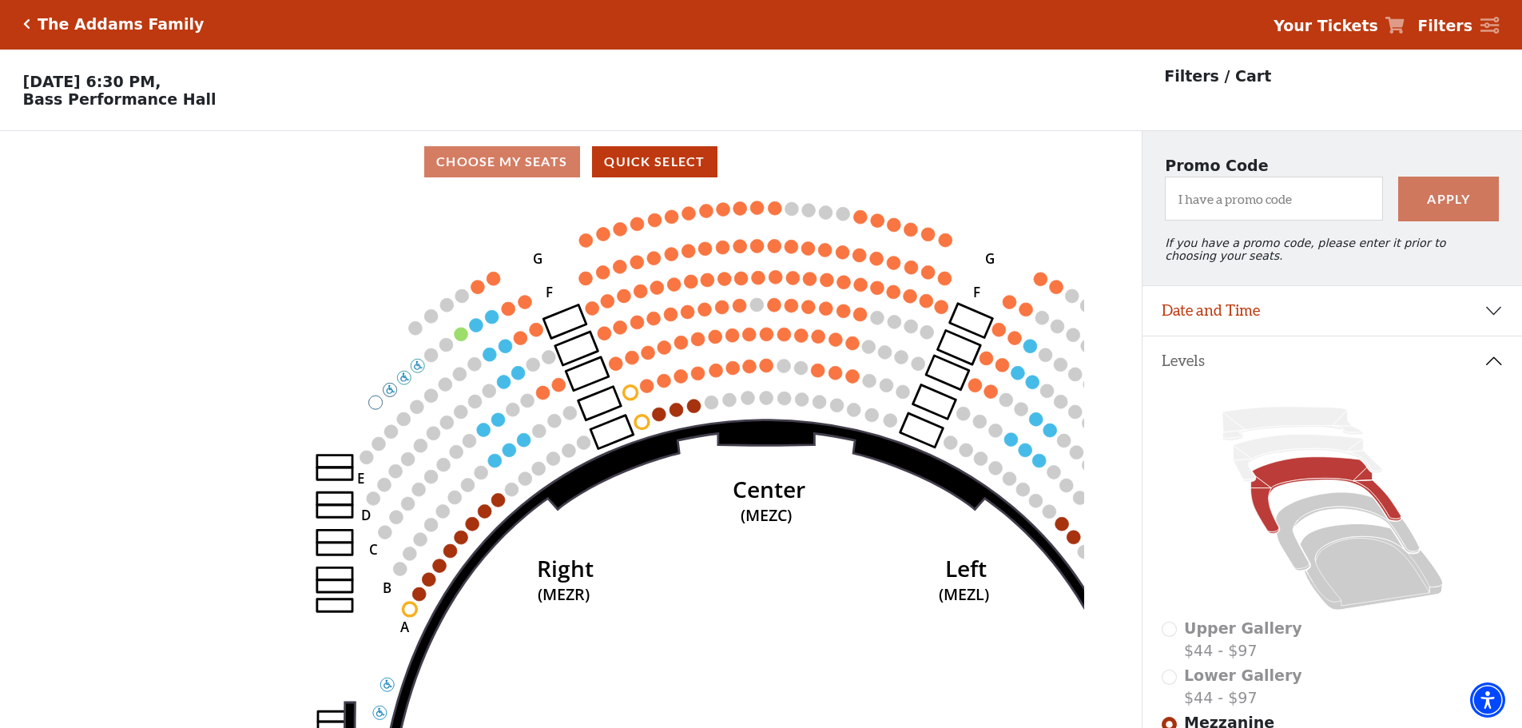
scroll to position [0, 0]
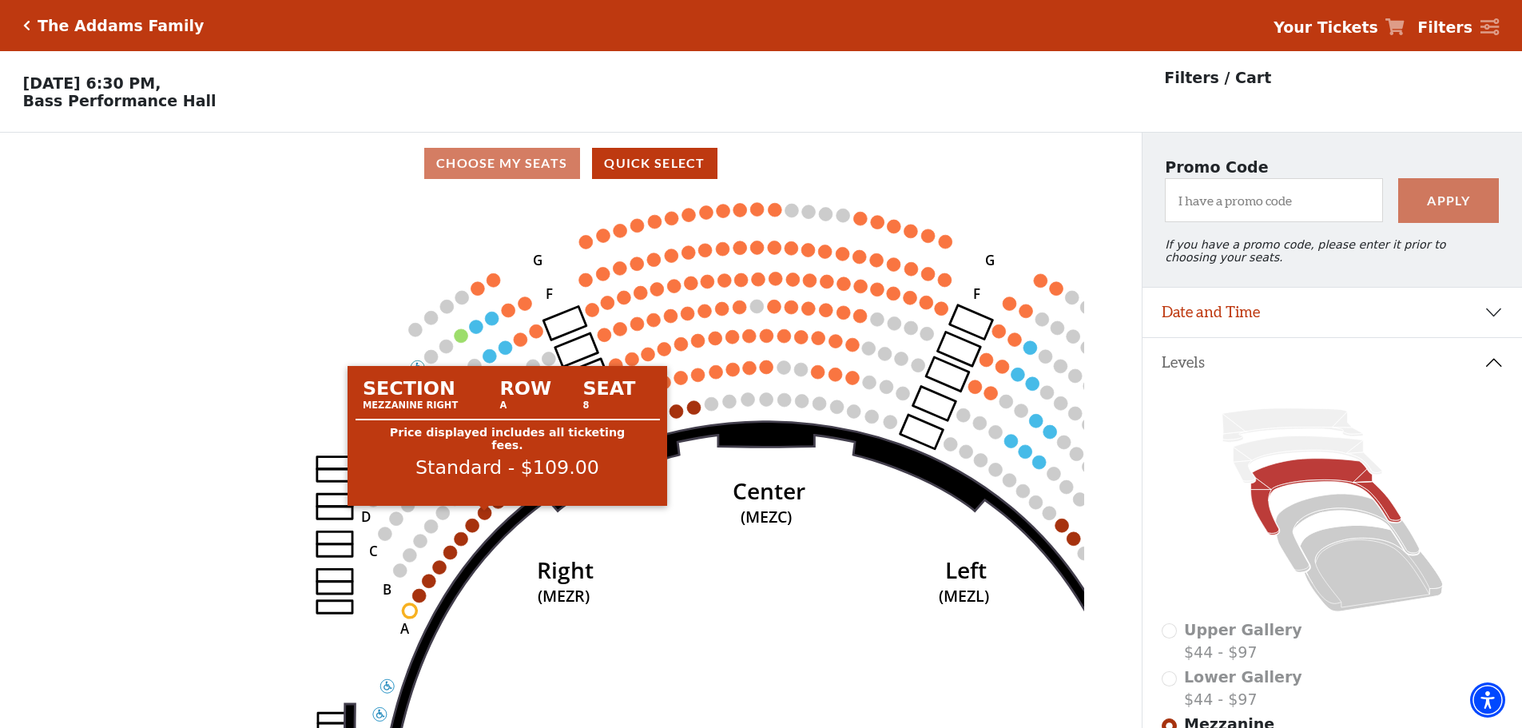
click at [487, 519] on circle at bounding box center [486, 513] width 14 height 14
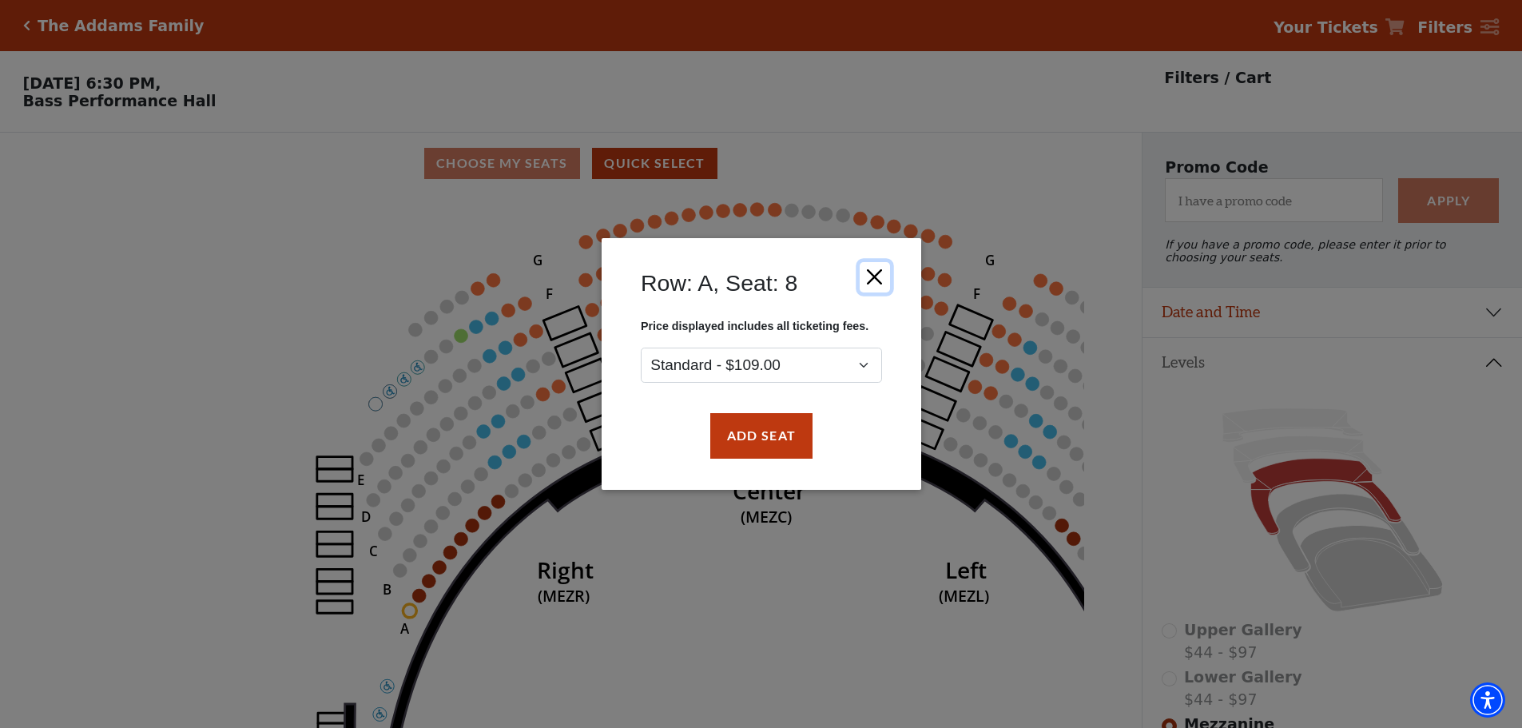
click at [875, 273] on button "Close" at bounding box center [874, 277] width 30 height 30
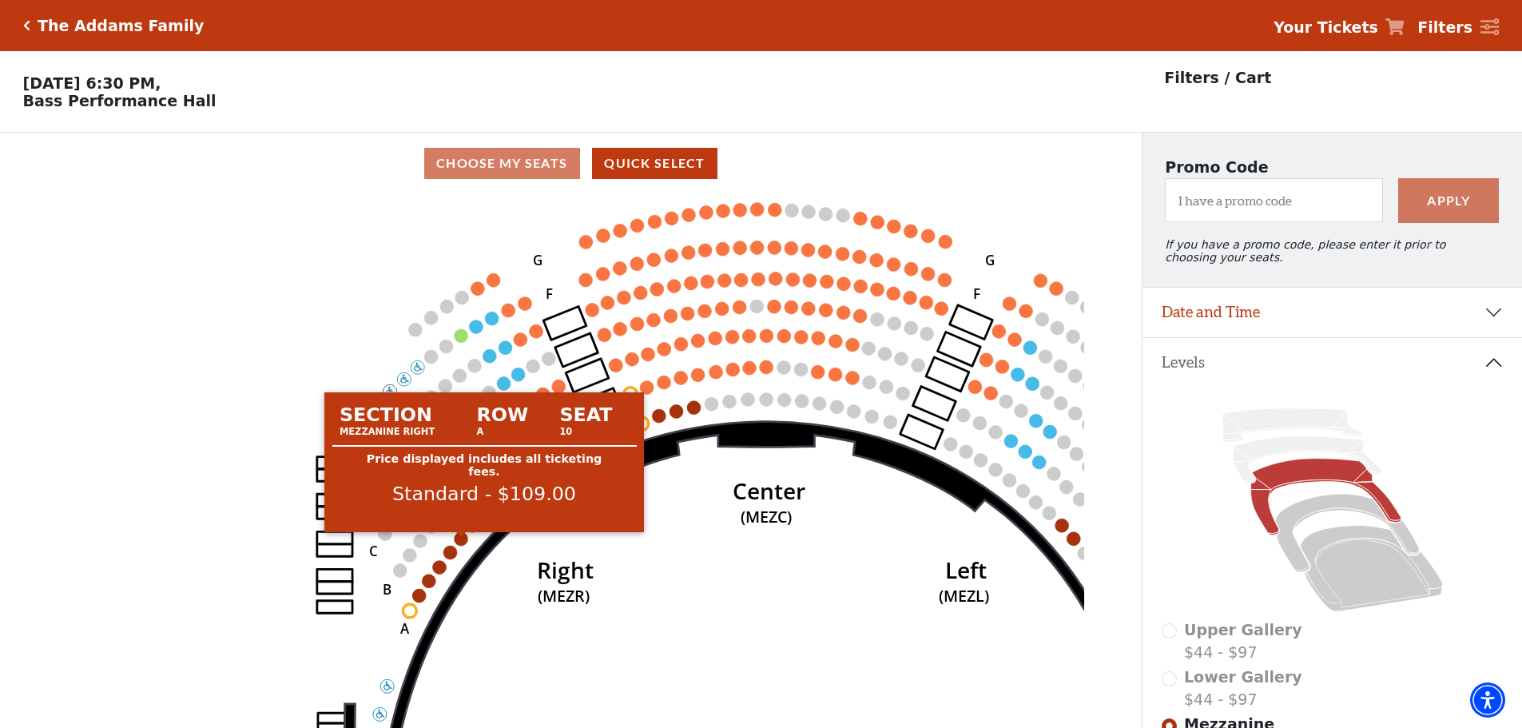
click at [461, 546] on circle at bounding box center [462, 539] width 14 height 14
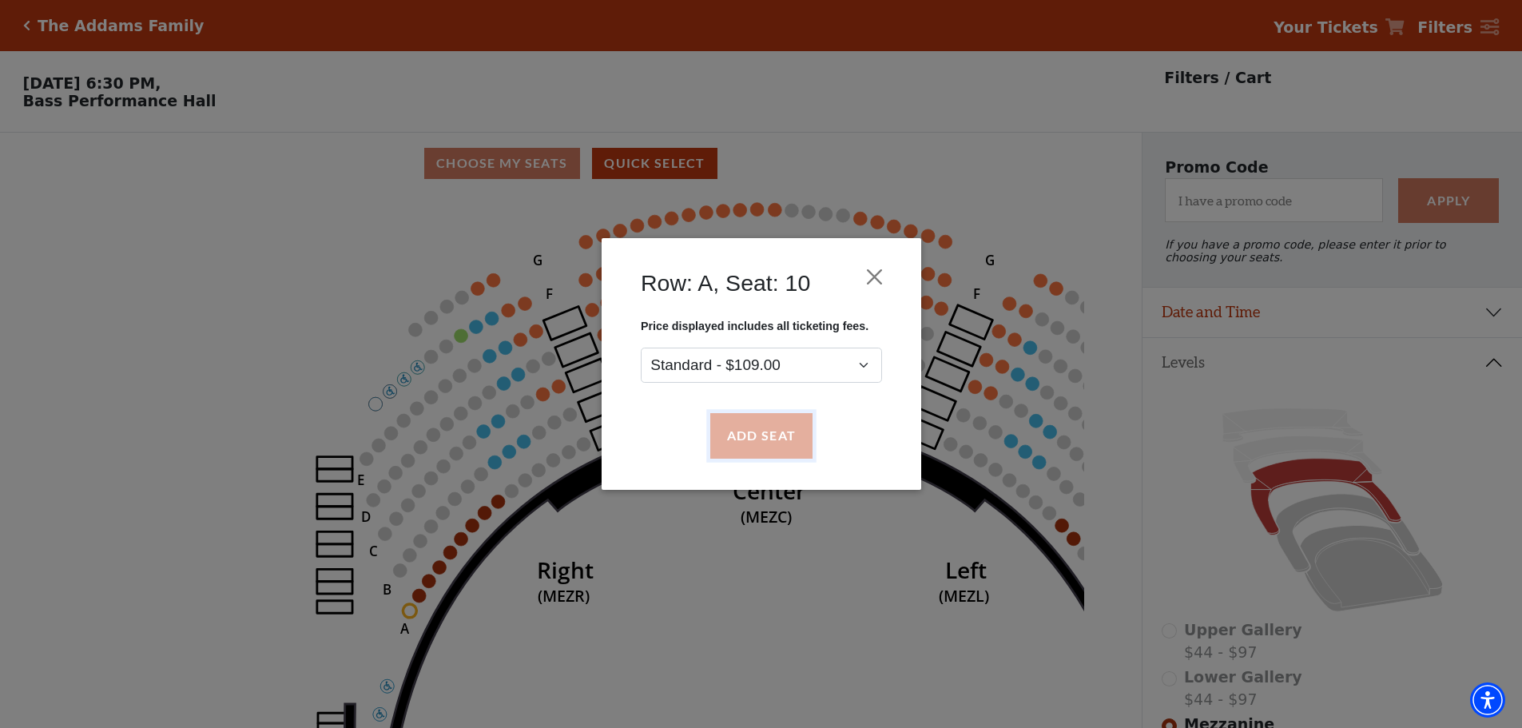
click at [762, 426] on button "Add Seat" at bounding box center [761, 436] width 102 height 45
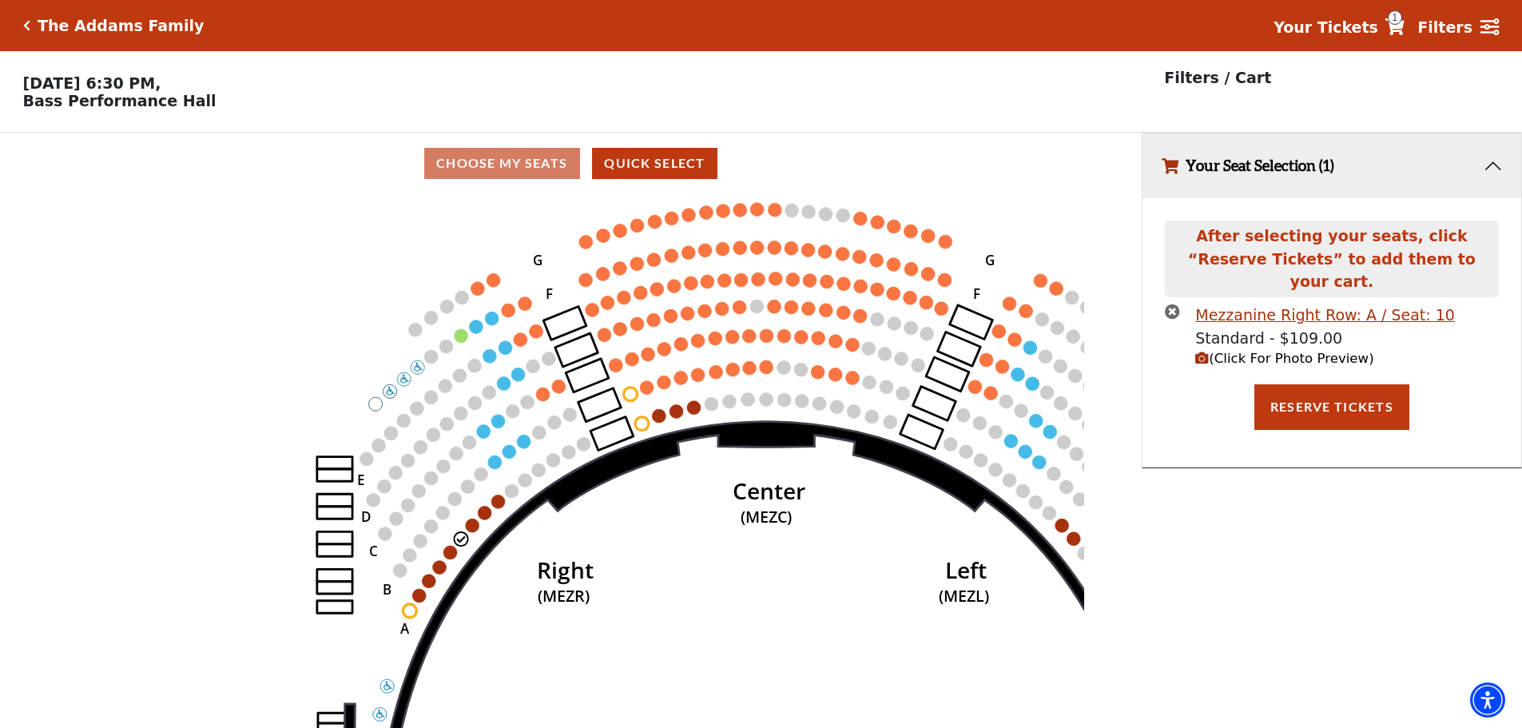
click at [1239, 351] on span "(Click For Photo Preview)" at bounding box center [1285, 358] width 178 height 15
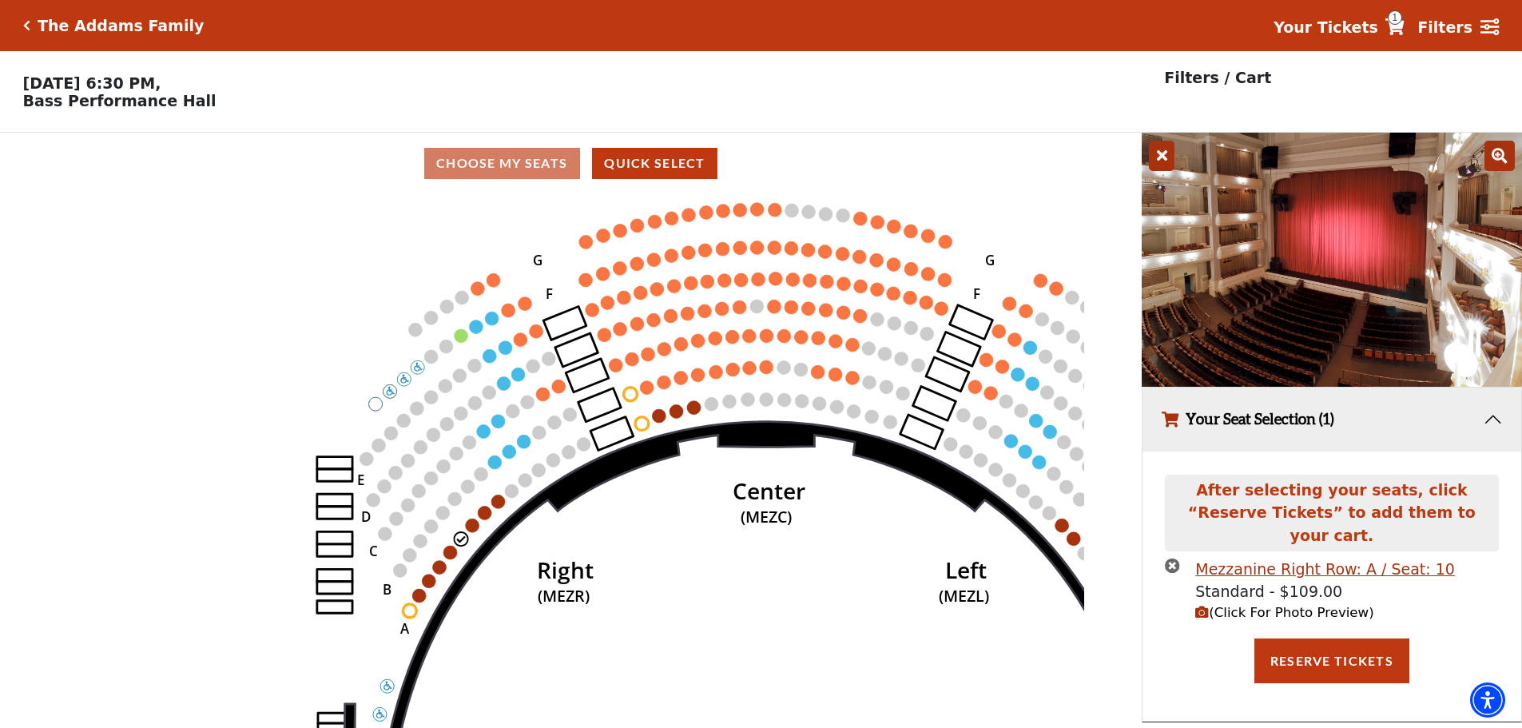
click at [1164, 164] on icon at bounding box center [1162, 156] width 26 height 30
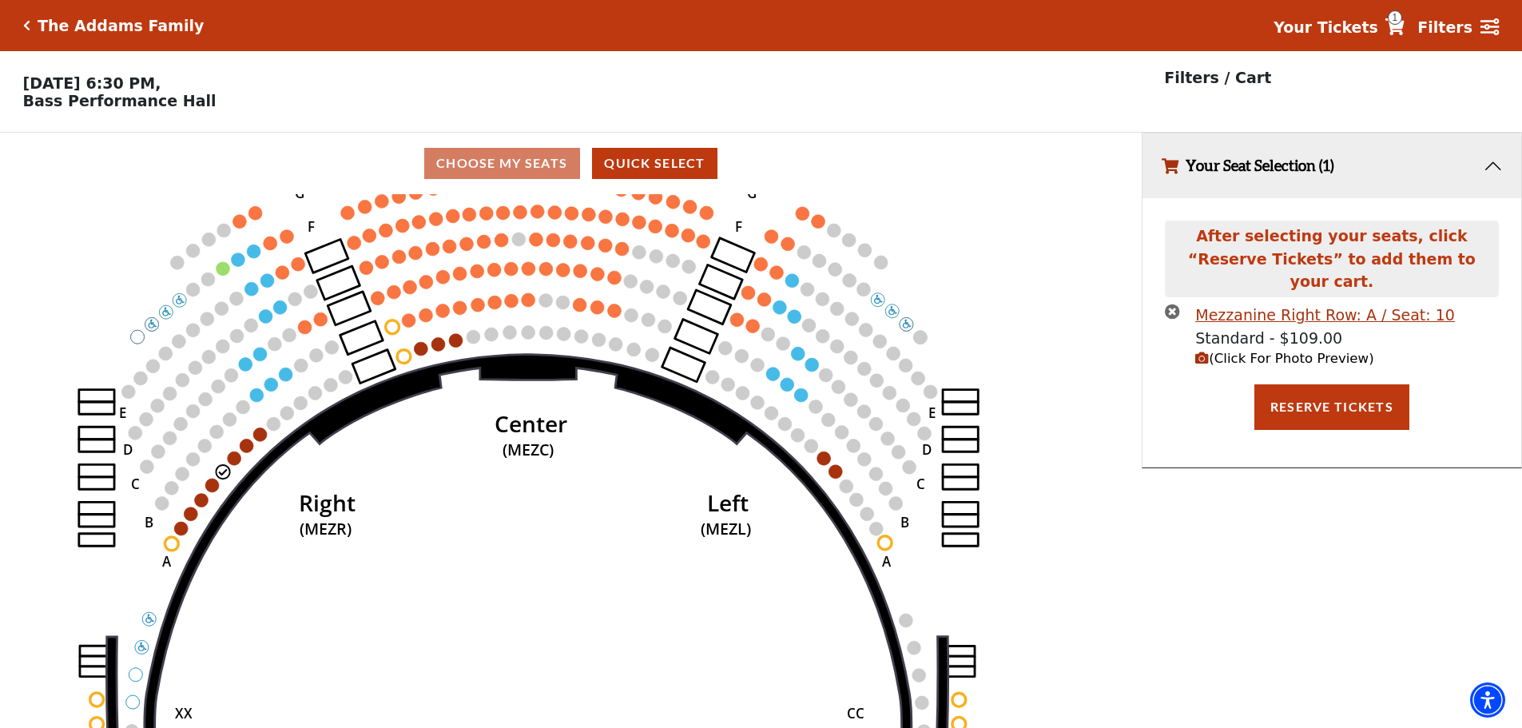
drag, startPoint x: 953, startPoint y: 519, endPoint x: 719, endPoint y: 461, distance: 240.5
click at [711, 452] on icon "Center (MEZC) Right (MEZR) Left (MEZL) (MEXBOXR) (MEXBOXL) XX WW CC DD YY BB ZZ…" at bounding box center [571, 466] width 1028 height 544
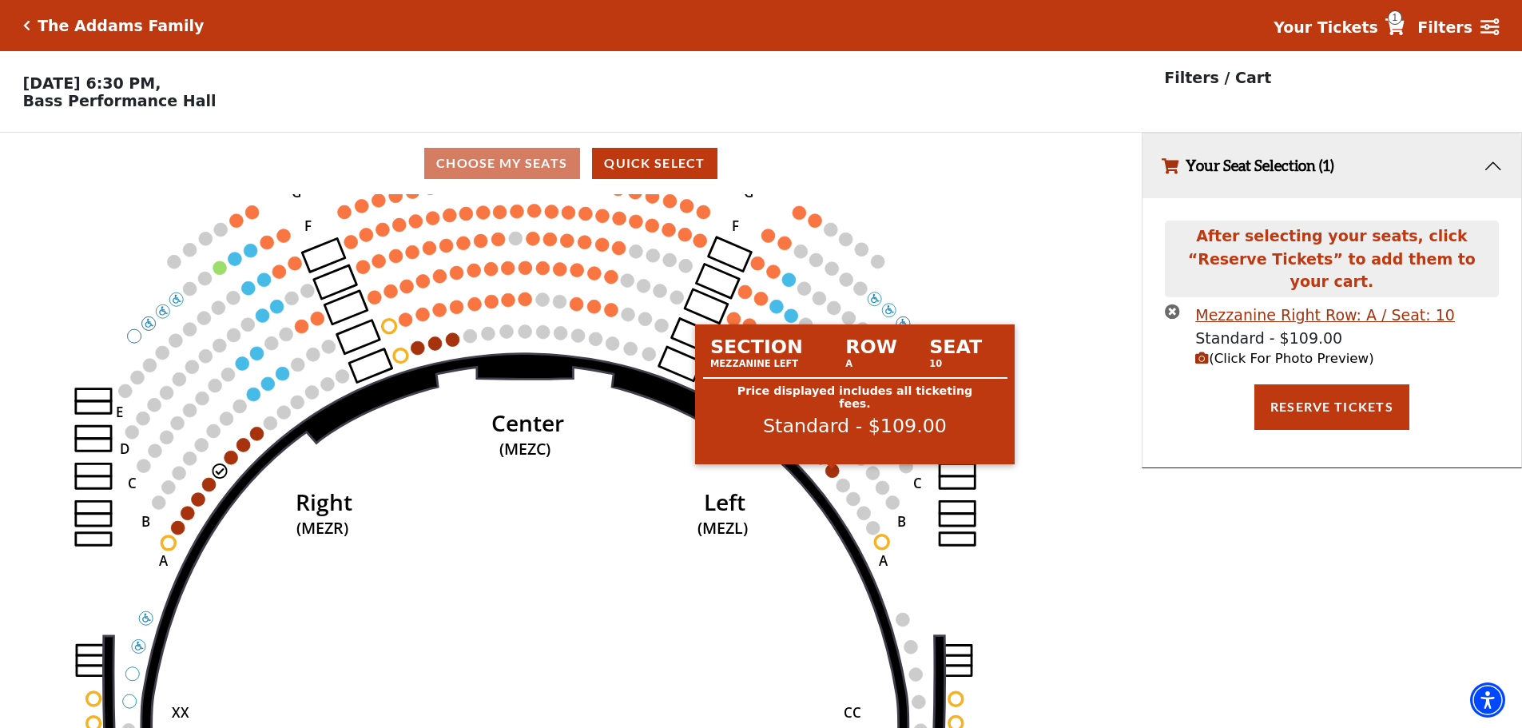
click at [837, 475] on circle at bounding box center [833, 471] width 14 height 14
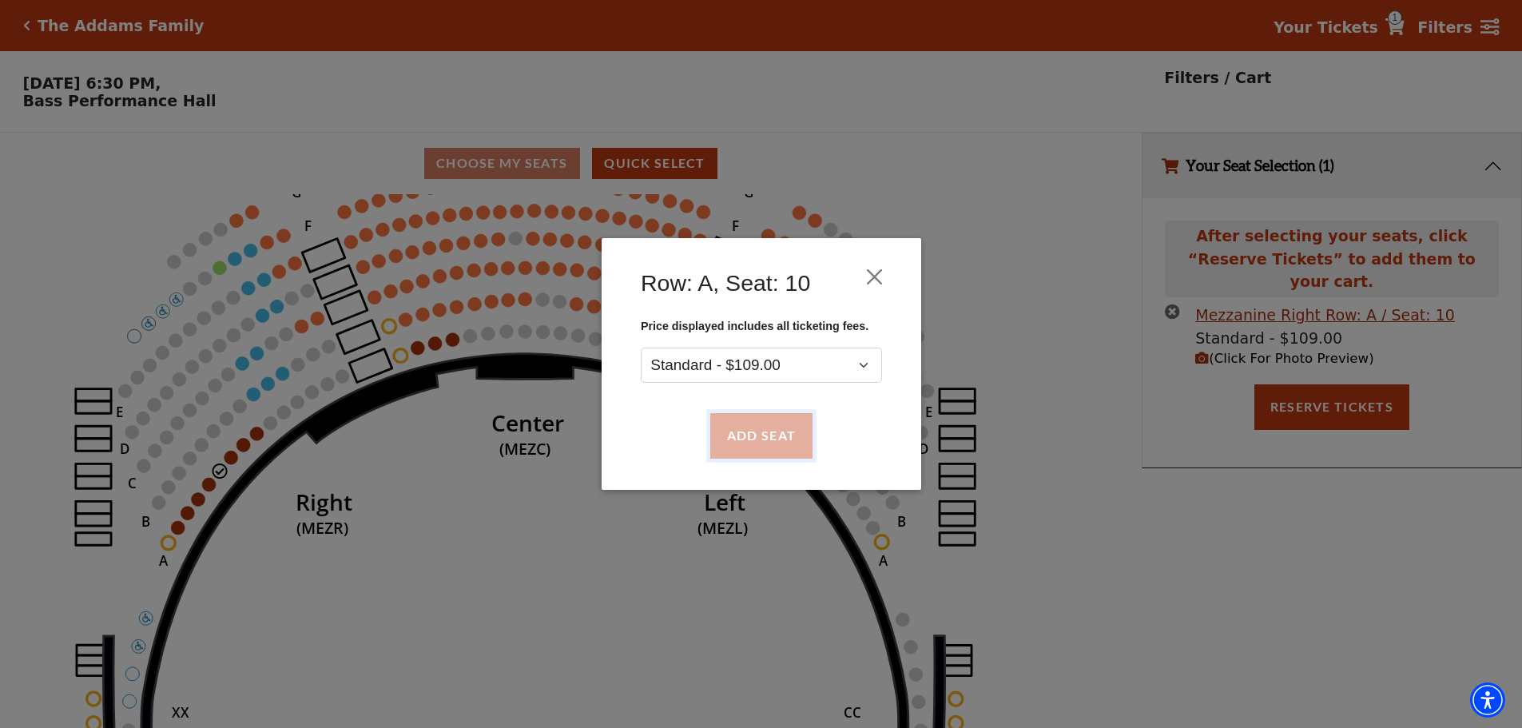
click at [789, 455] on button "Add Seat" at bounding box center [761, 436] width 102 height 45
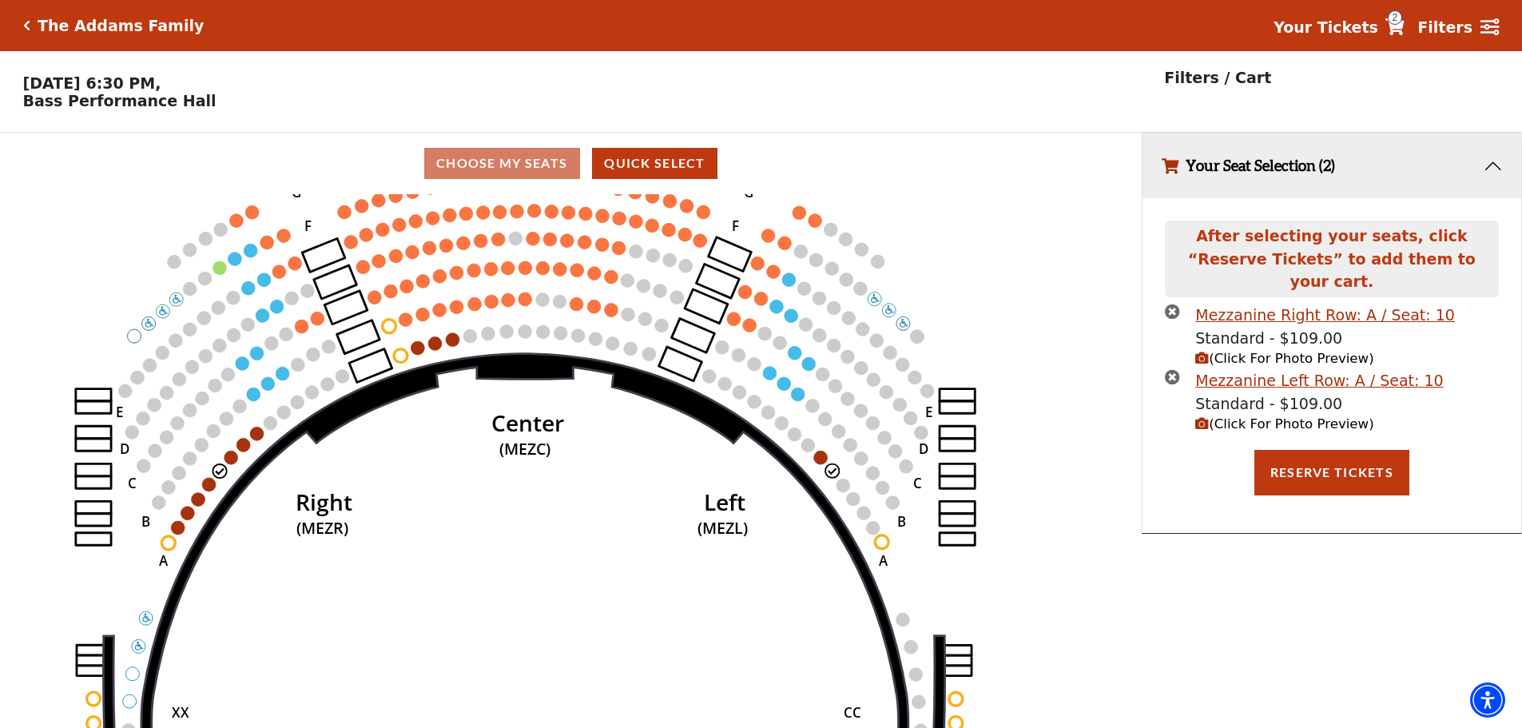
click at [1209, 416] on span "(Click For Photo Preview)" at bounding box center [1285, 423] width 178 height 15
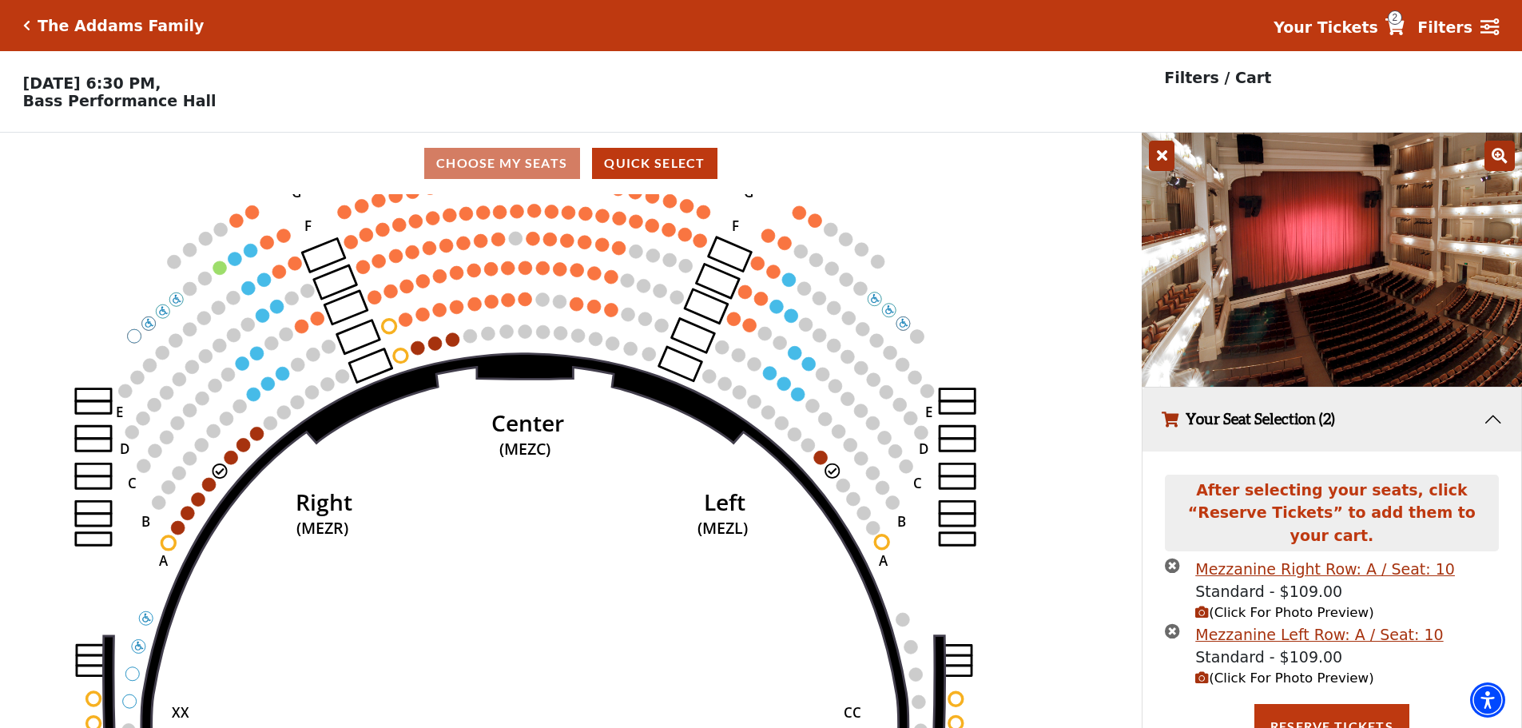
click at [1168, 170] on icon at bounding box center [1162, 156] width 26 height 30
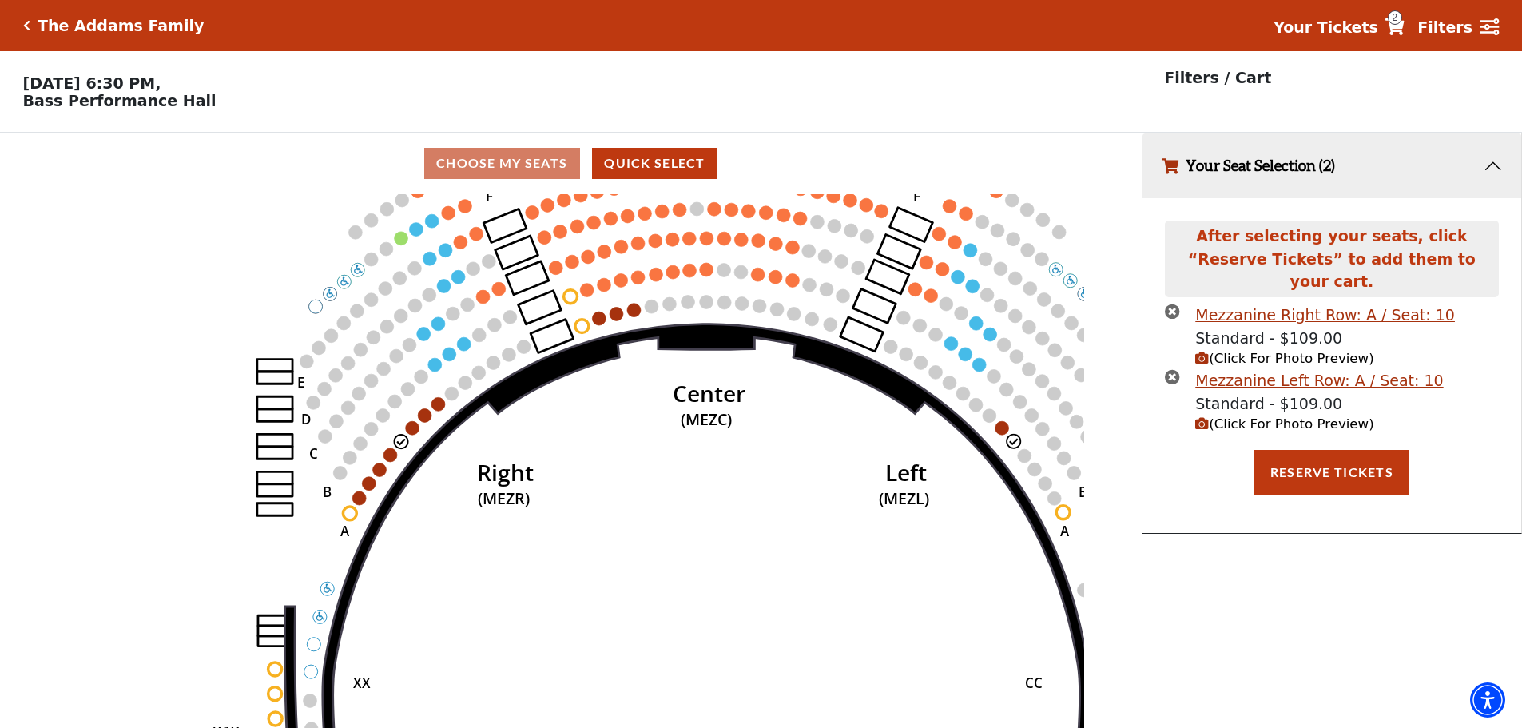
drag, startPoint x: 595, startPoint y: 470, endPoint x: 778, endPoint y: 440, distance: 184.6
click at [778, 440] on icon "Center (MEZC) Right (MEZR) Left (MEZL) (MEXBOXR) (MEXBOXL) XX WW CC DD YY BB ZZ…" at bounding box center [571, 466] width 1028 height 544
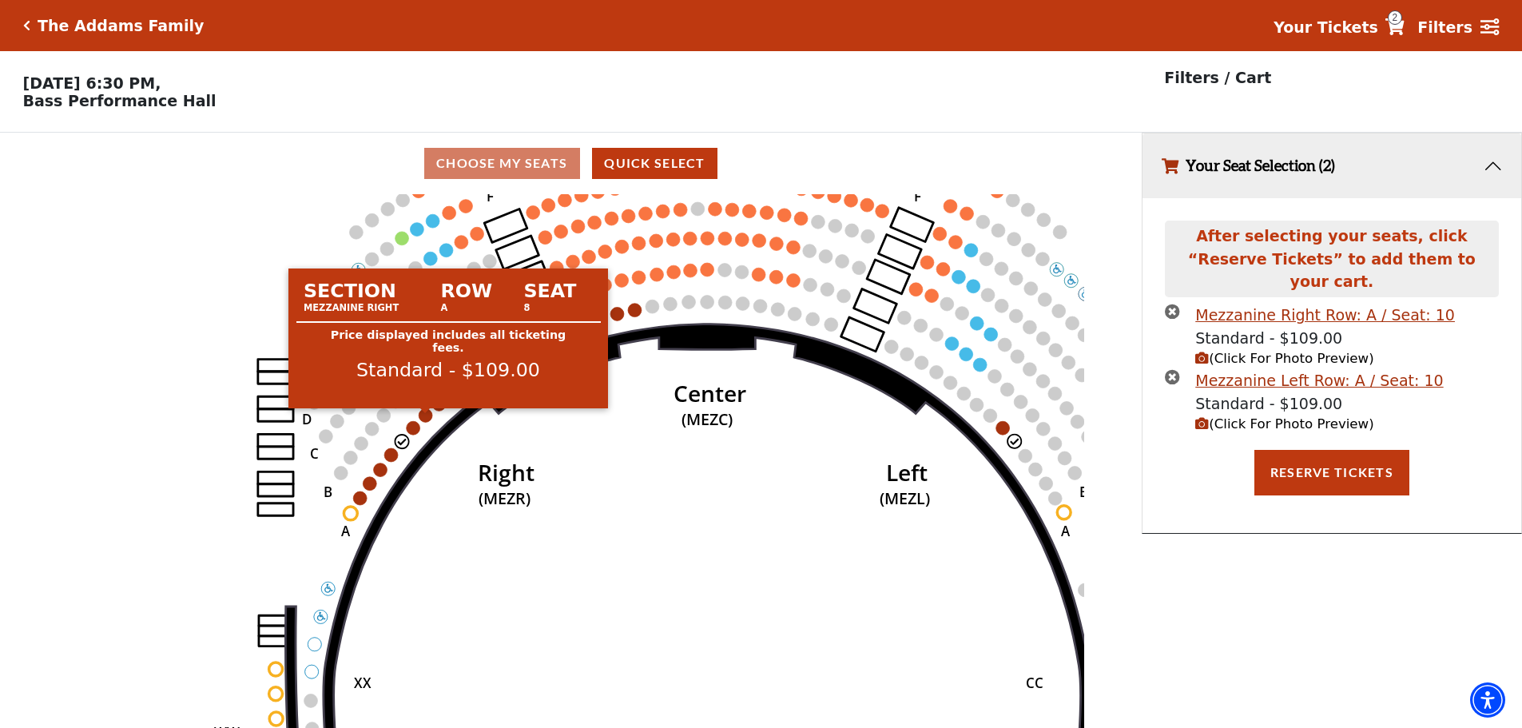
click at [430, 422] on circle at bounding box center [427, 415] width 14 height 14
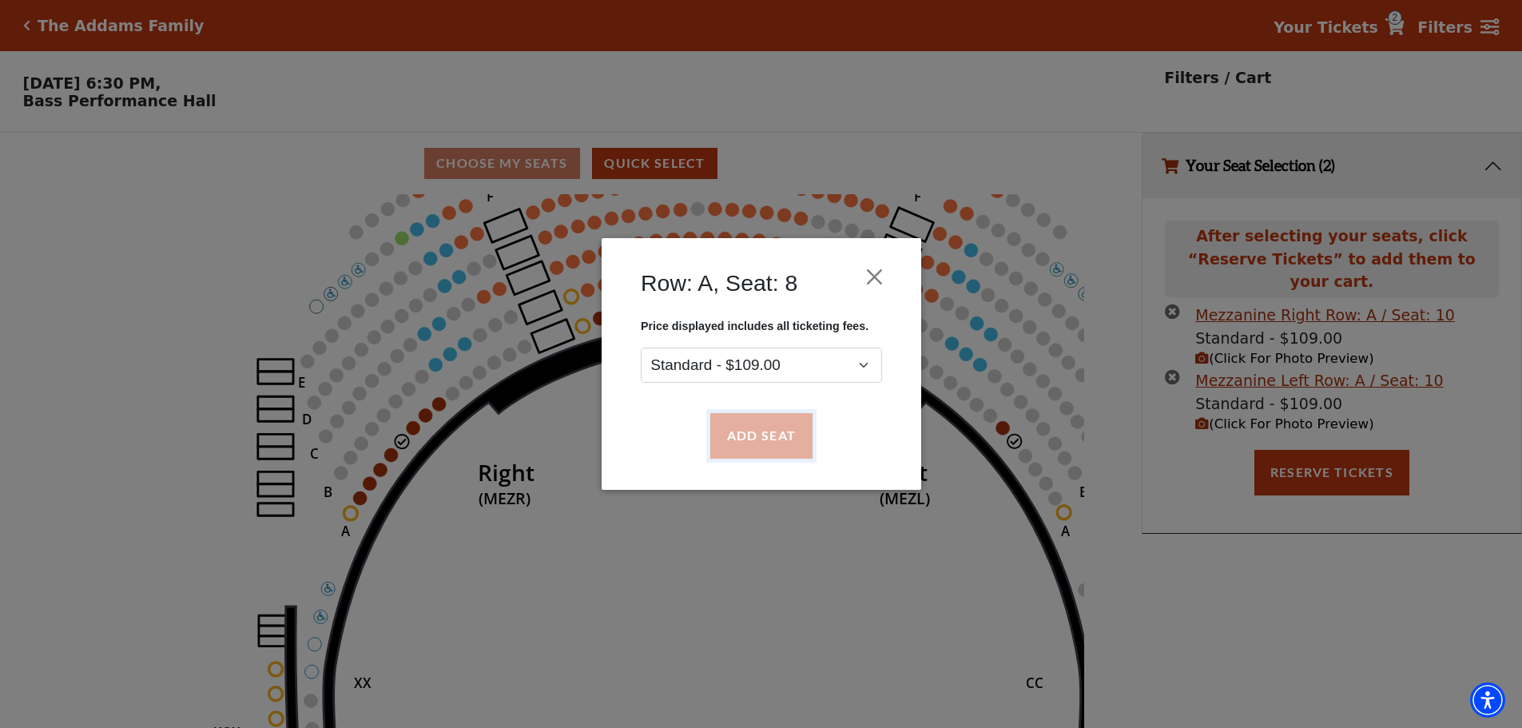
click at [766, 433] on button "Add Seat" at bounding box center [761, 436] width 102 height 45
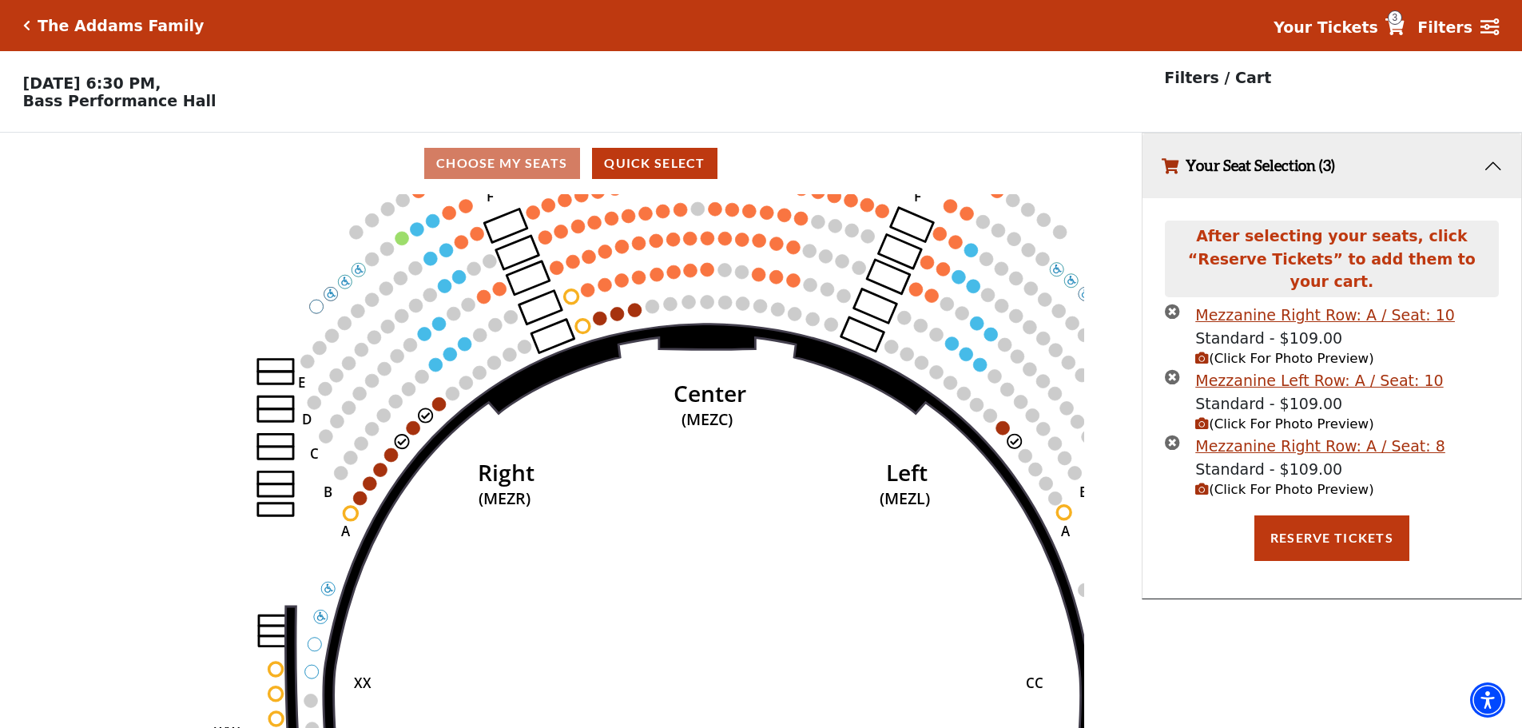
click at [1233, 482] on span "(Click For Photo Preview)" at bounding box center [1285, 489] width 178 height 15
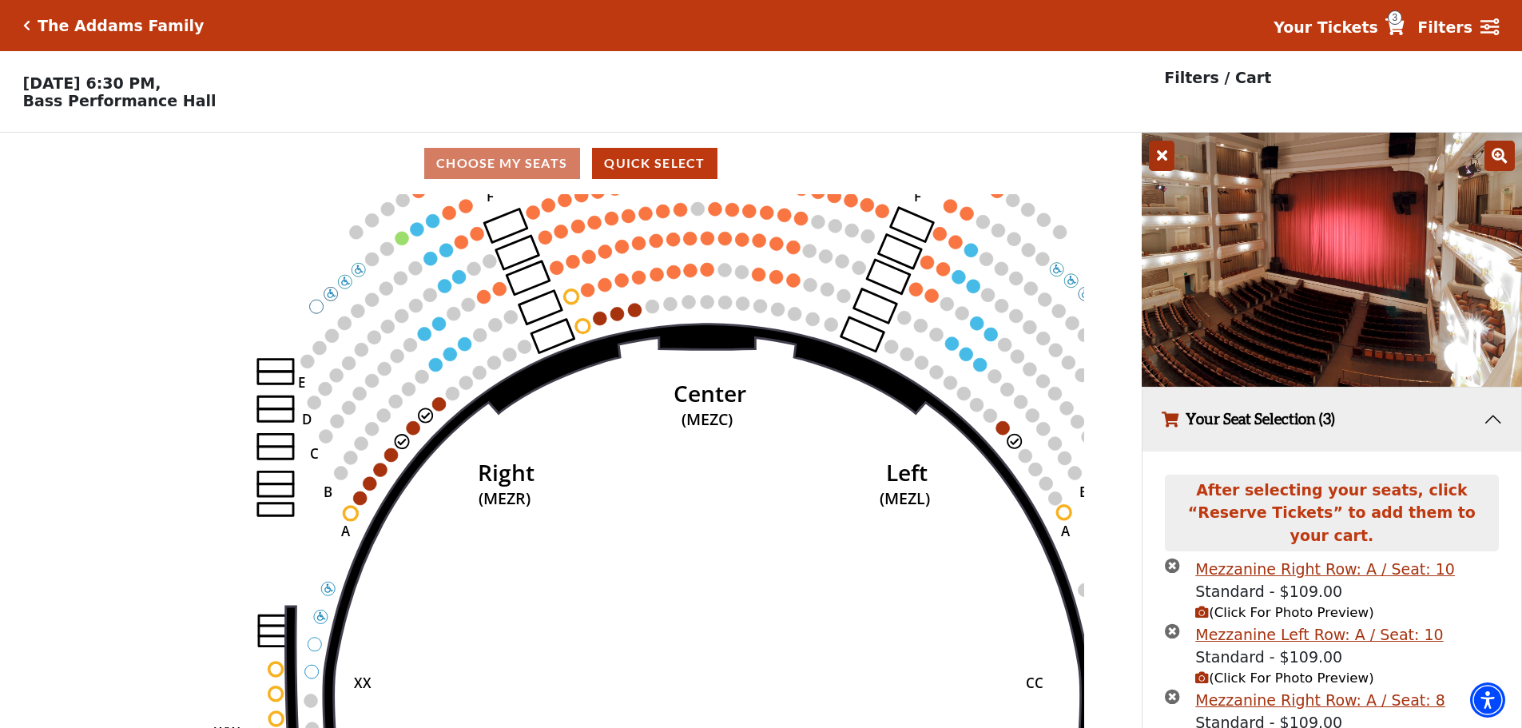
click at [1160, 165] on icon at bounding box center [1162, 156] width 26 height 30
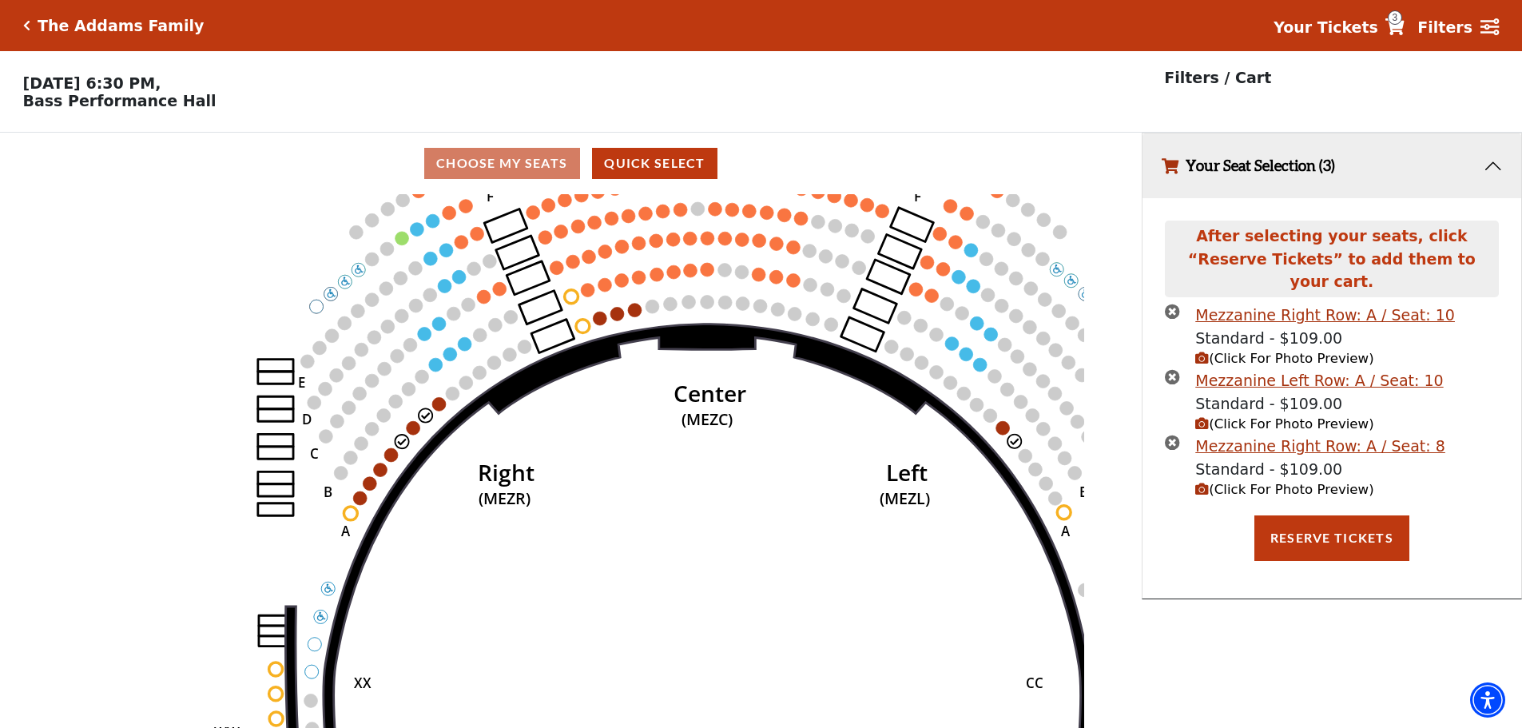
click at [1176, 435] on icon "times-circle" at bounding box center [1172, 442] width 15 height 15
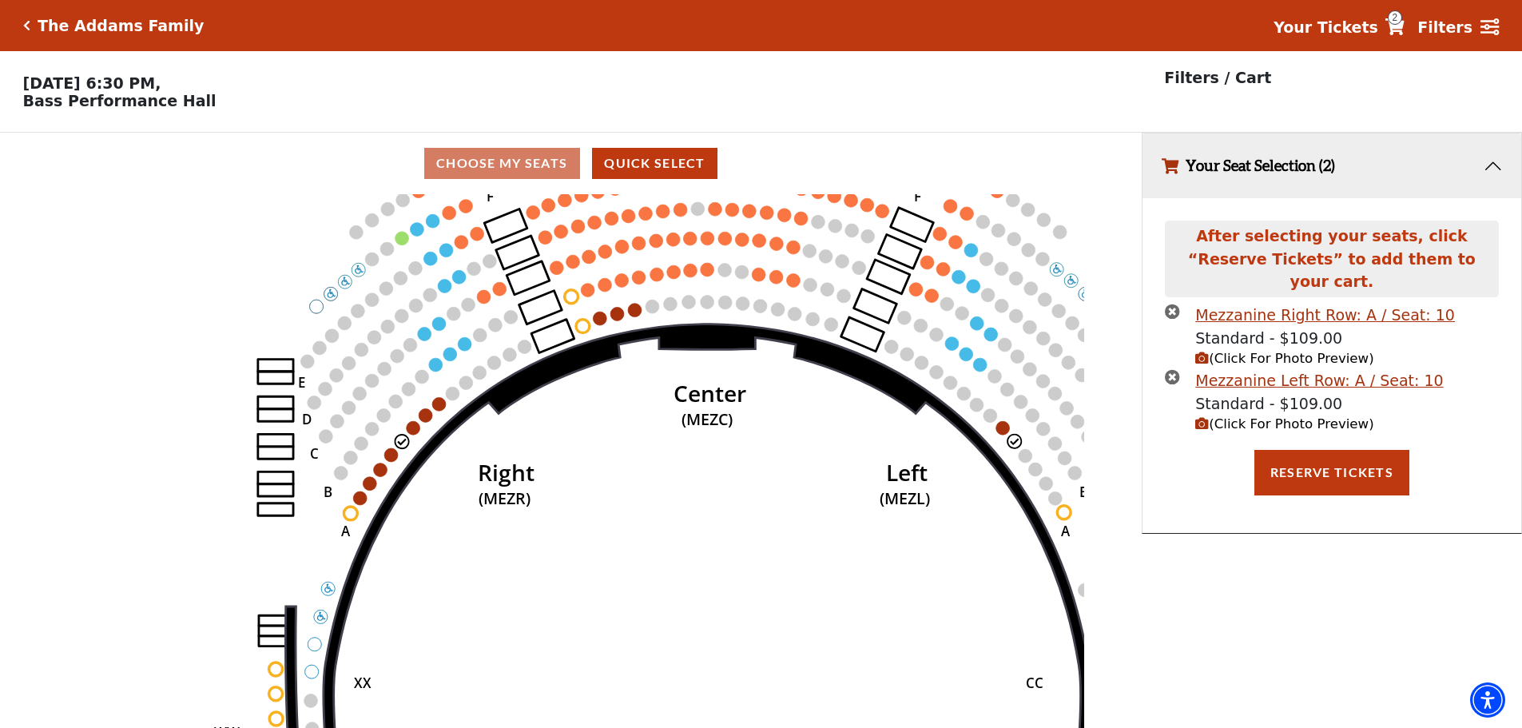
click at [1174, 369] on icon "times-circle" at bounding box center [1172, 376] width 15 height 15
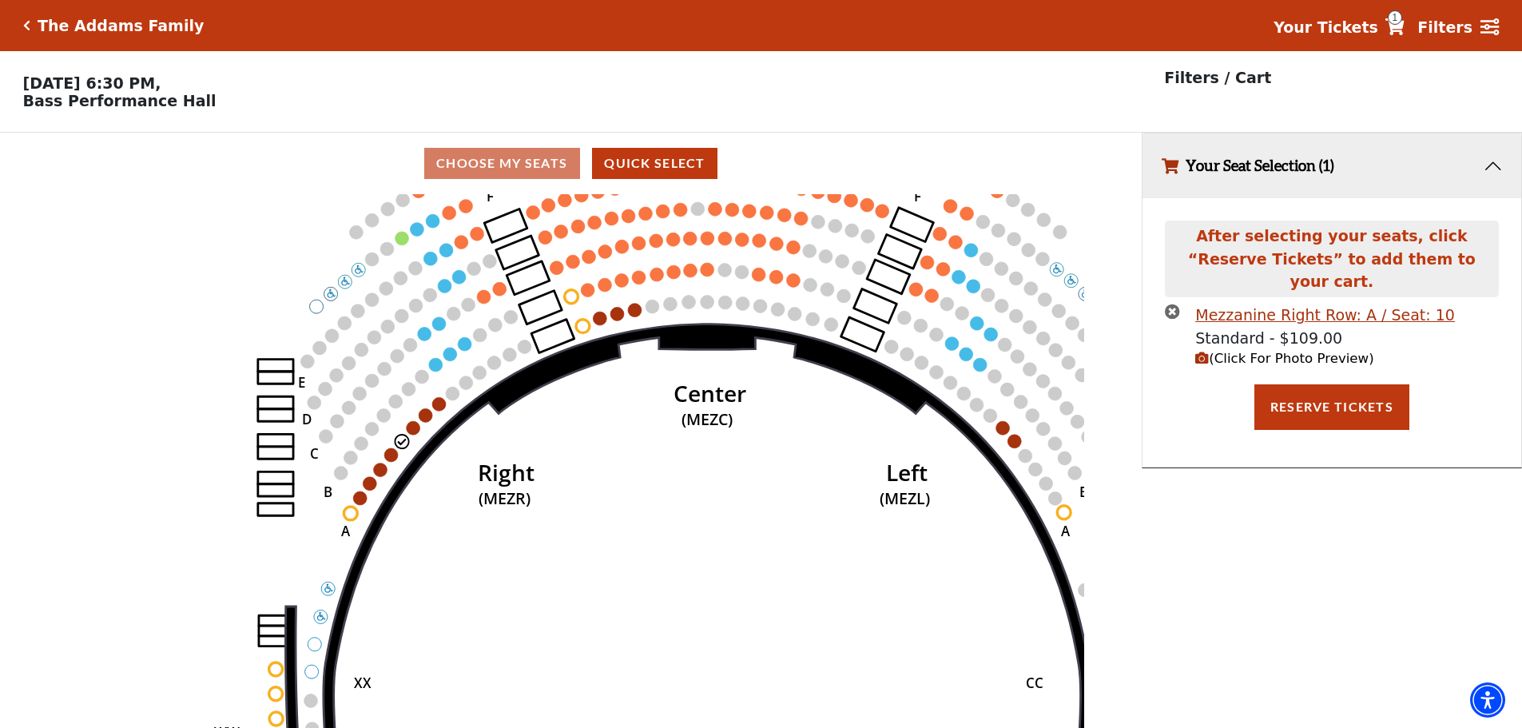
click at [1169, 304] on icon "times-circle" at bounding box center [1172, 311] width 15 height 15
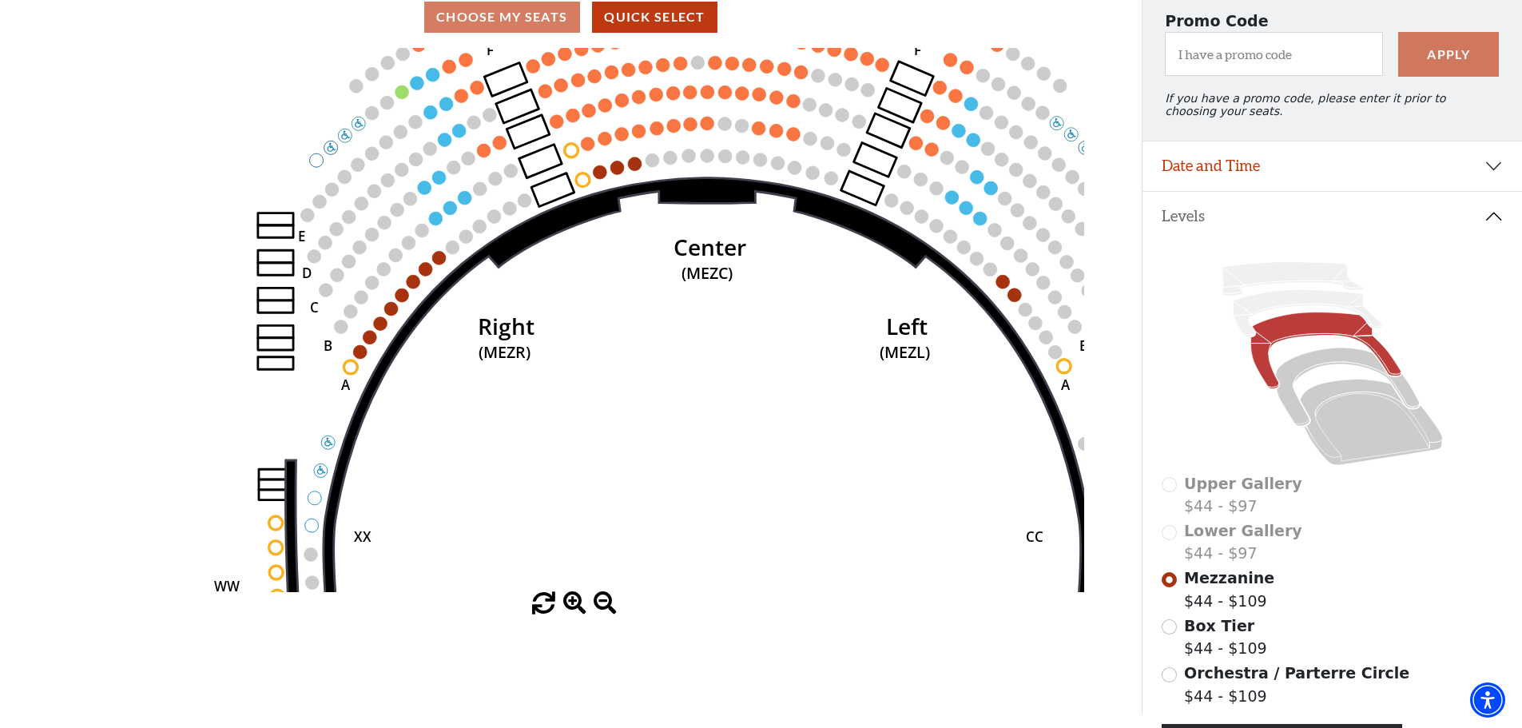
scroll to position [138, 0]
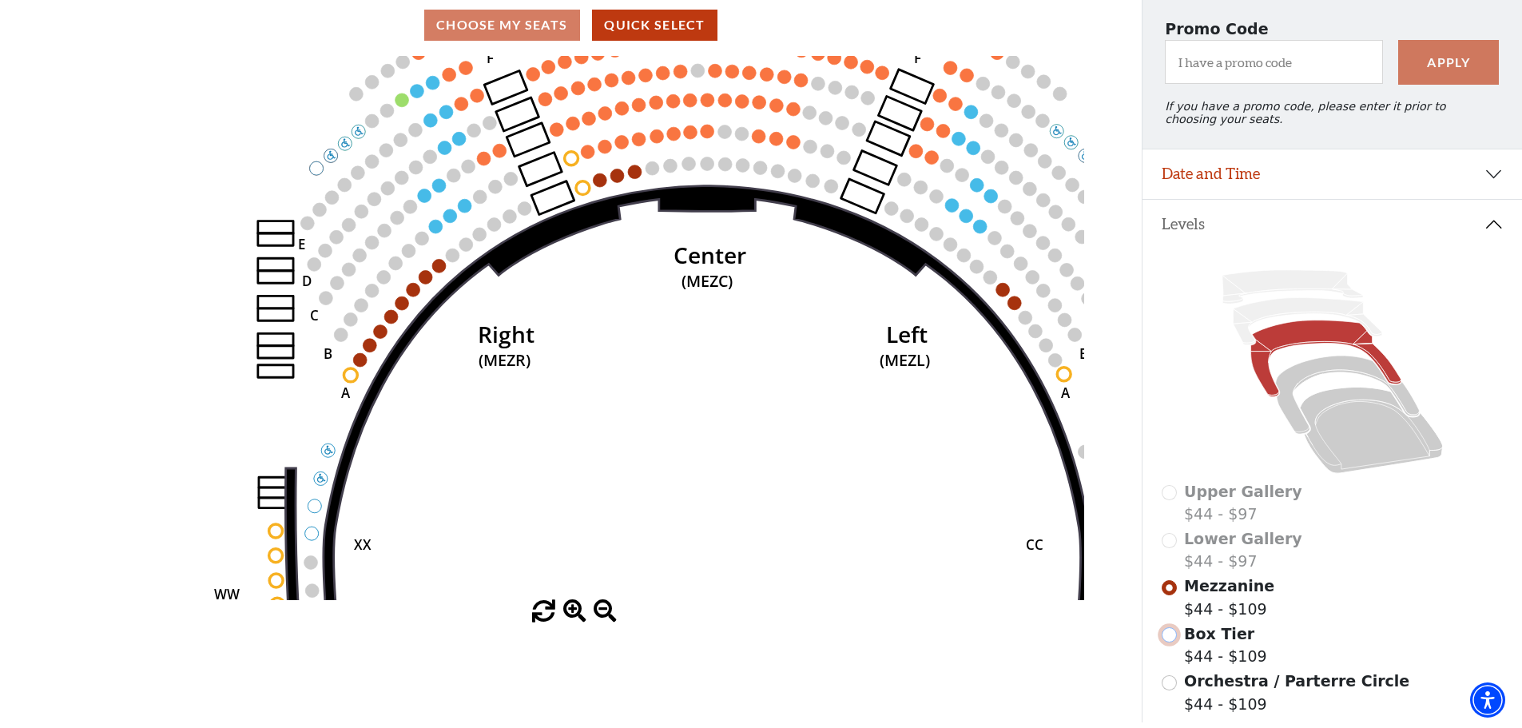
click at [1168, 643] on input "Box Tier$44 - $109\a" at bounding box center [1169, 634] width 15 height 15
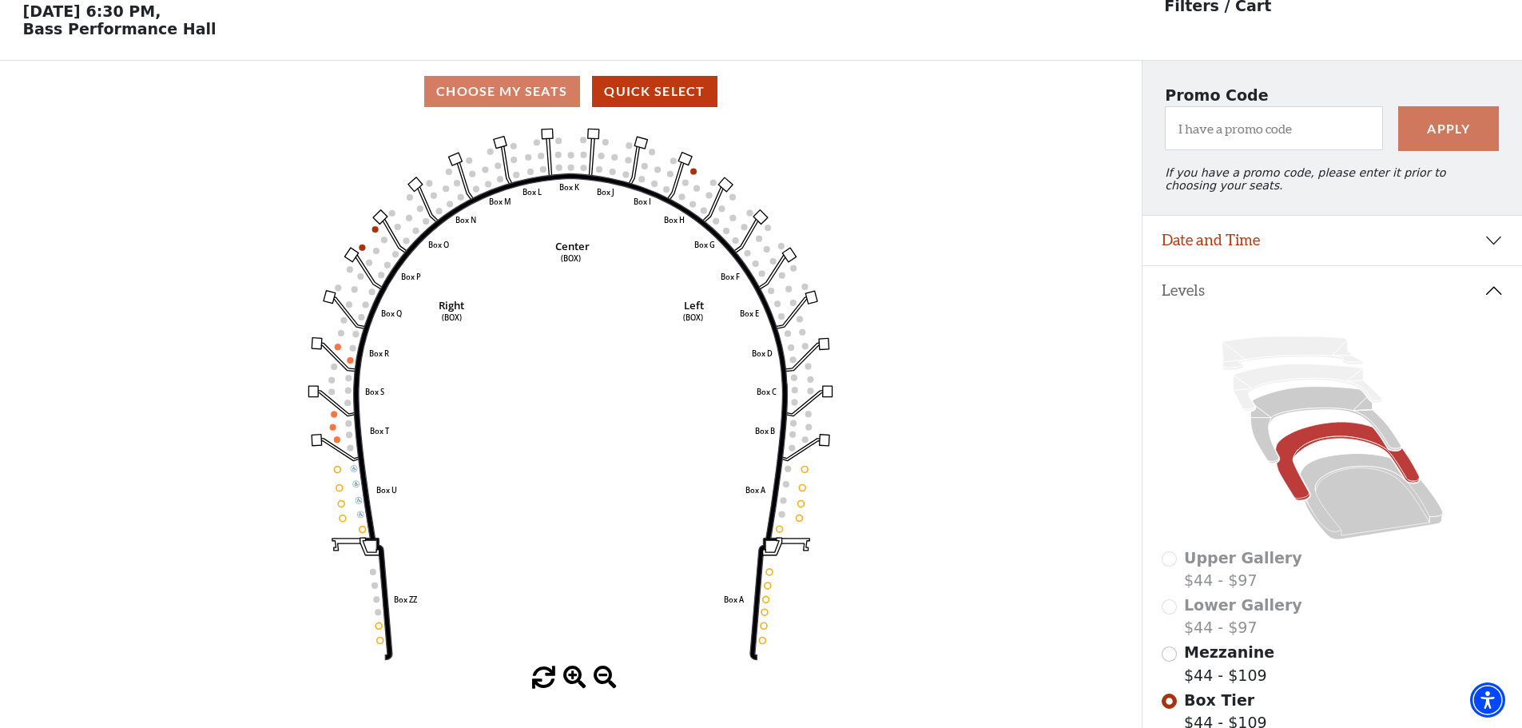
scroll to position [74, 0]
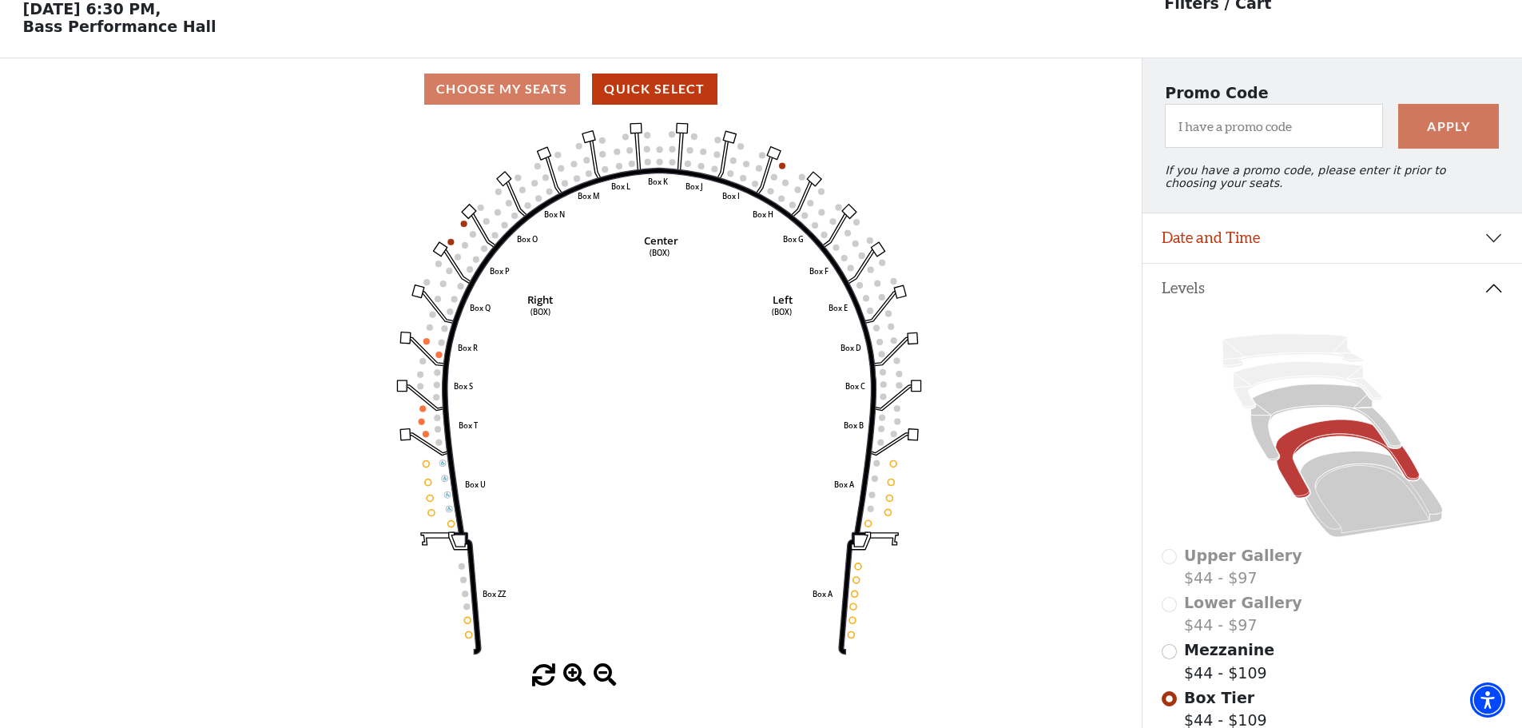
drag, startPoint x: 922, startPoint y: 487, endPoint x: 1011, endPoint y: 484, distance: 88.8
click at [1011, 484] on icon "Left (BOX) Right (BOX) Center (BOX) Box ZZ Box U Box T Box S Box R Box Q Box P …" at bounding box center [571, 392] width 1028 height 544
click at [577, 677] on span at bounding box center [574, 675] width 23 height 23
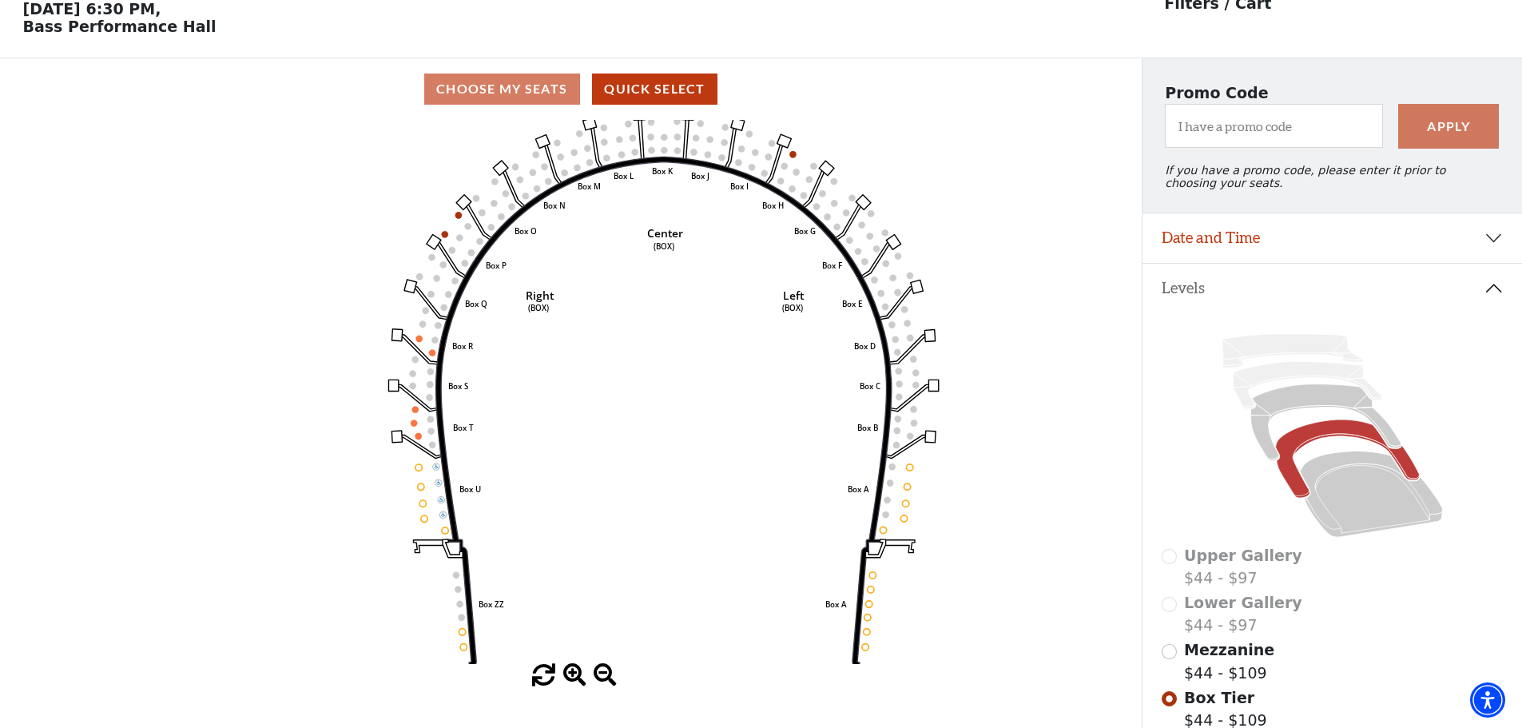
click at [577, 677] on span at bounding box center [574, 675] width 23 height 23
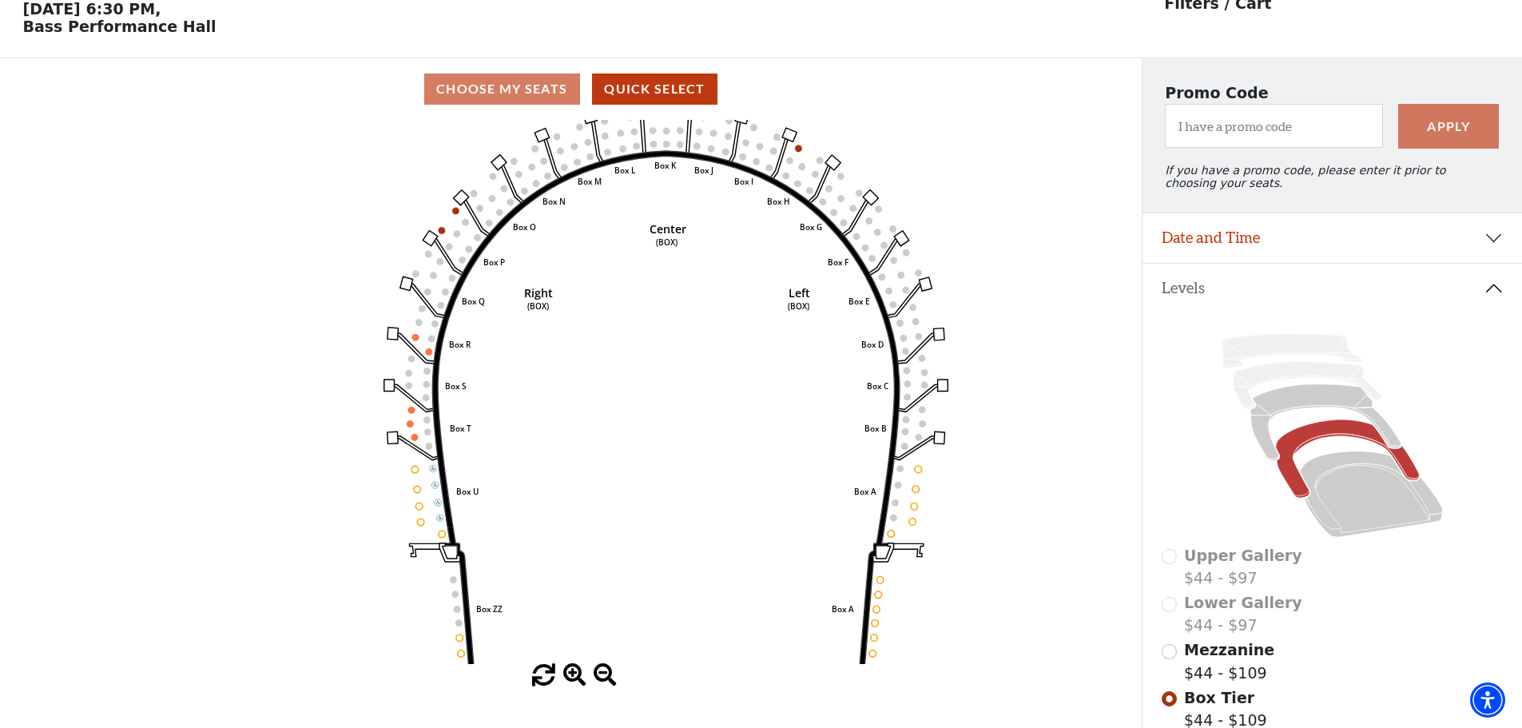
click at [577, 677] on span at bounding box center [574, 675] width 23 height 23
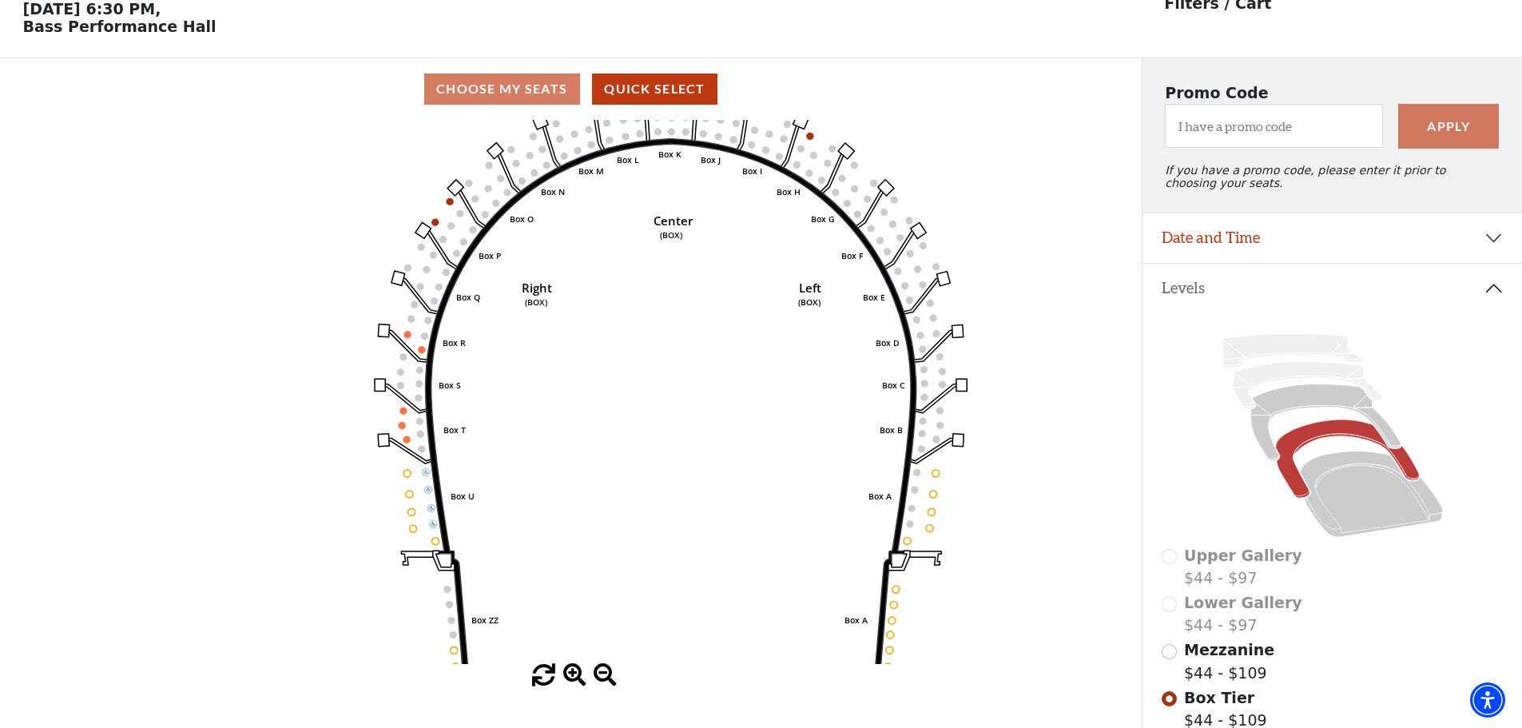
click at [577, 677] on span at bounding box center [574, 675] width 23 height 23
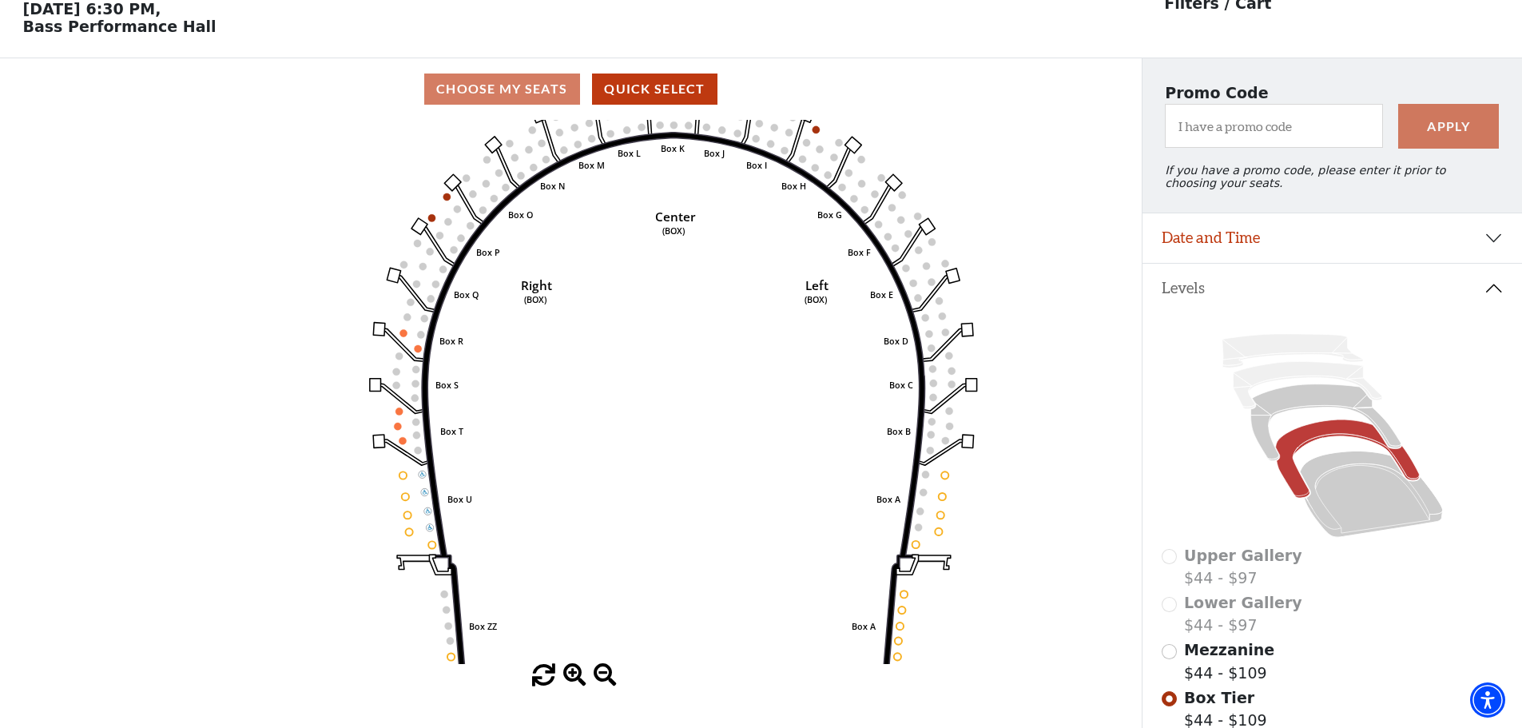
click at [577, 677] on span at bounding box center [574, 675] width 23 height 23
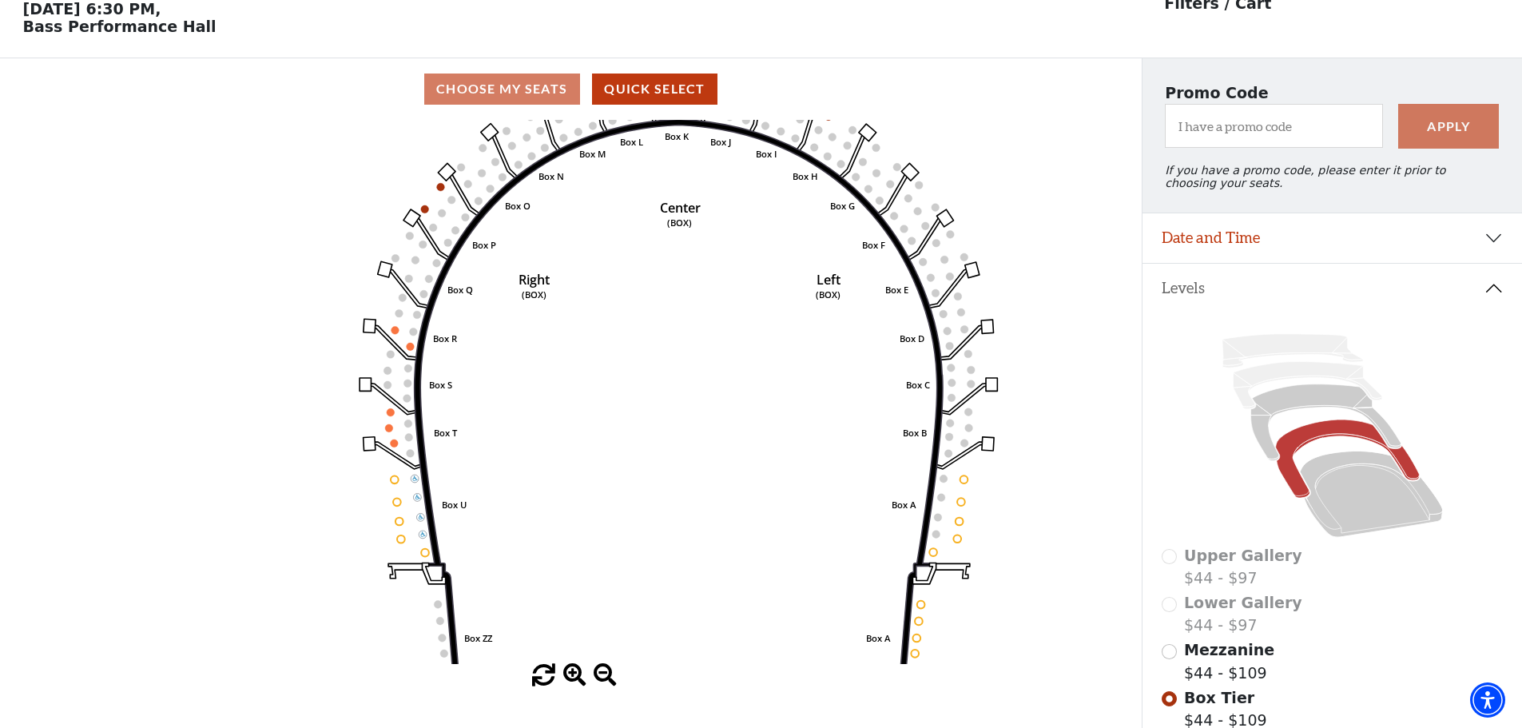
click at [577, 677] on span at bounding box center [574, 675] width 23 height 23
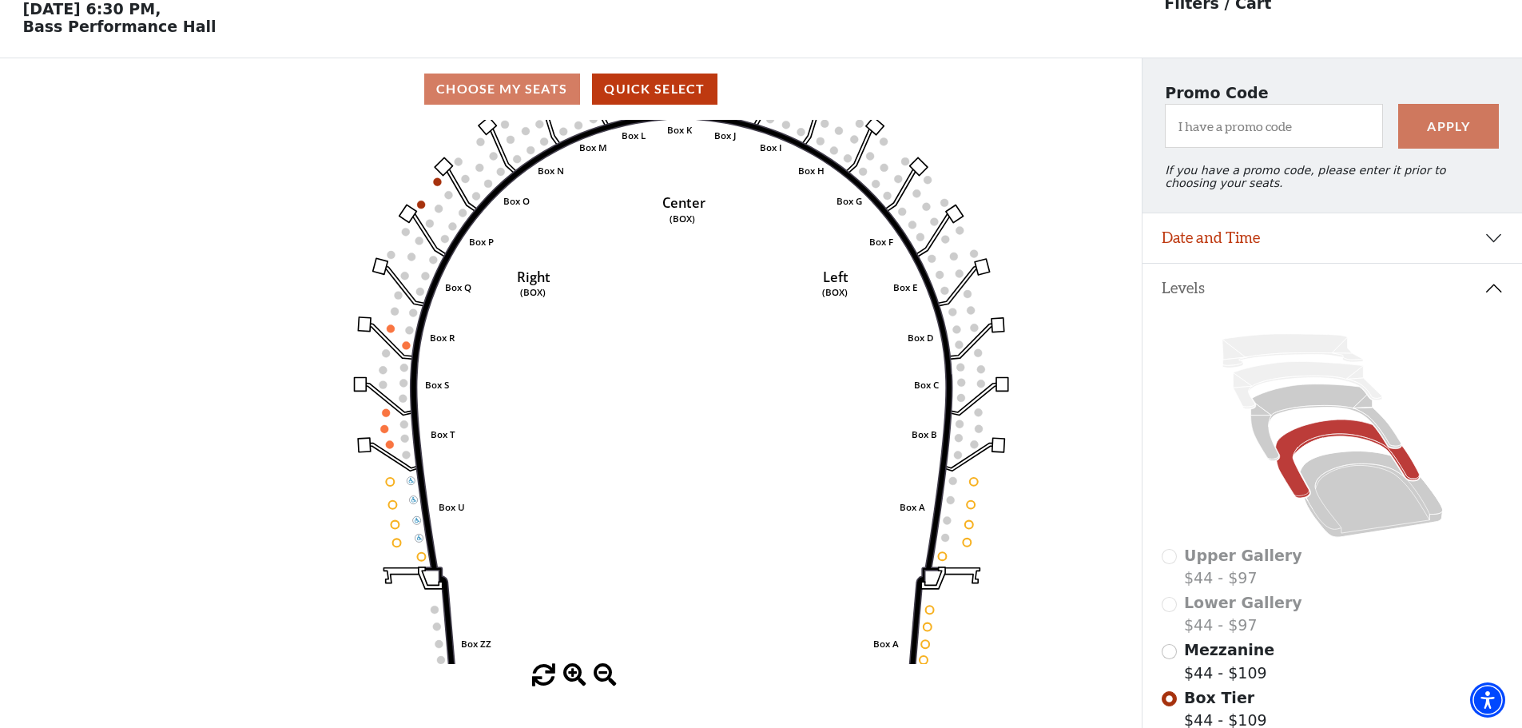
click at [577, 677] on span at bounding box center [574, 675] width 23 height 23
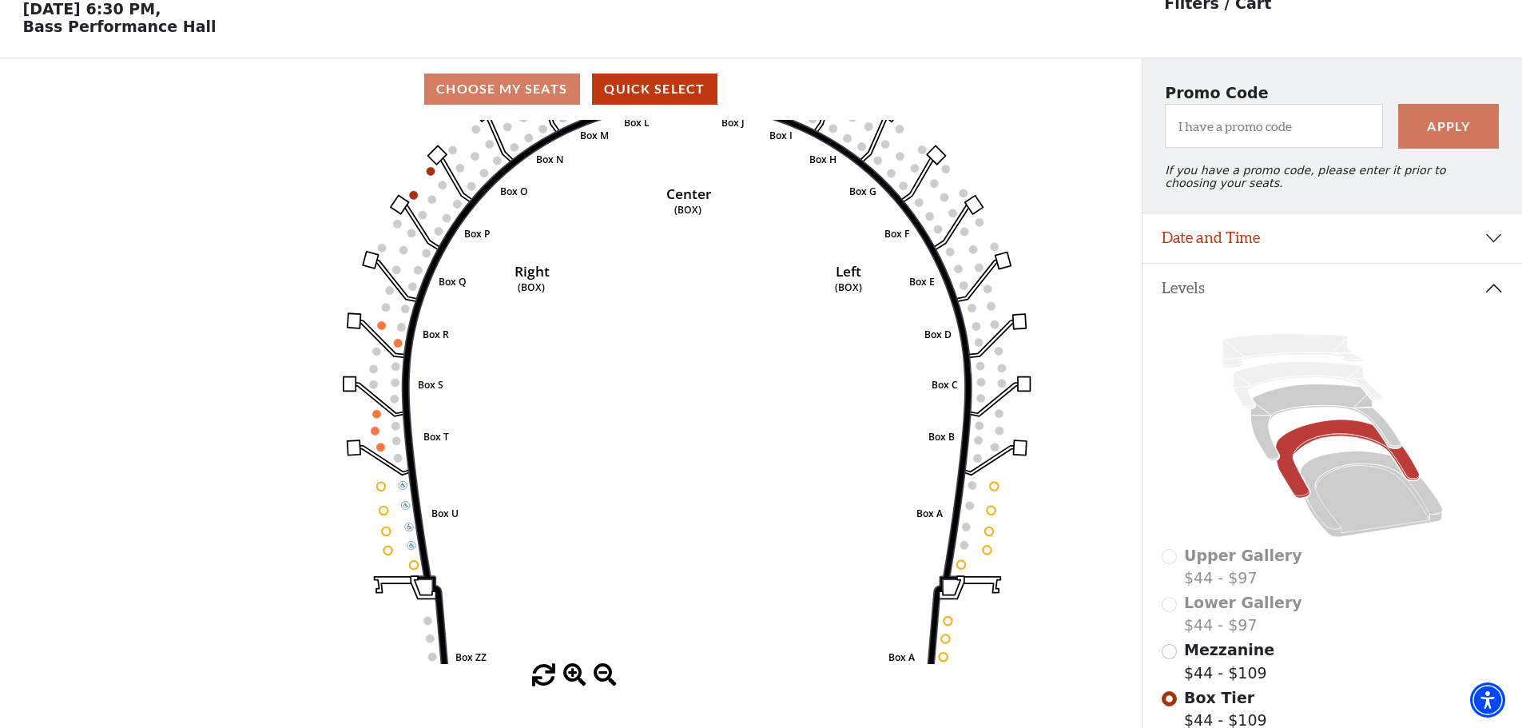
click at [577, 677] on span at bounding box center [574, 675] width 23 height 23
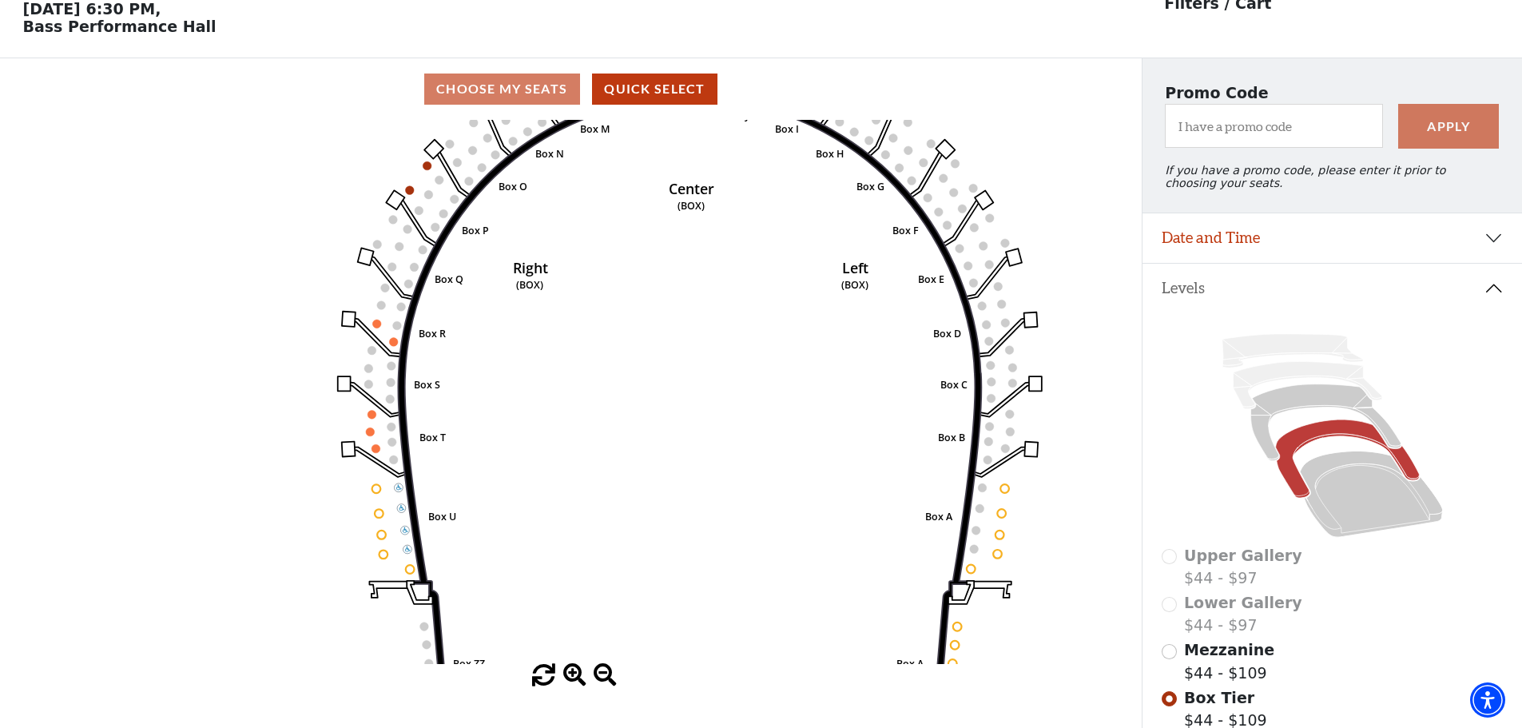
click at [577, 677] on span at bounding box center [574, 675] width 23 height 23
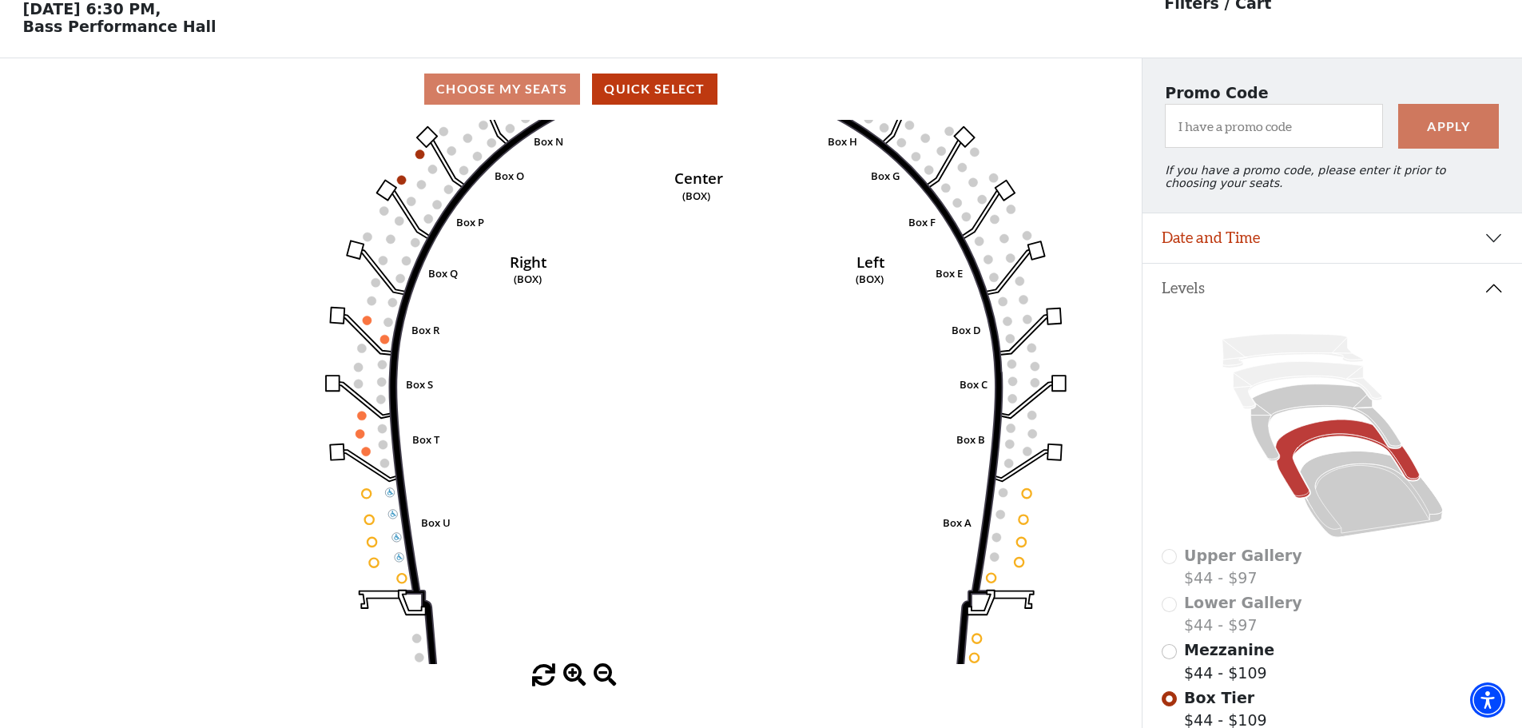
click at [577, 677] on span at bounding box center [574, 675] width 23 height 23
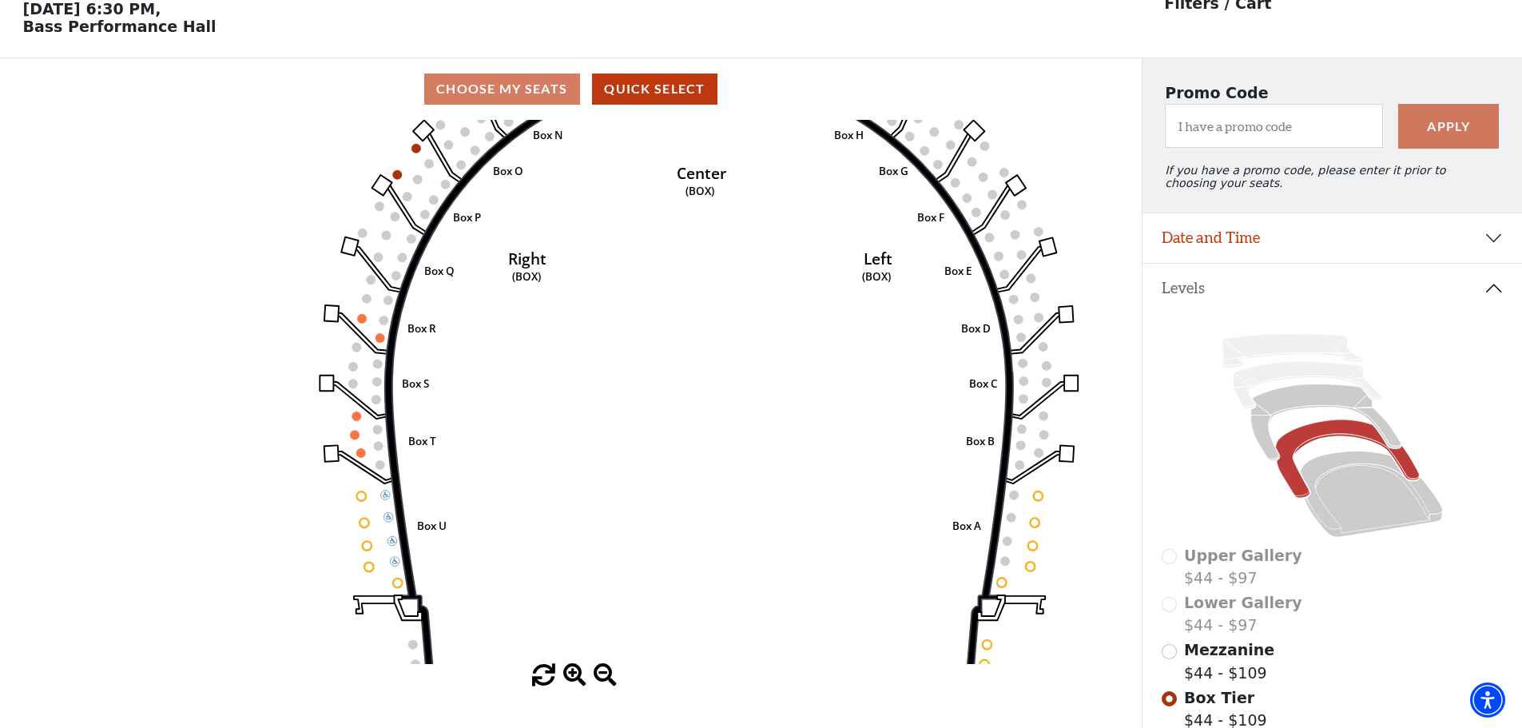
click at [577, 677] on span at bounding box center [574, 675] width 23 height 23
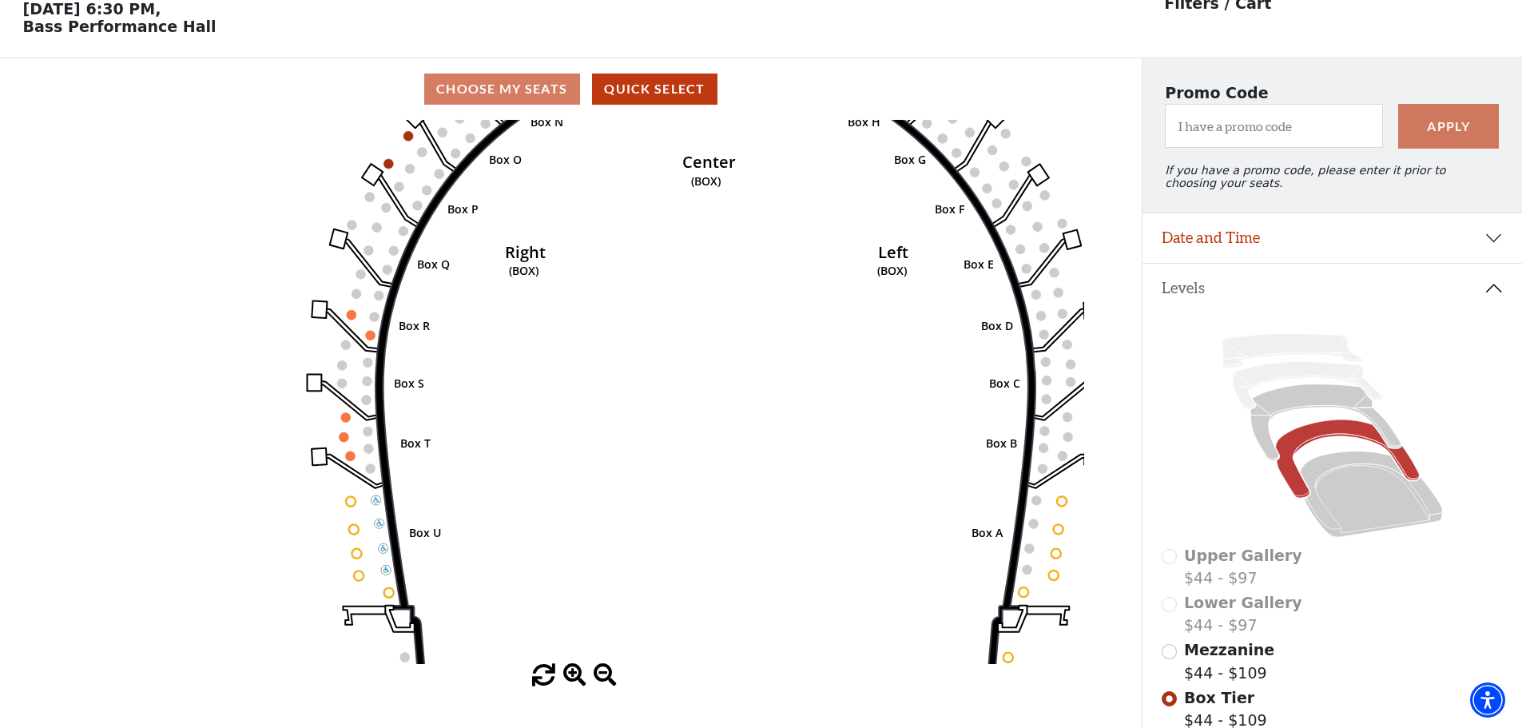
click at [577, 677] on span at bounding box center [574, 675] width 23 height 23
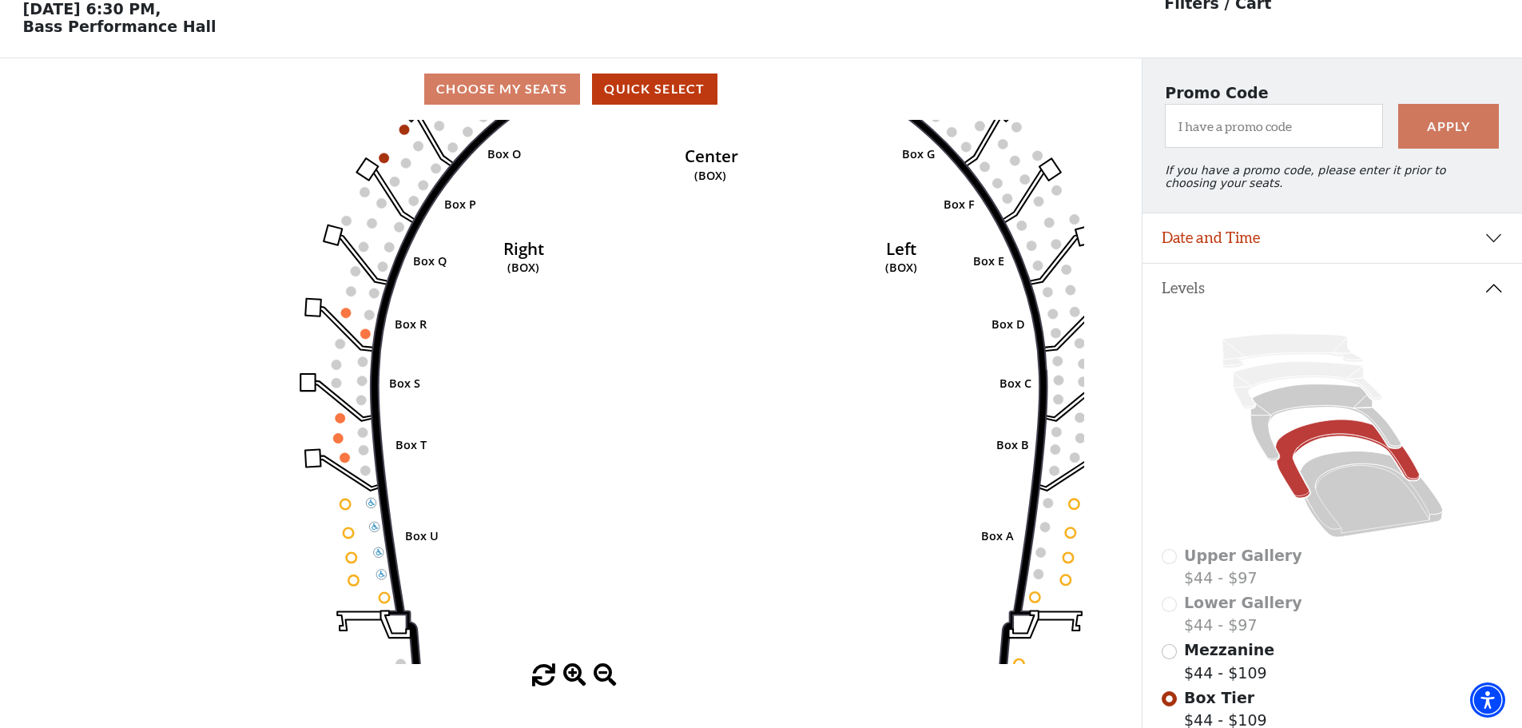
click at [577, 677] on span at bounding box center [574, 675] width 23 height 23
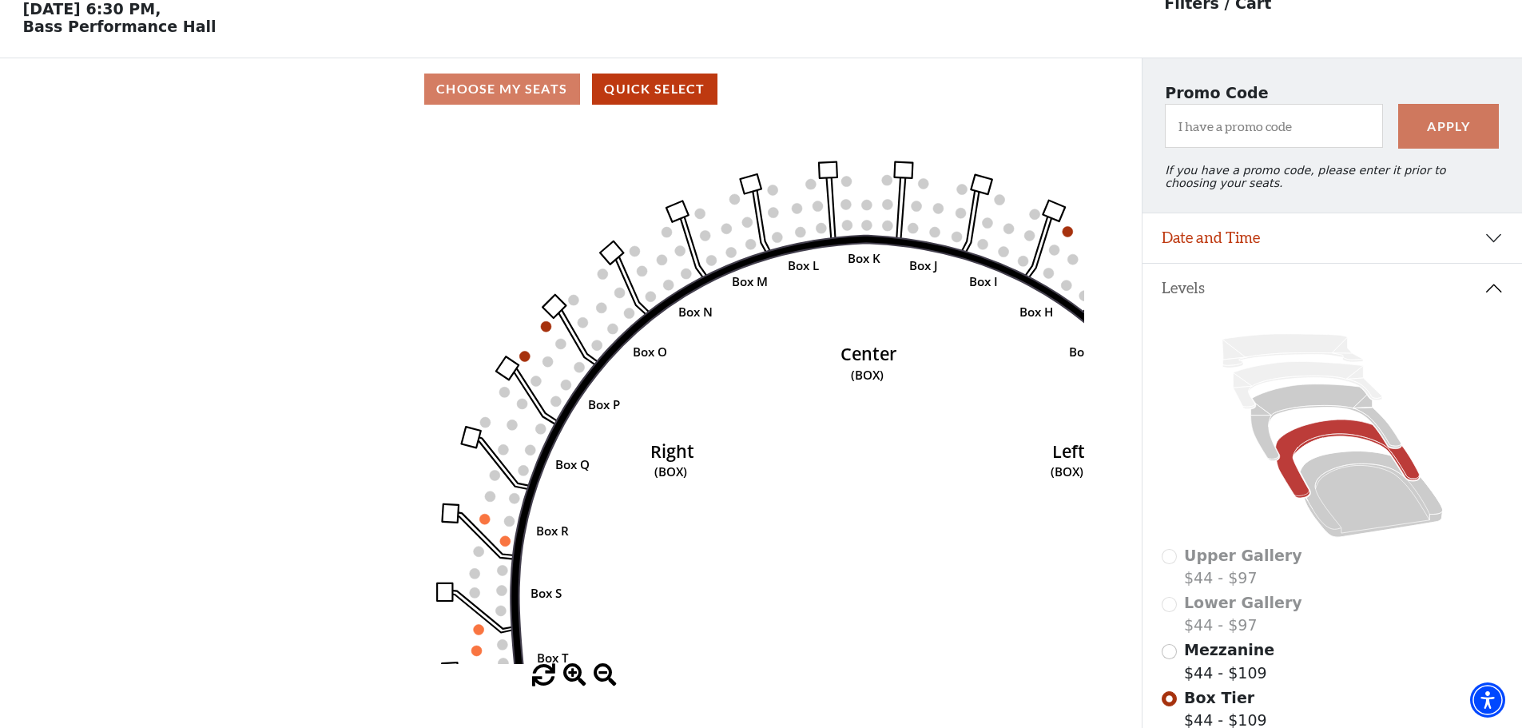
drag, startPoint x: 675, startPoint y: 324, endPoint x: 824, endPoint y: 535, distance: 259.2
click at [824, 535] on icon "Left (BOX) Right (BOX) Center (BOX) Box ZZ Box U Box T Box S Box R Box Q Box P …" at bounding box center [571, 392] width 1028 height 544
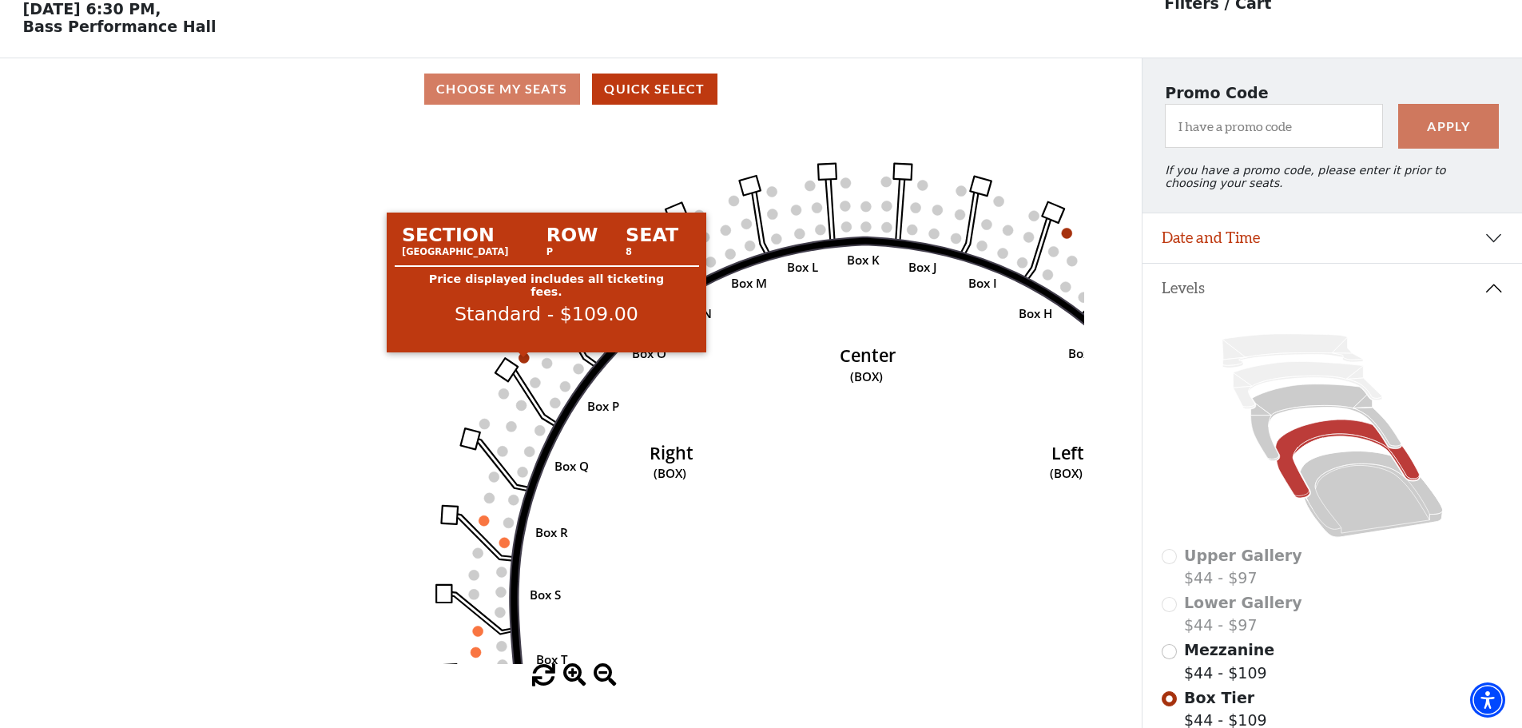
click at [528, 363] on circle at bounding box center [524, 357] width 10 height 10
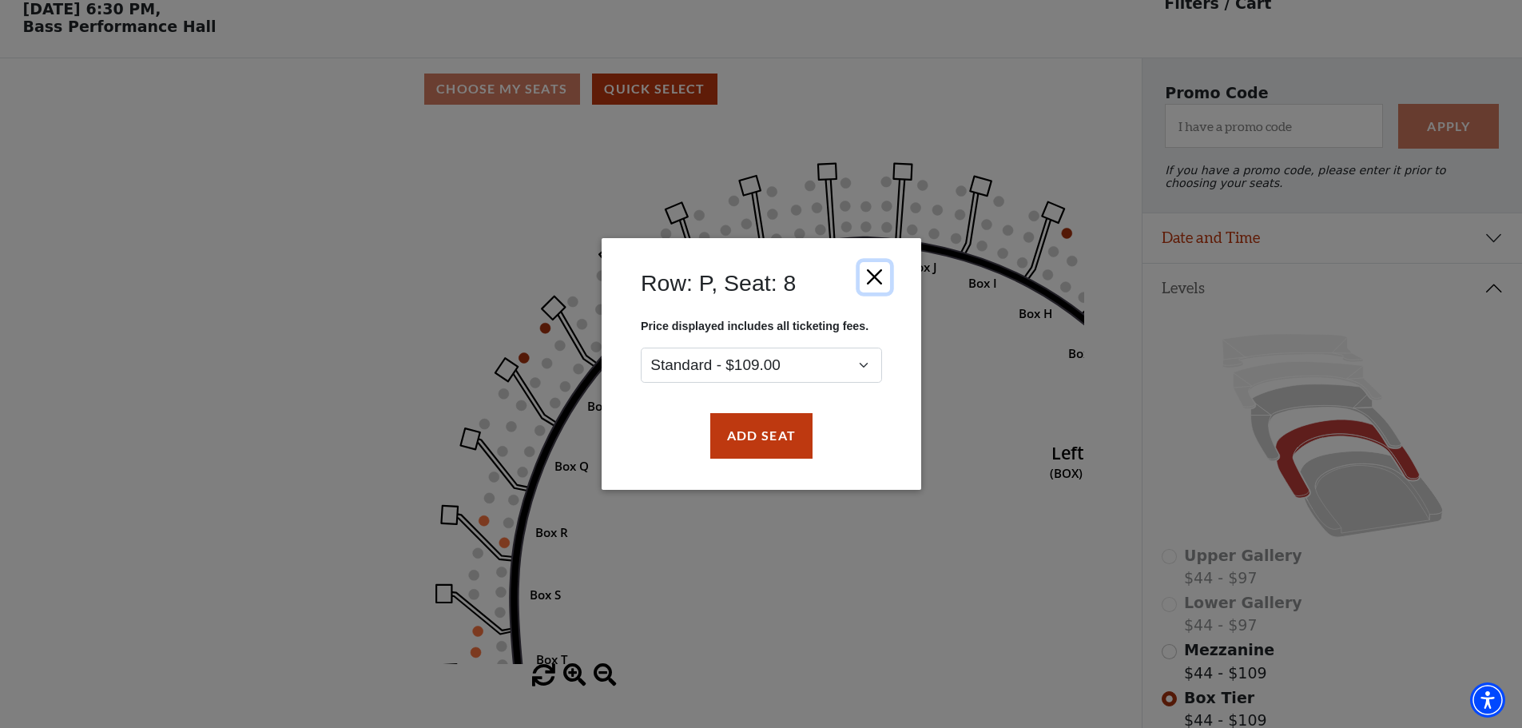
click at [882, 273] on button "Close" at bounding box center [874, 277] width 30 height 30
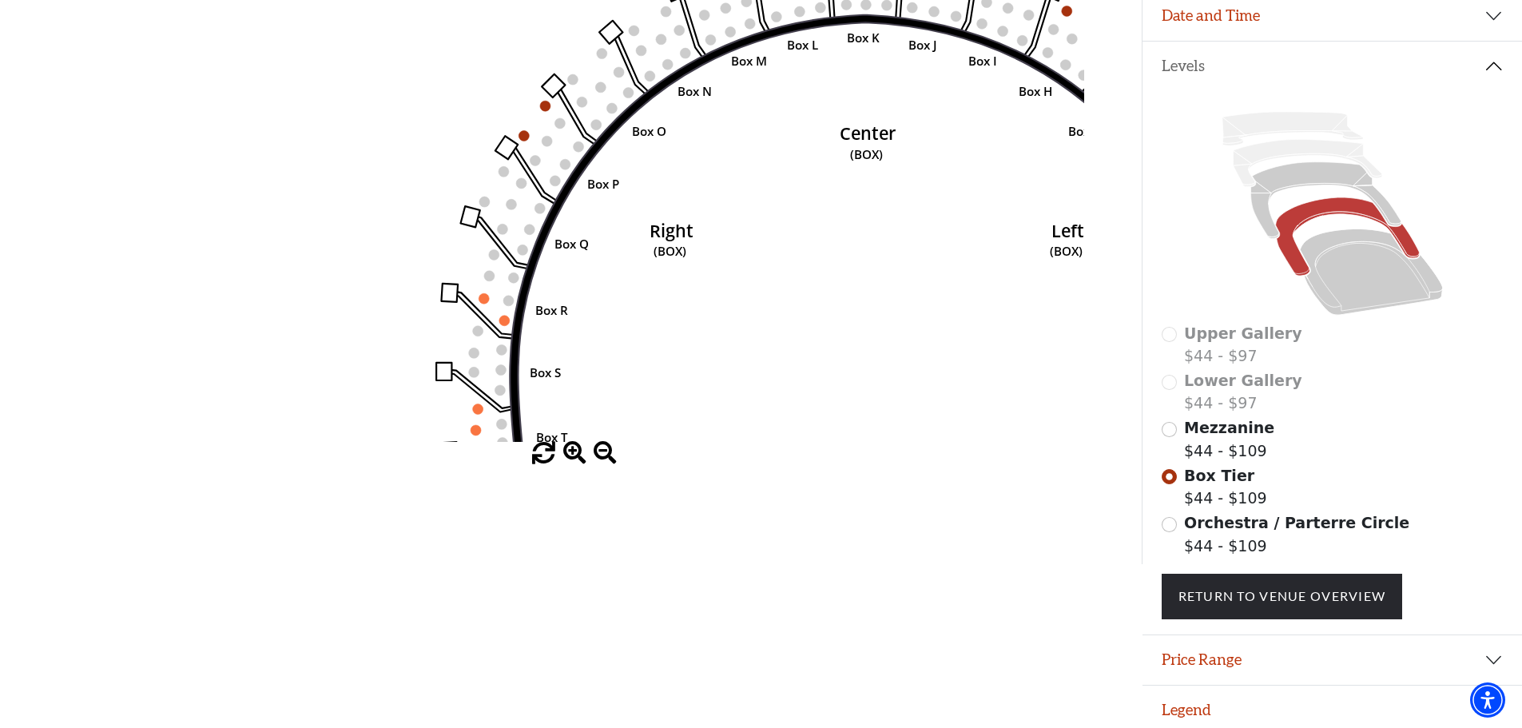
scroll to position [314, 0]
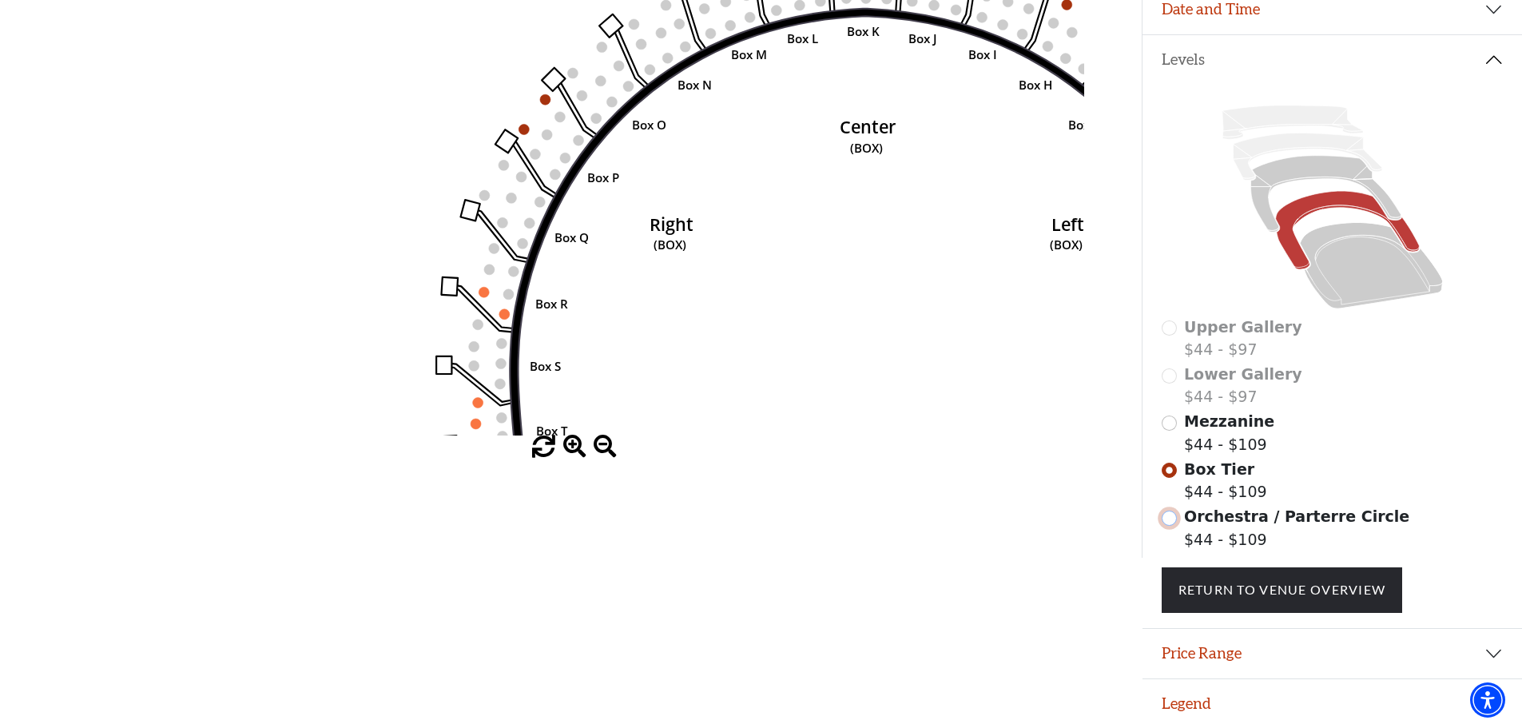
click at [1164, 517] on input "Orchestra / Parterre Circle$44 - $109\a" at bounding box center [1169, 518] width 15 height 15
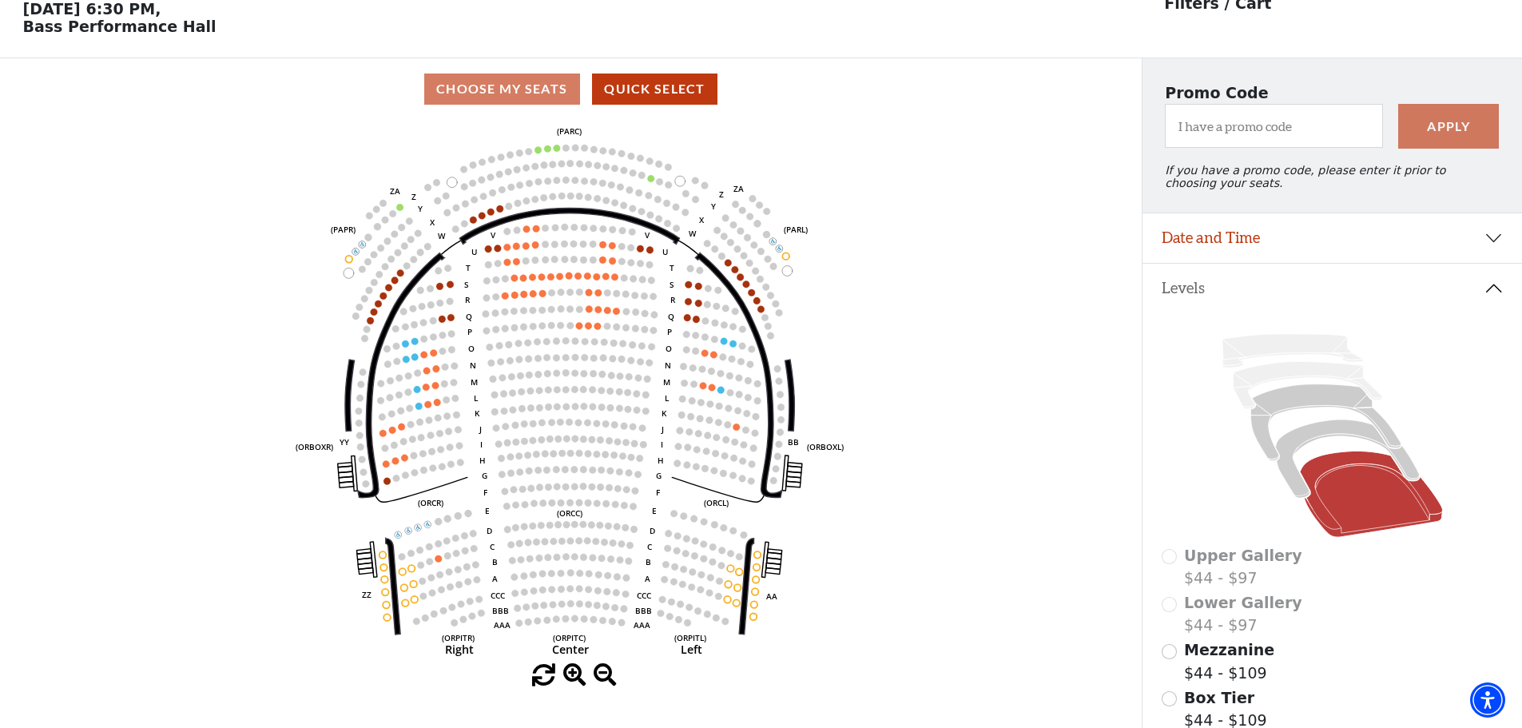
scroll to position [154, 0]
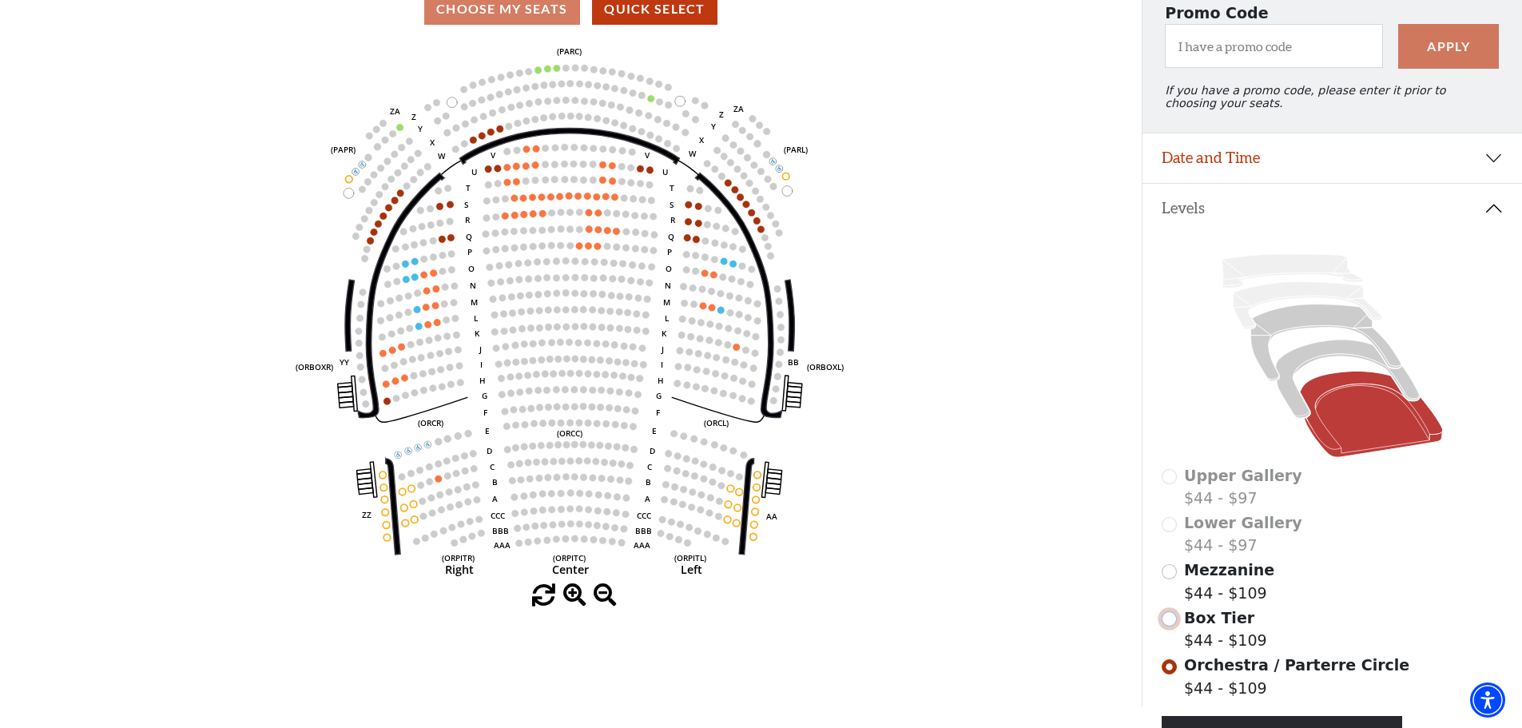
click at [1167, 627] on input "Box Tier$44 - $109\a" at bounding box center [1169, 618] width 15 height 15
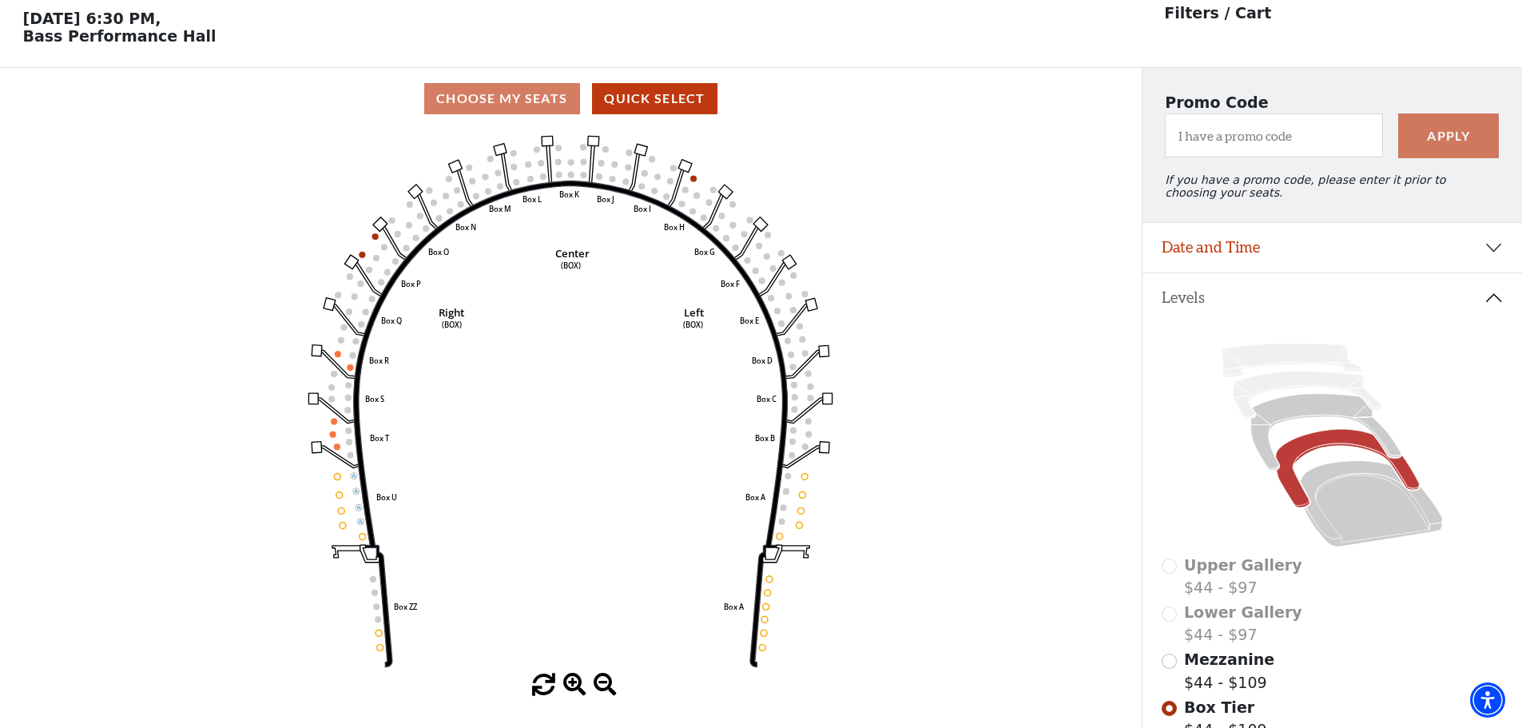
scroll to position [74, 0]
